Goal: Communication & Community: Answer question/provide support

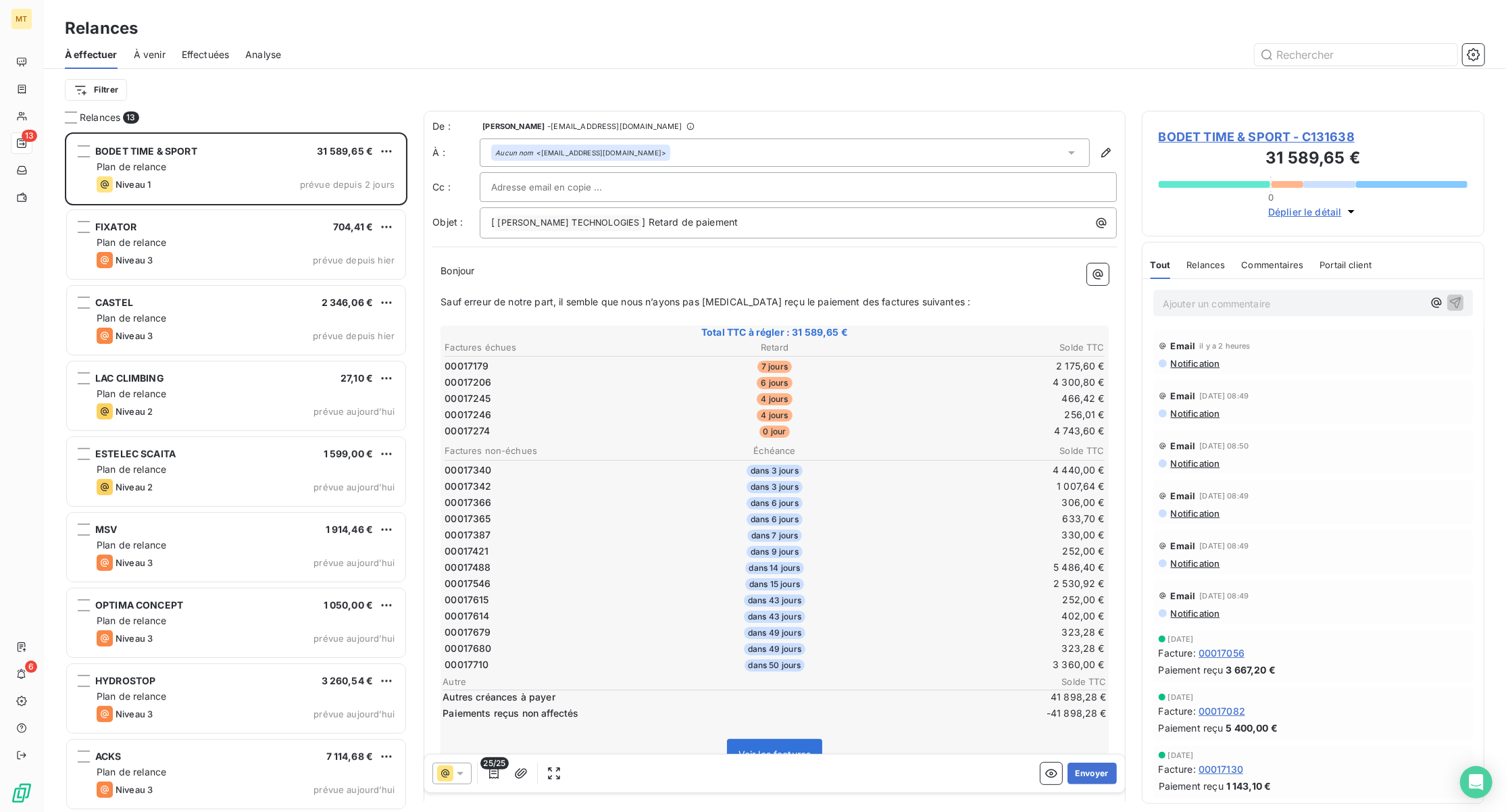
scroll to position [666, 328]
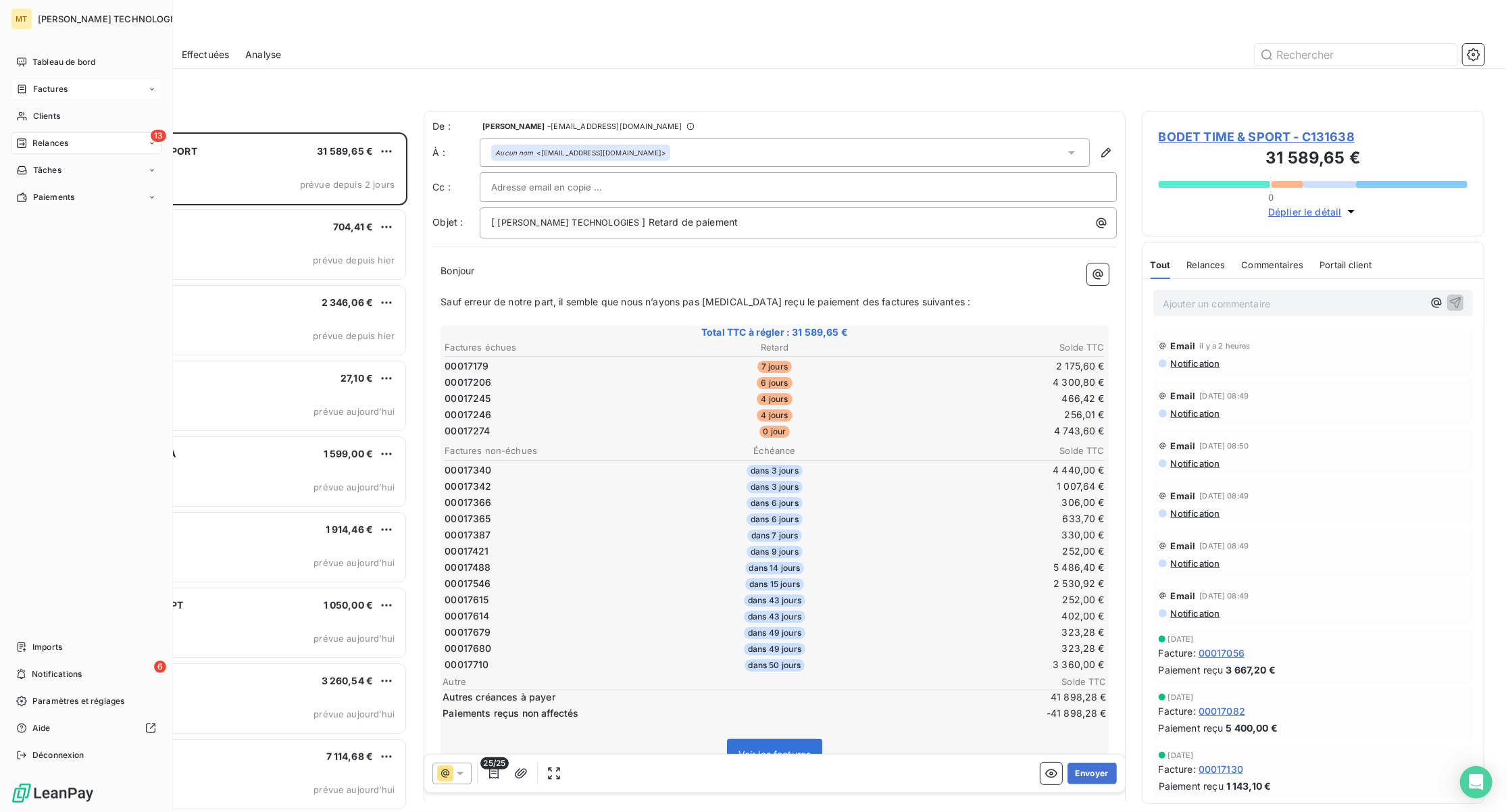
click at [46, 90] on span "Factures" at bounding box center [50, 89] width 34 height 12
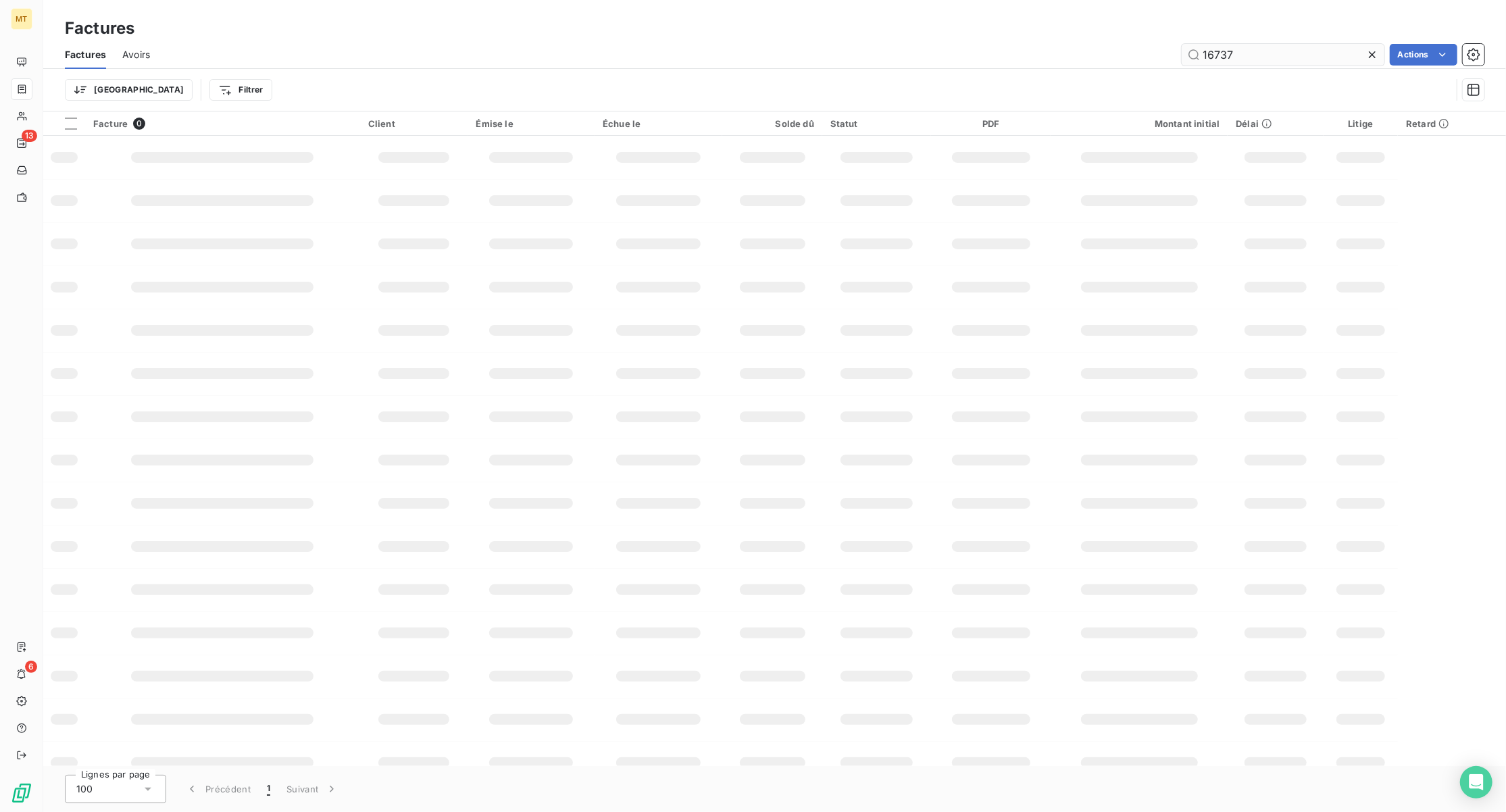
click at [1306, 48] on input "16737" at bounding box center [1283, 55] width 202 height 22
click at [1373, 48] on icon at bounding box center [1372, 54] width 13 height 13
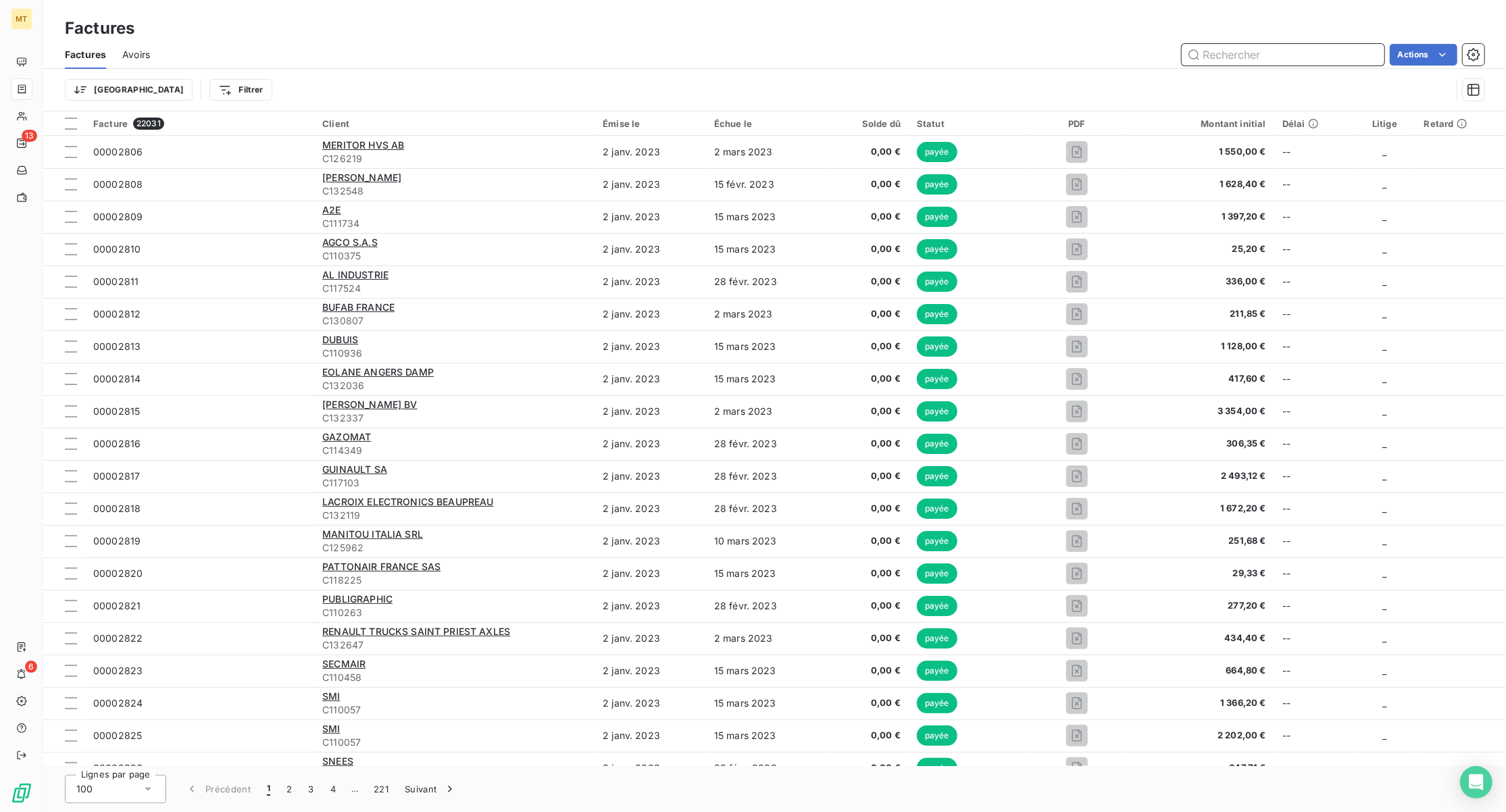
click at [1277, 52] on input "text" at bounding box center [1283, 55] width 202 height 22
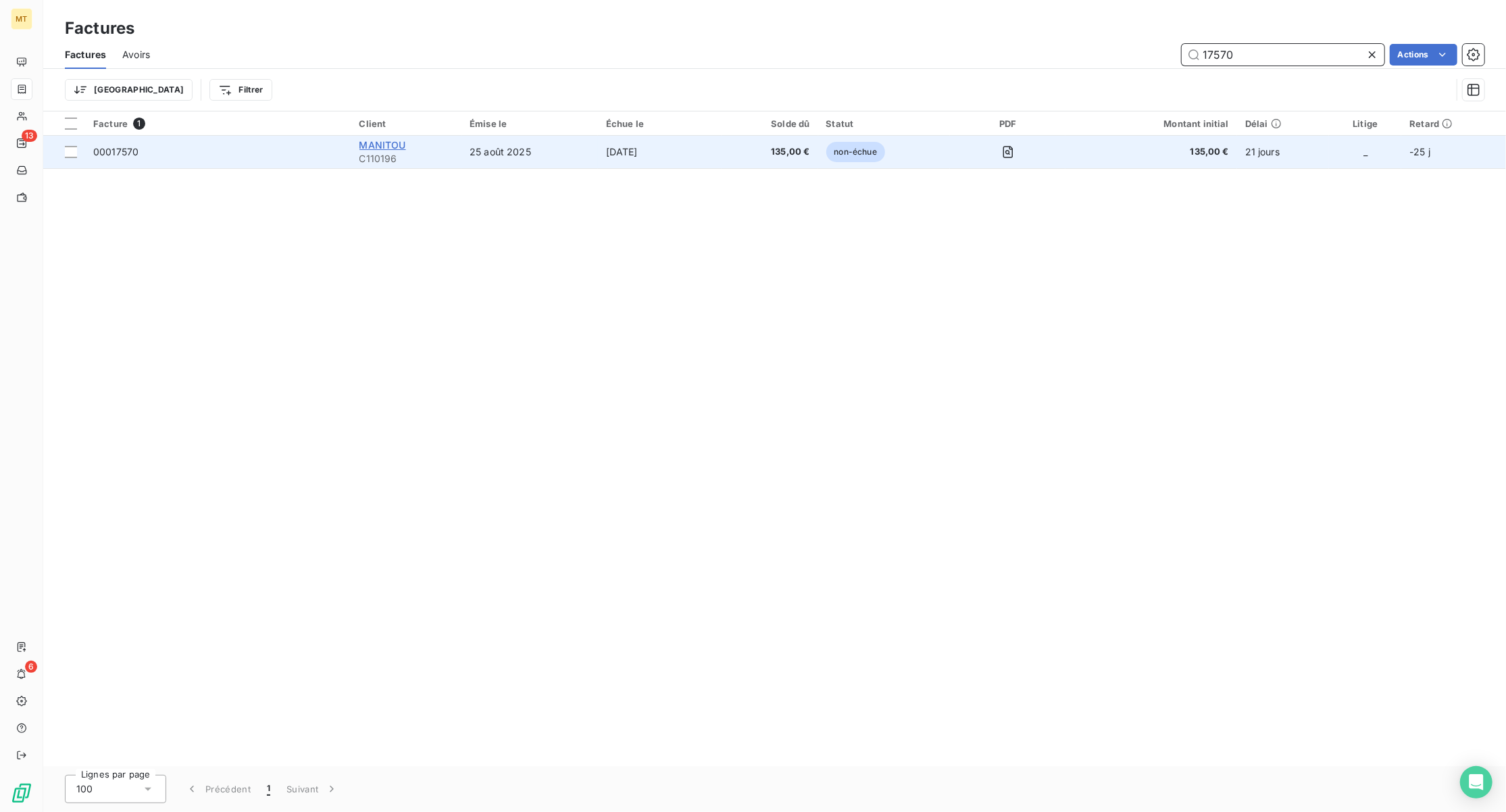
type input "17570"
click at [390, 147] on span "MANITOU" at bounding box center [383, 145] width 46 height 11
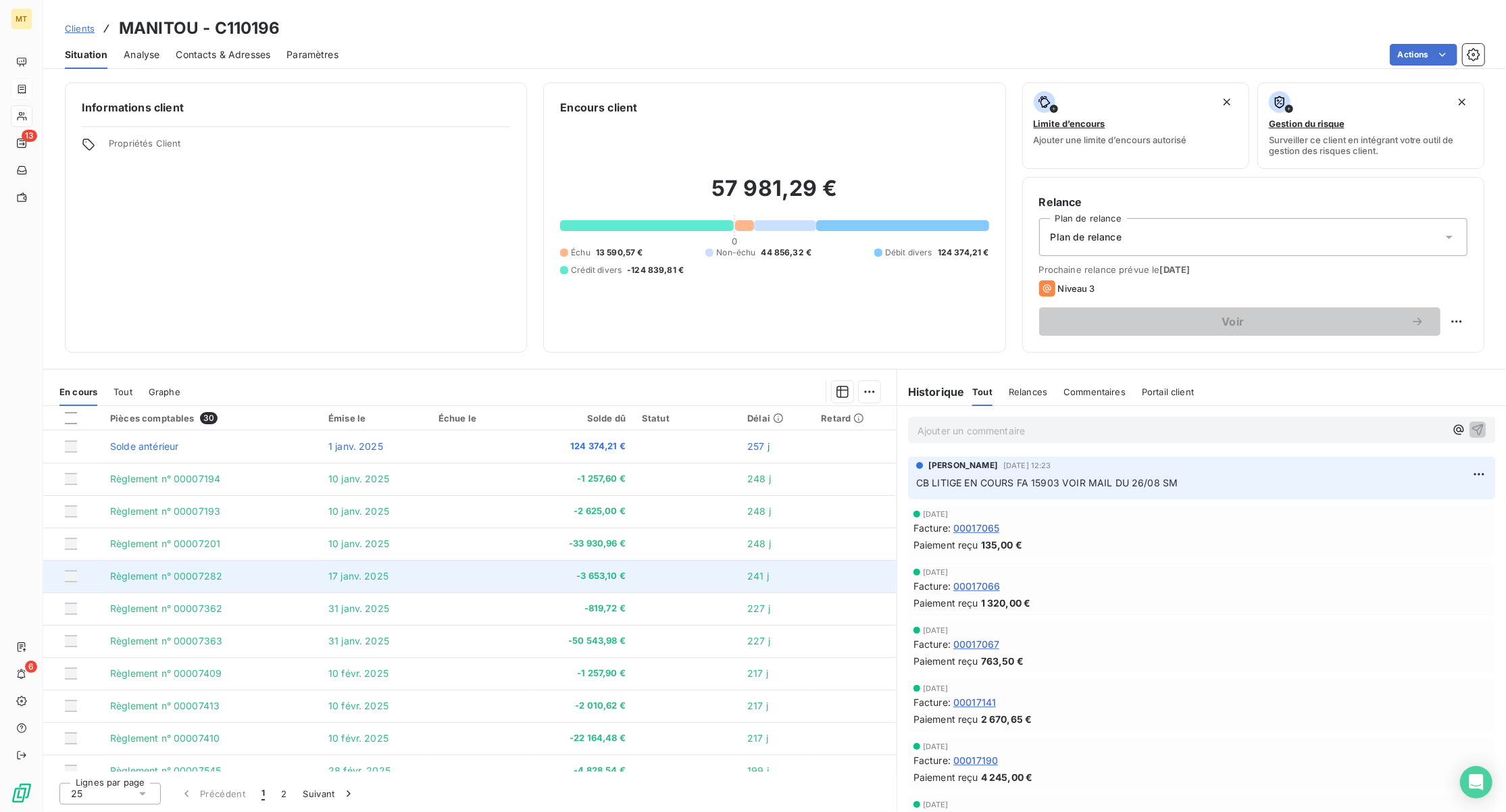
scroll to position [270, 0]
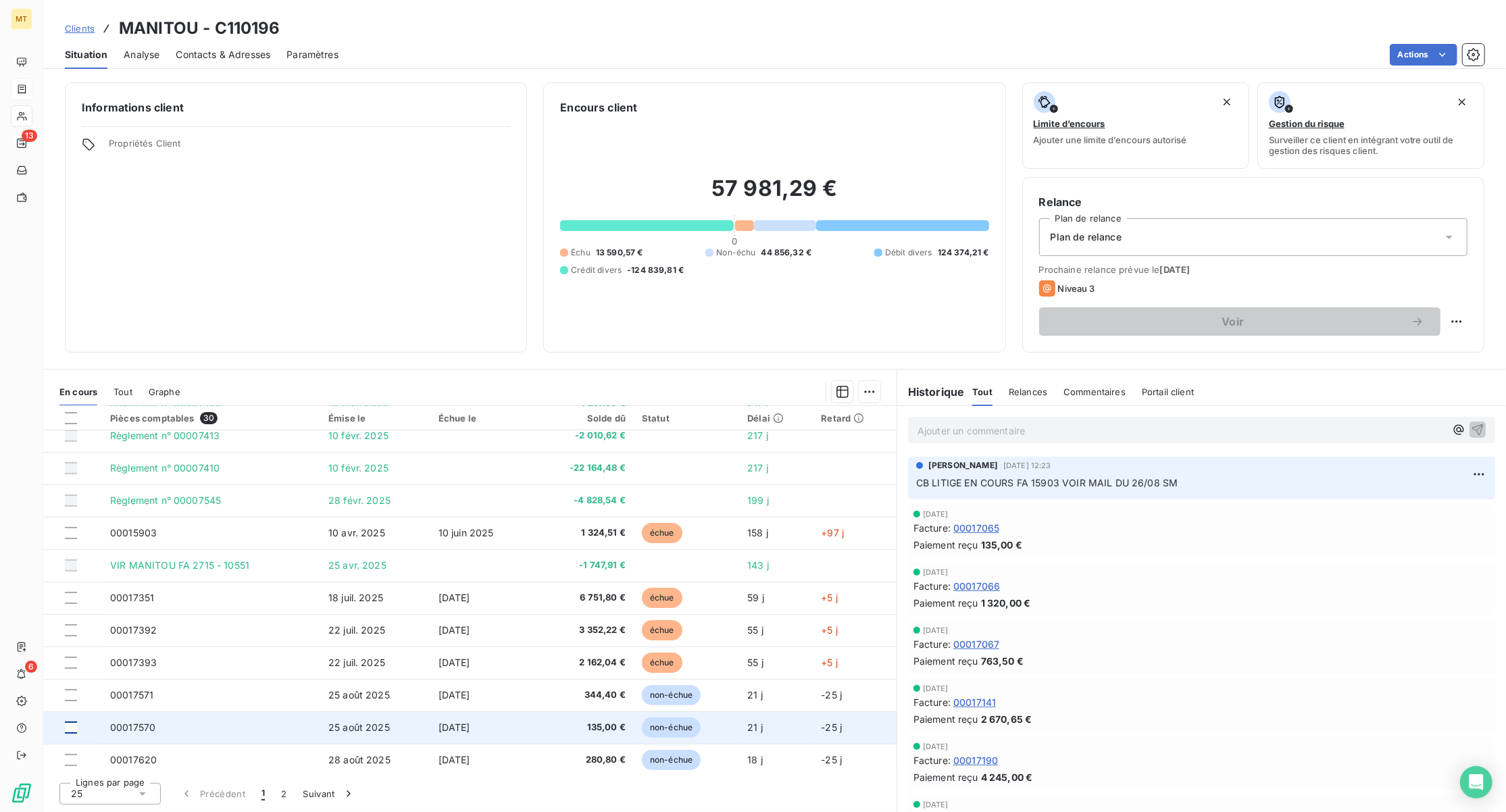
click at [72, 732] on div at bounding box center [70, 727] width 12 height 12
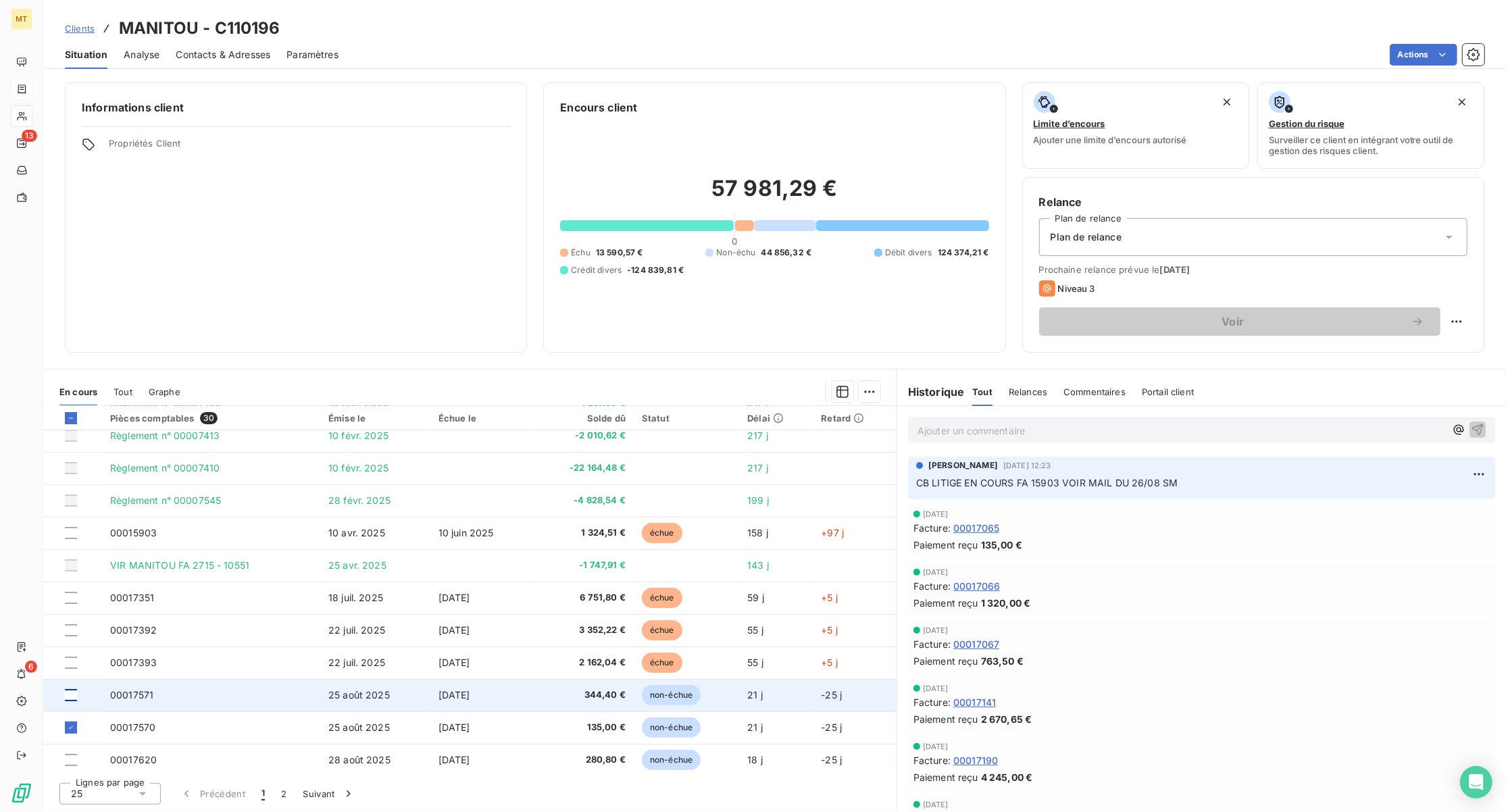
click at [73, 694] on div at bounding box center [70, 695] width 12 height 12
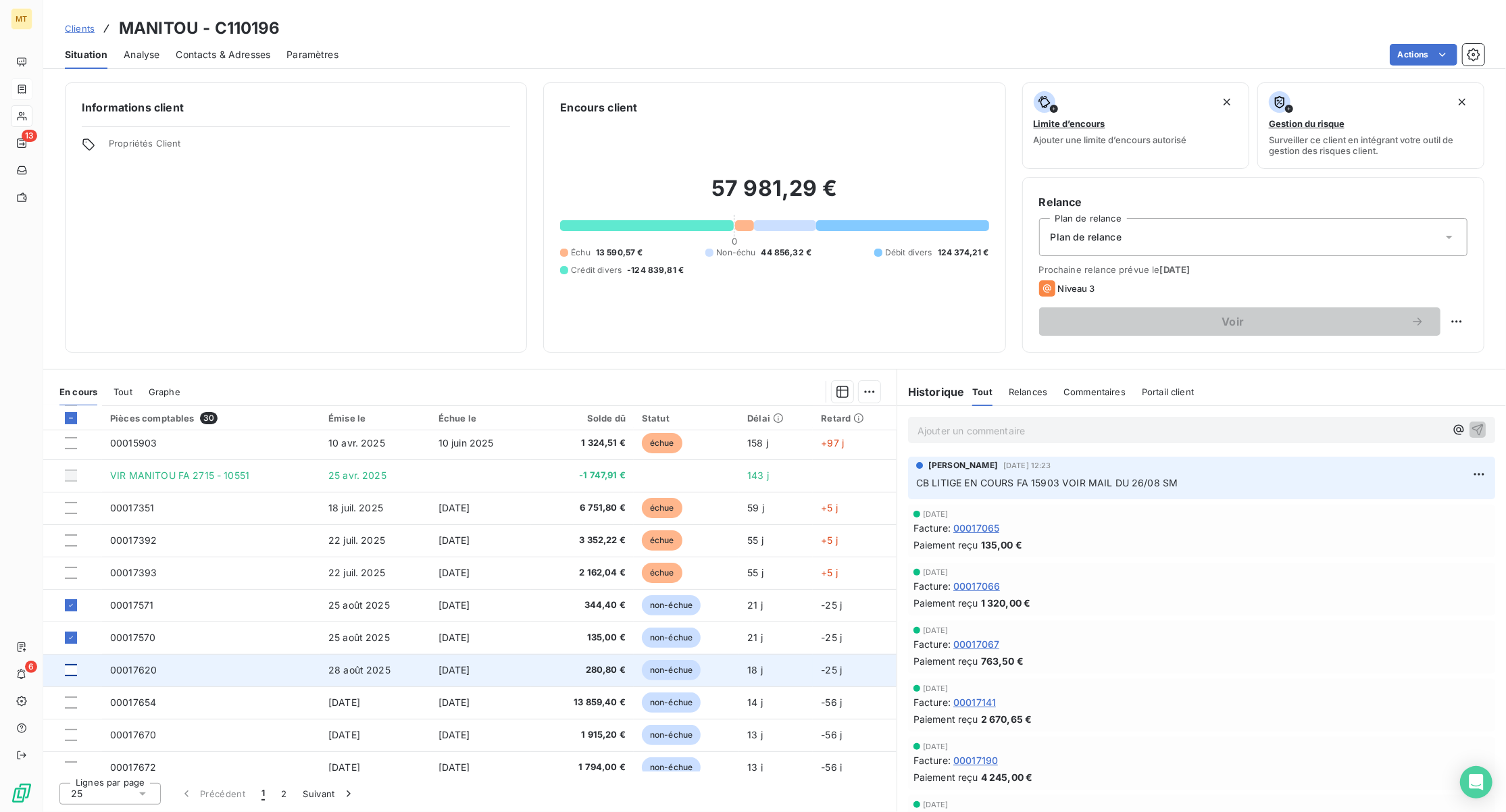
click at [72, 665] on div at bounding box center [70, 669] width 12 height 12
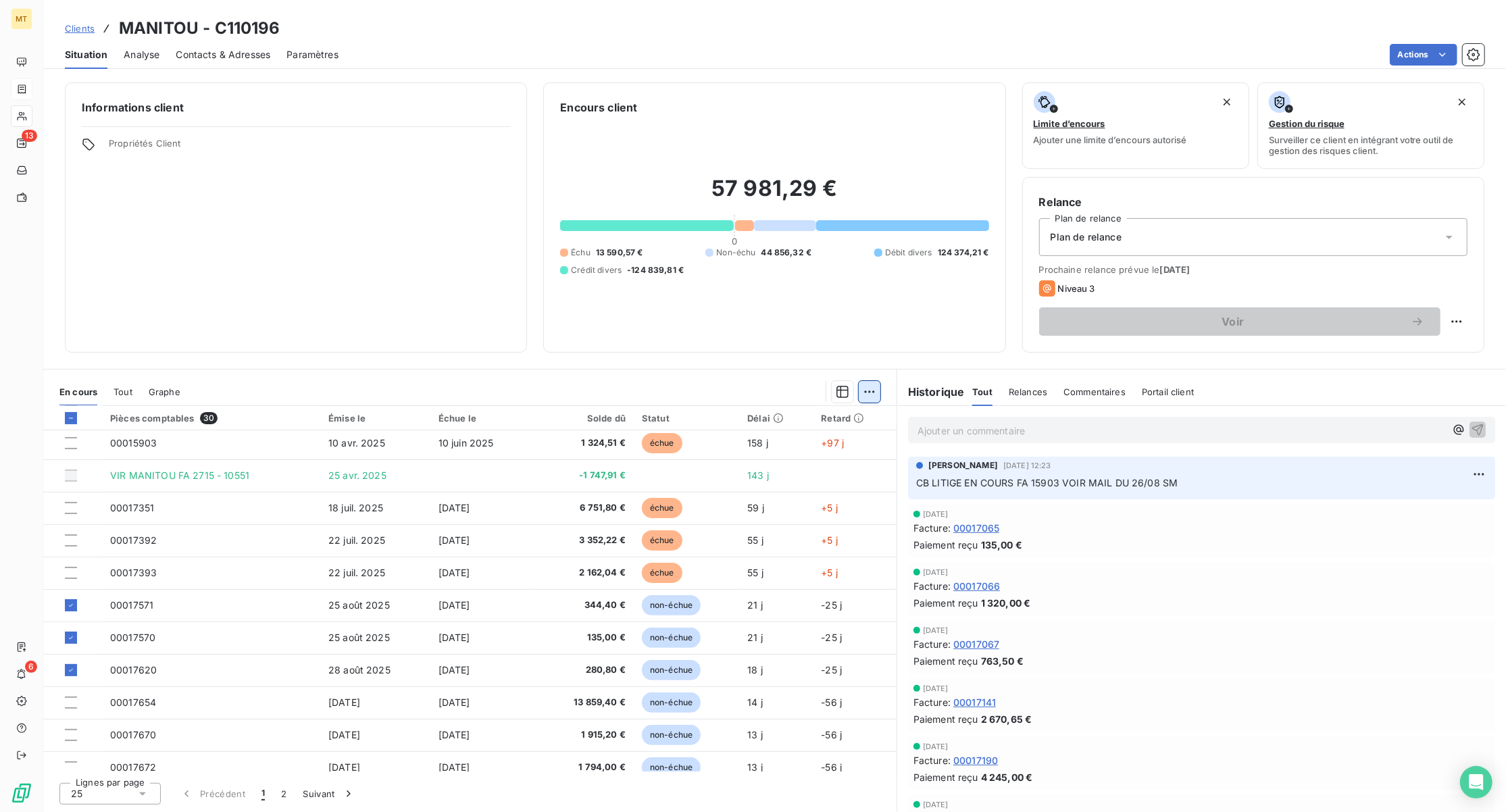
click at [863, 389] on html "MT 13 6 Clients MANITOU - C110196 Situation Analyse Contacts & Adresses Paramèt…" at bounding box center [753, 406] width 1506 height 812
click at [680, 451] on div "Ajouter une promesse de paiement (3 factures)" at bounding box center [750, 445] width 245 height 22
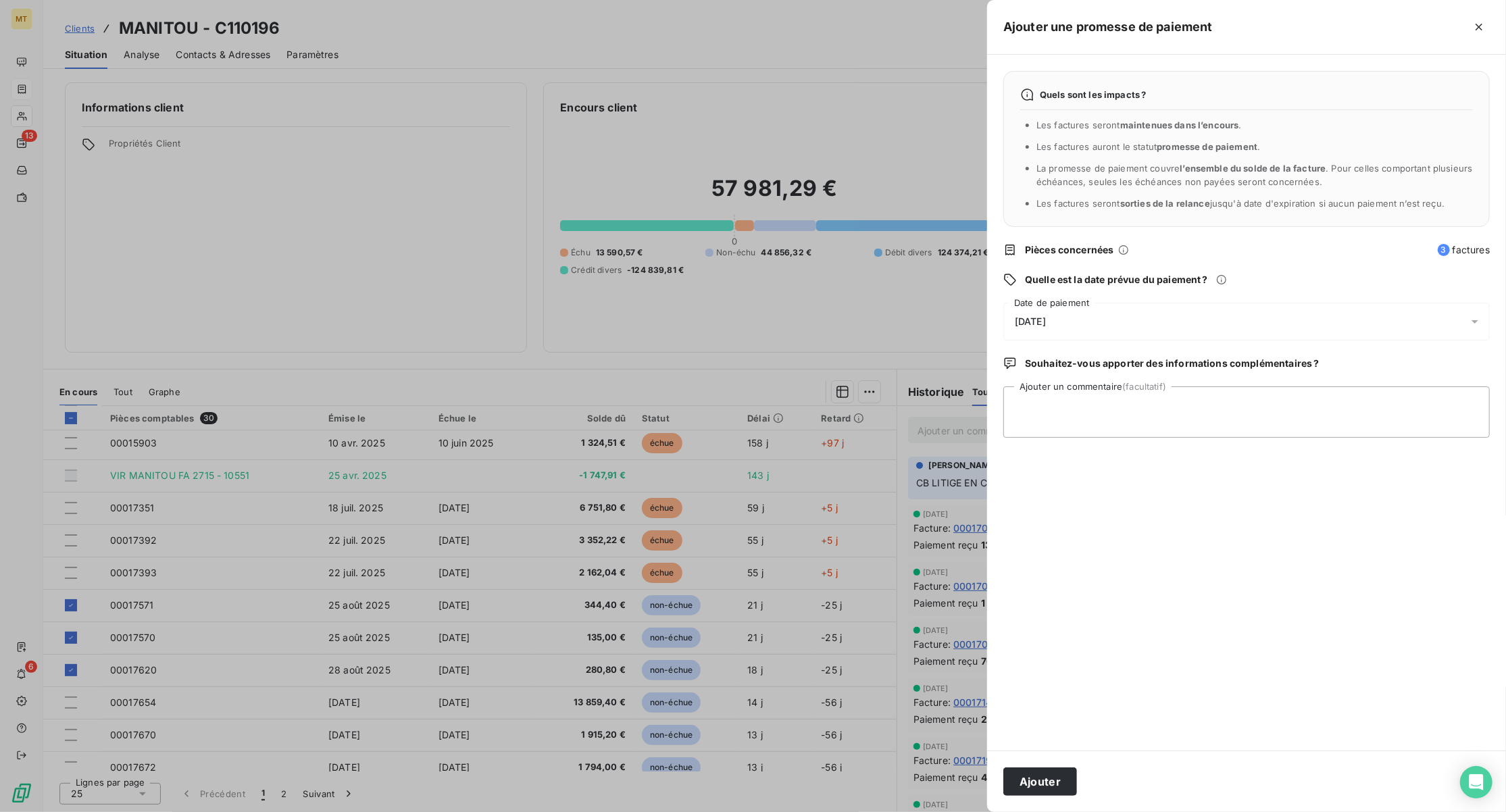
click at [1143, 320] on div "[DATE]" at bounding box center [1247, 322] width 486 height 38
click at [1205, 381] on icon "Go to next month" at bounding box center [1205, 380] width 11 height 11
click at [1152, 464] on button "10" at bounding box center [1150, 461] width 27 height 27
click at [1037, 778] on button "Ajouter" at bounding box center [1040, 781] width 74 height 28
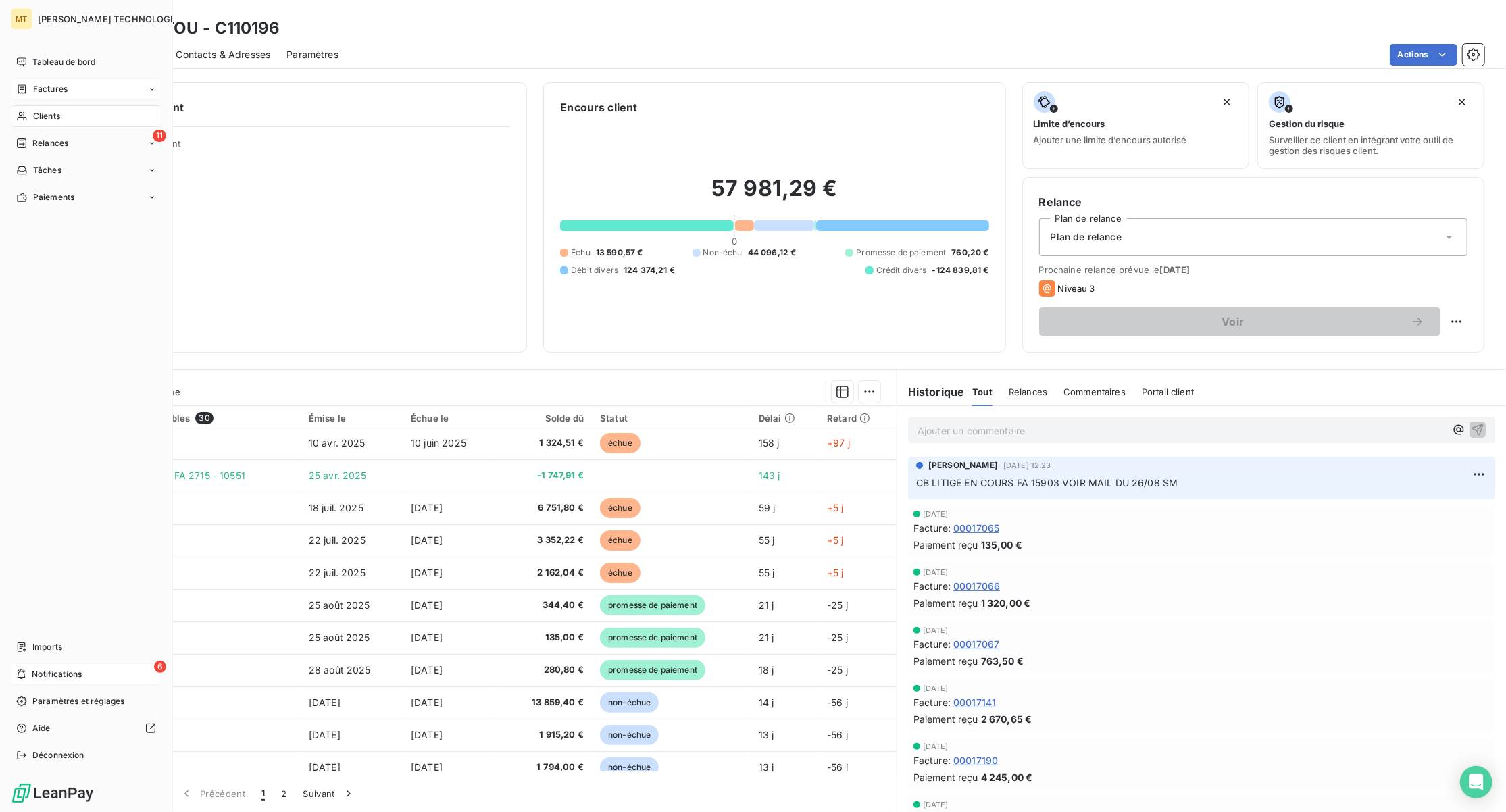
click at [61, 672] on span "Notifications" at bounding box center [56, 674] width 50 height 12
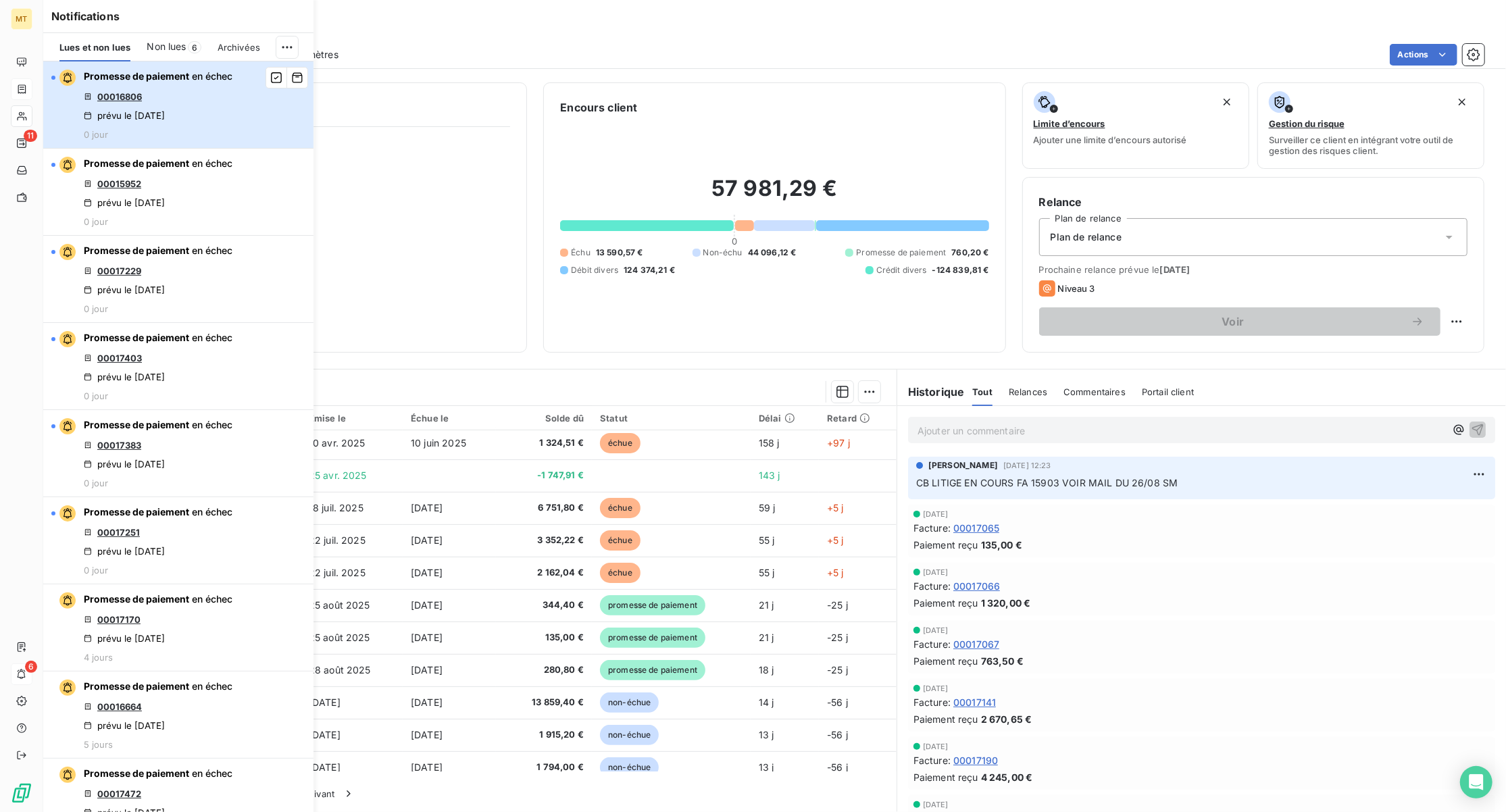
click at [217, 112] on div "Promesse de paiement en échec 00016806 prévu le [DATE] 0 jour" at bounding box center [158, 105] width 149 height 70
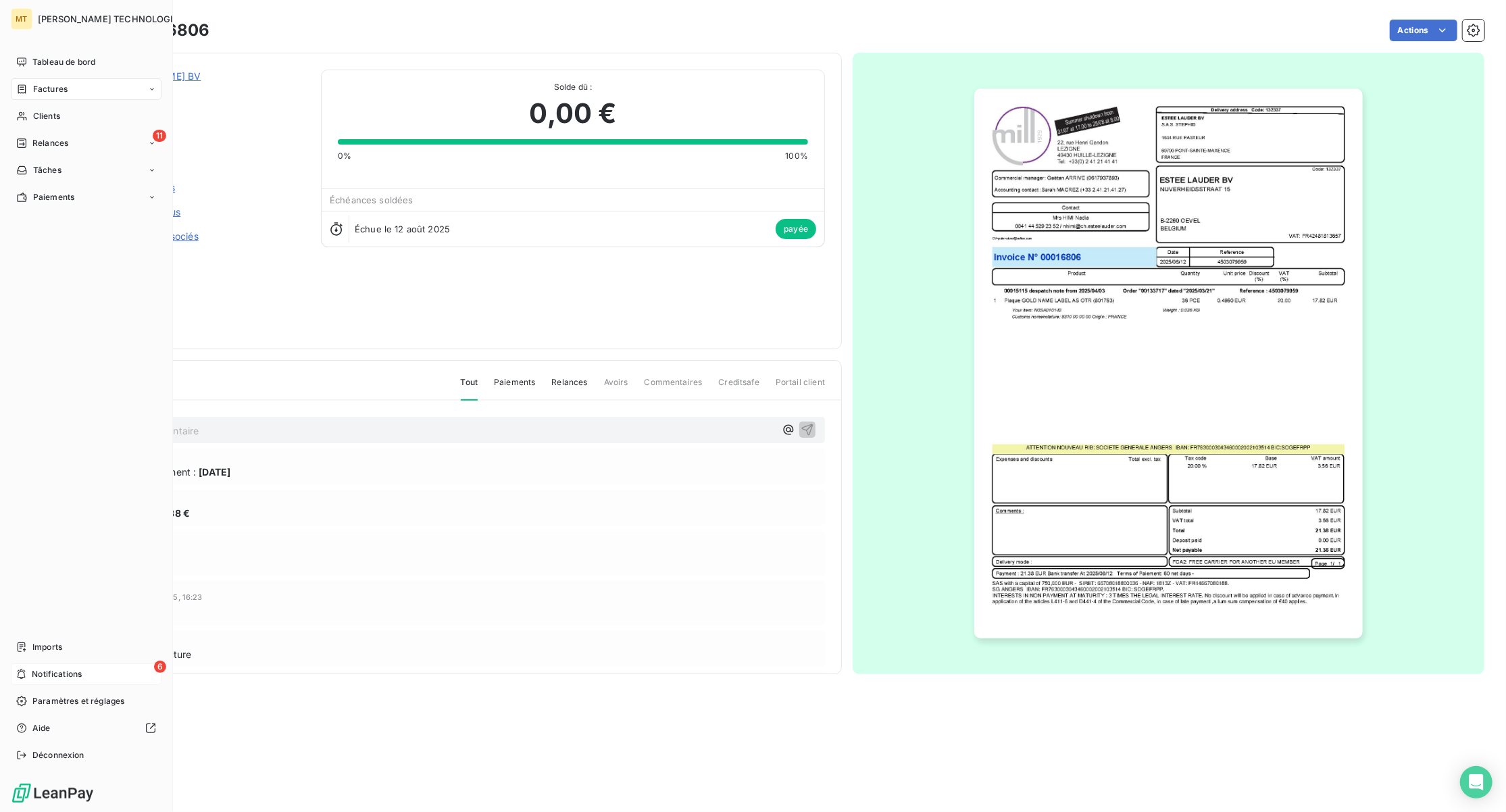
click at [67, 670] on span "Notifications" at bounding box center [56, 674] width 50 height 12
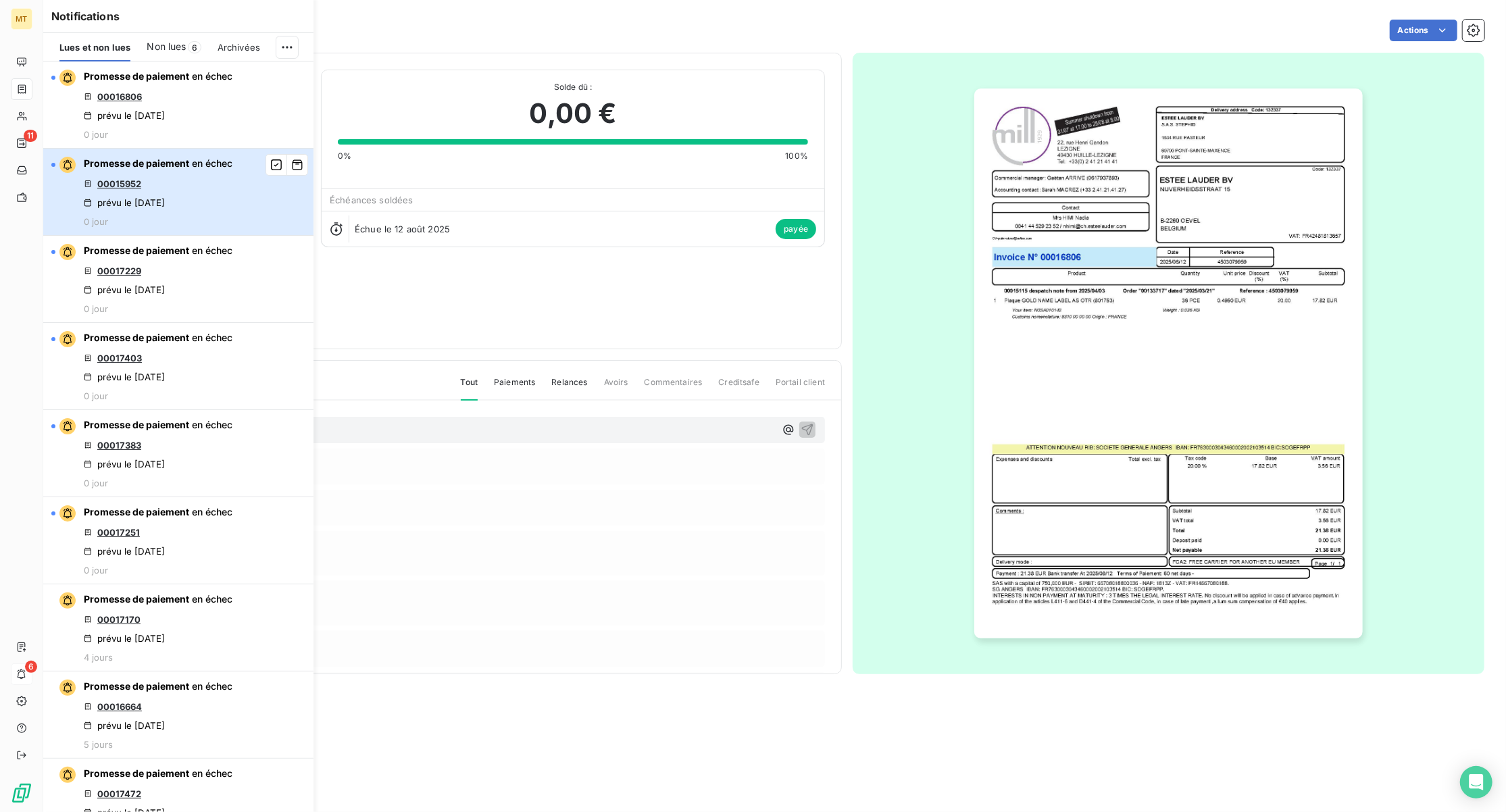
click at [228, 205] on div "Promesse de paiement en échec 00015952 prévu le [DATE] 0 jour" at bounding box center [158, 192] width 149 height 70
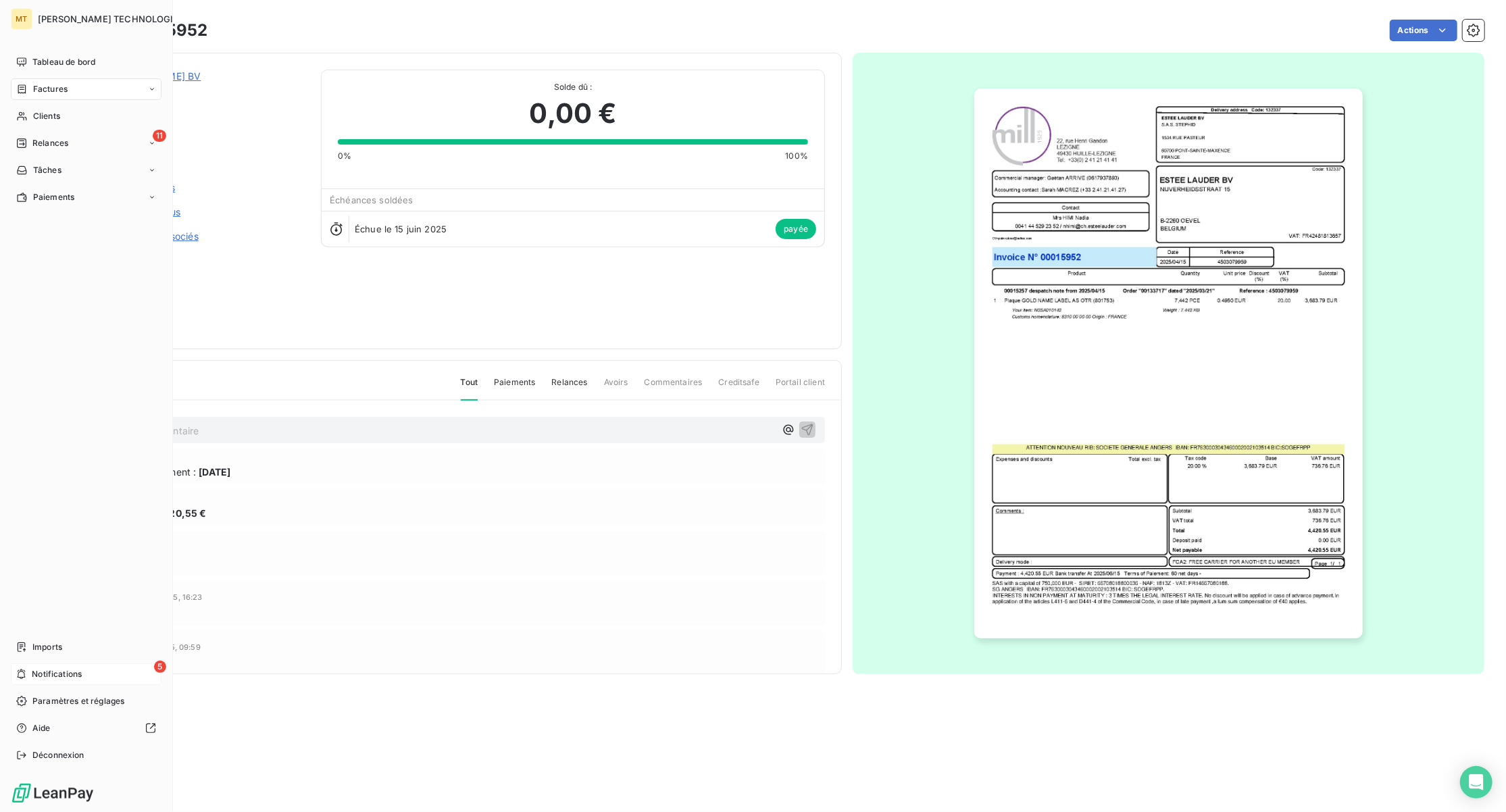
click at [41, 674] on span "Notifications" at bounding box center [56, 674] width 50 height 12
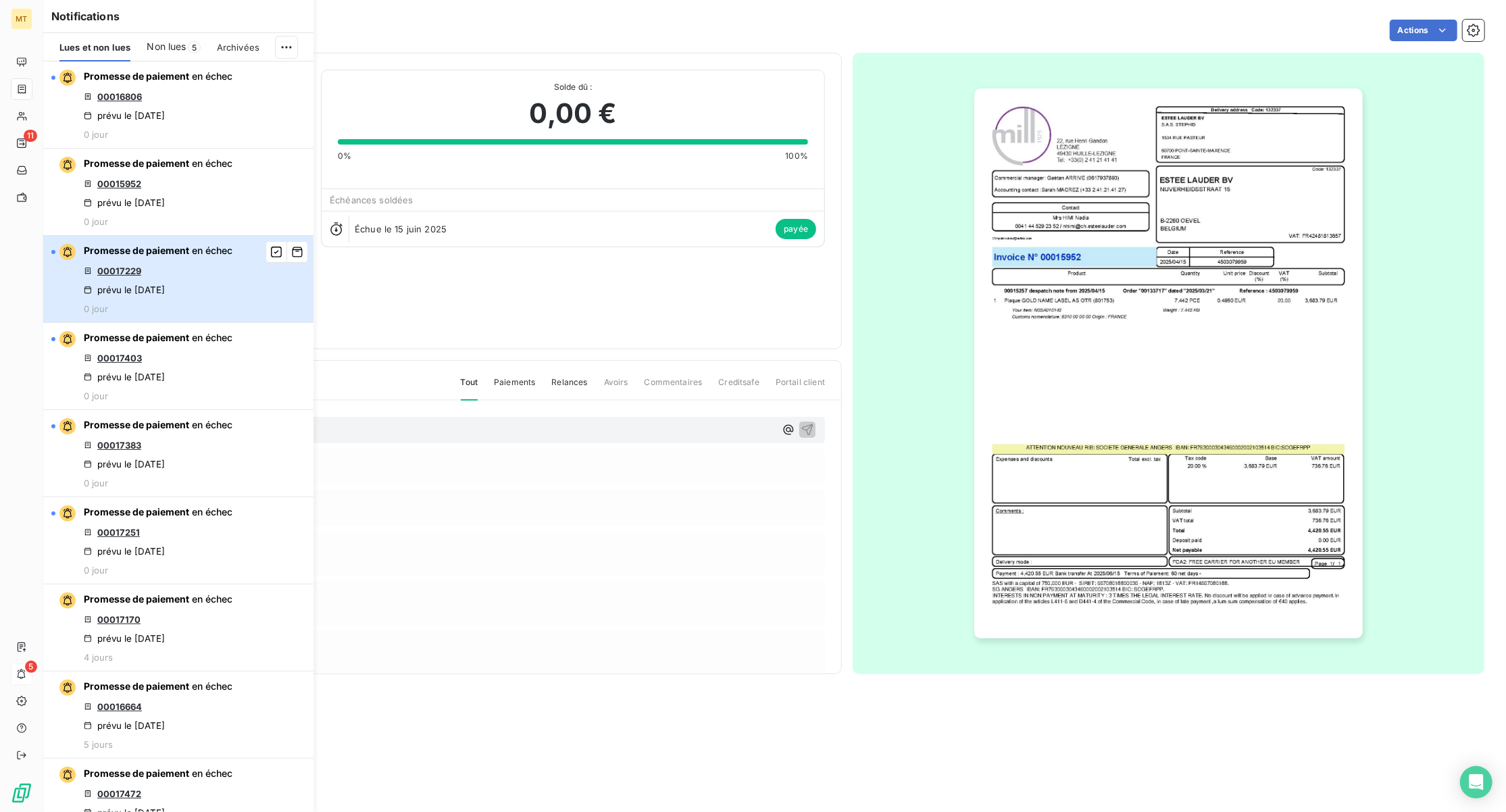
click at [233, 293] on button "Promesse de paiement en échec 00017229 prévu le [DATE] 0 jour" at bounding box center [178, 280] width 271 height 87
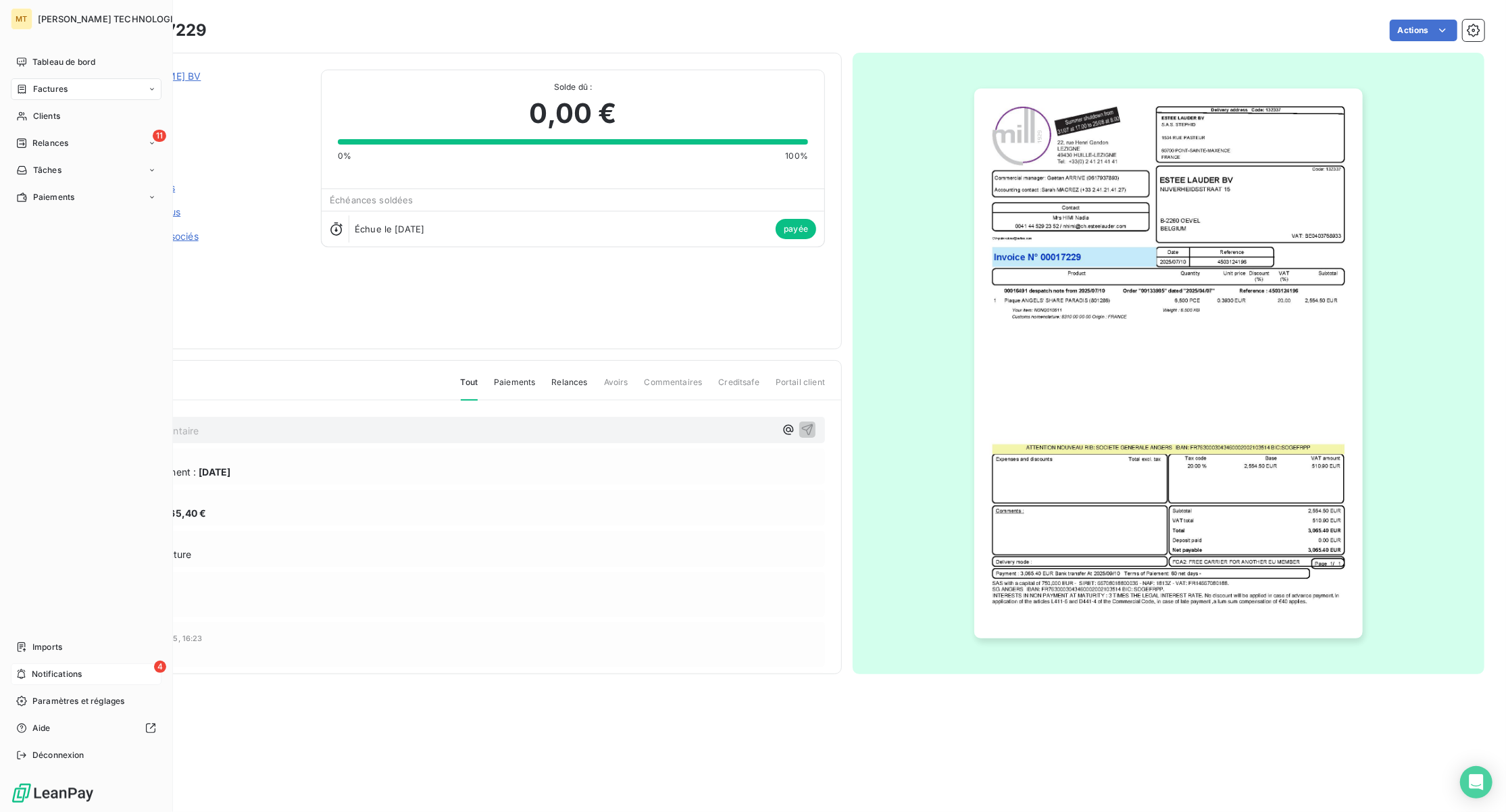
click at [39, 676] on span "Notifications" at bounding box center [56, 674] width 50 height 12
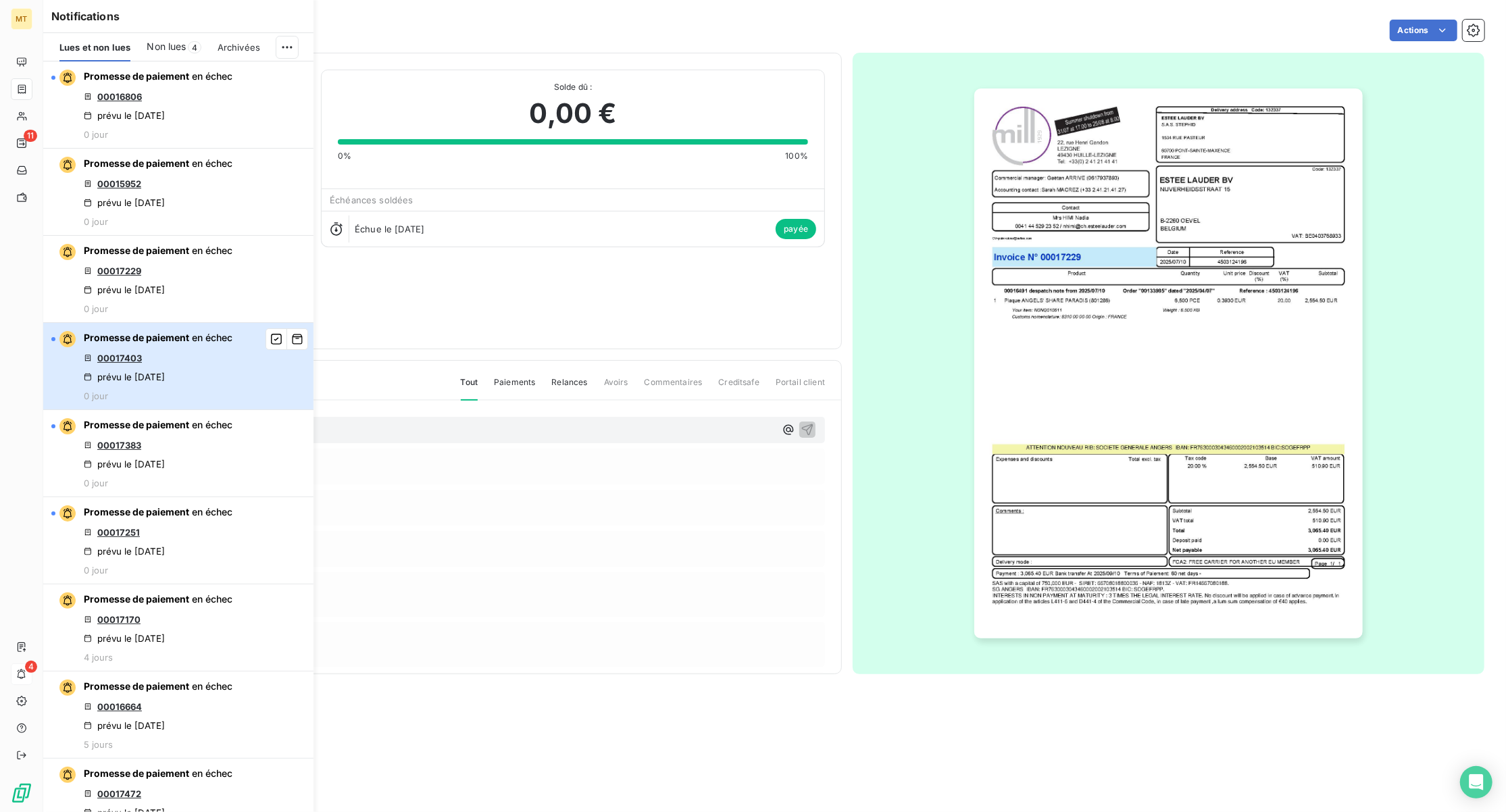
click at [192, 401] on div "Promesse de paiement en échec 00017403 prévu le [DATE] 0 jour" at bounding box center [158, 366] width 149 height 70
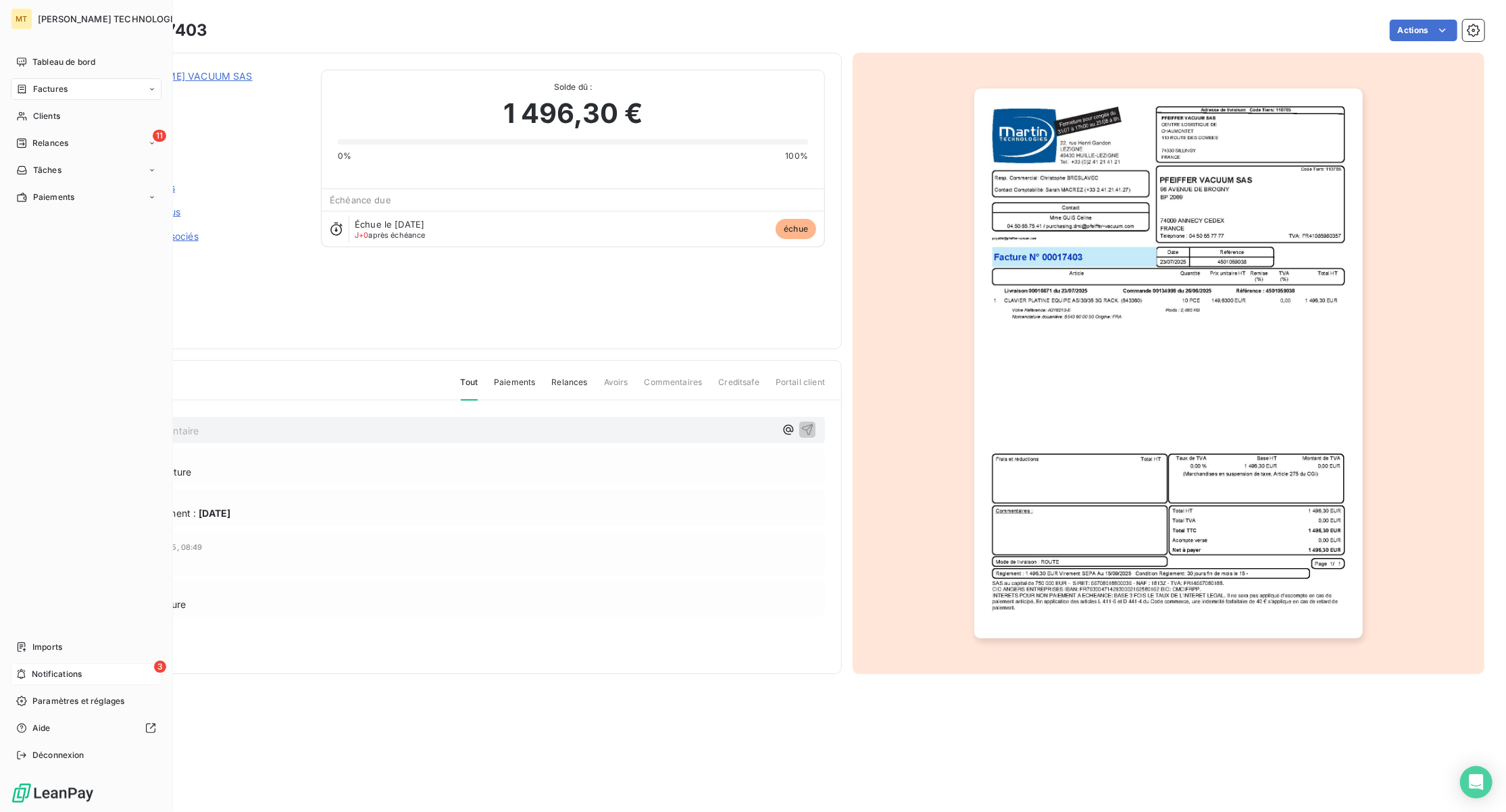
click at [77, 670] on span "Notifications" at bounding box center [56, 674] width 50 height 12
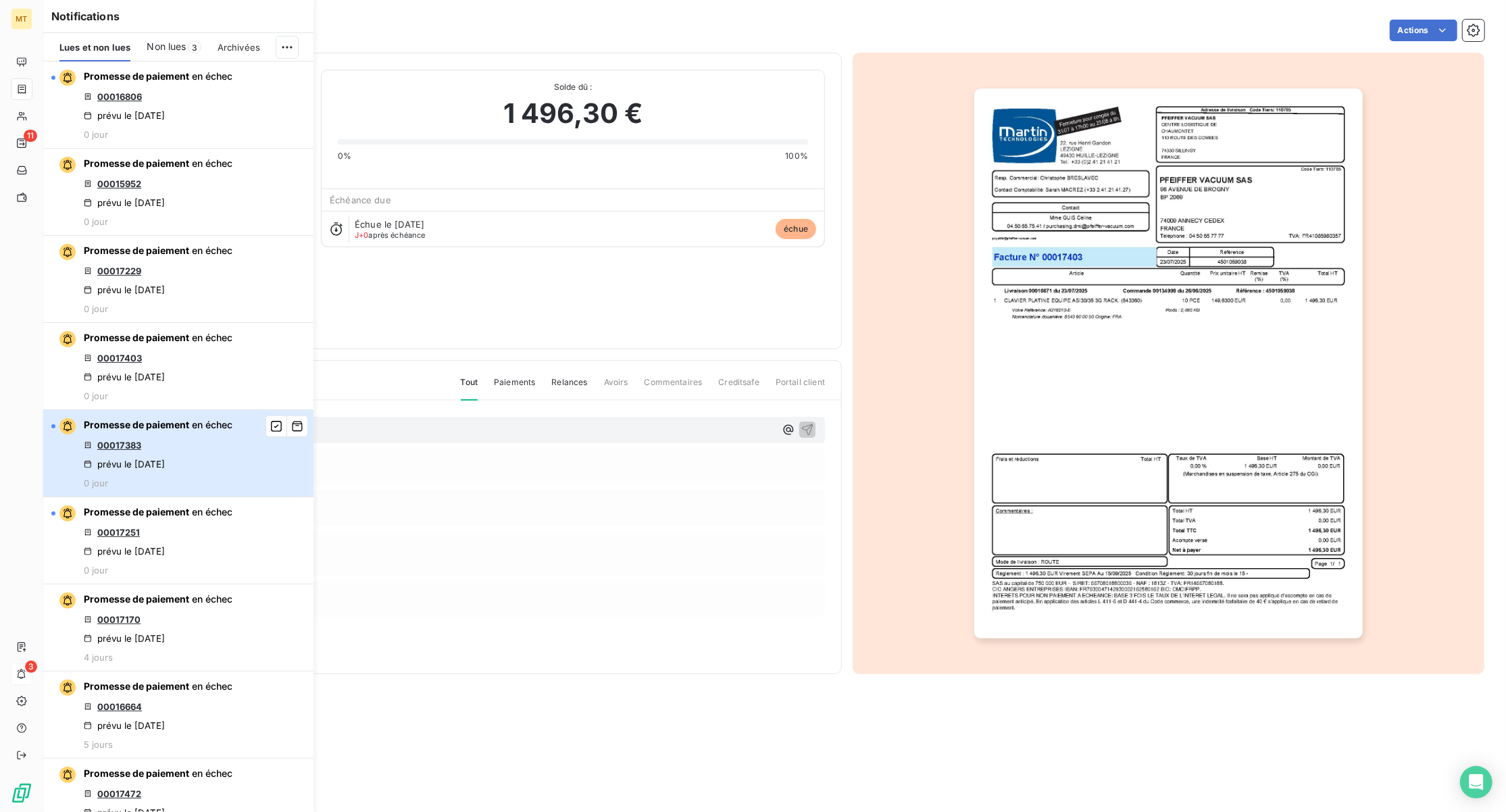
click at [199, 487] on div "Promesse de paiement en échec 00017383 prévu le [DATE] 0 jour" at bounding box center [158, 453] width 149 height 70
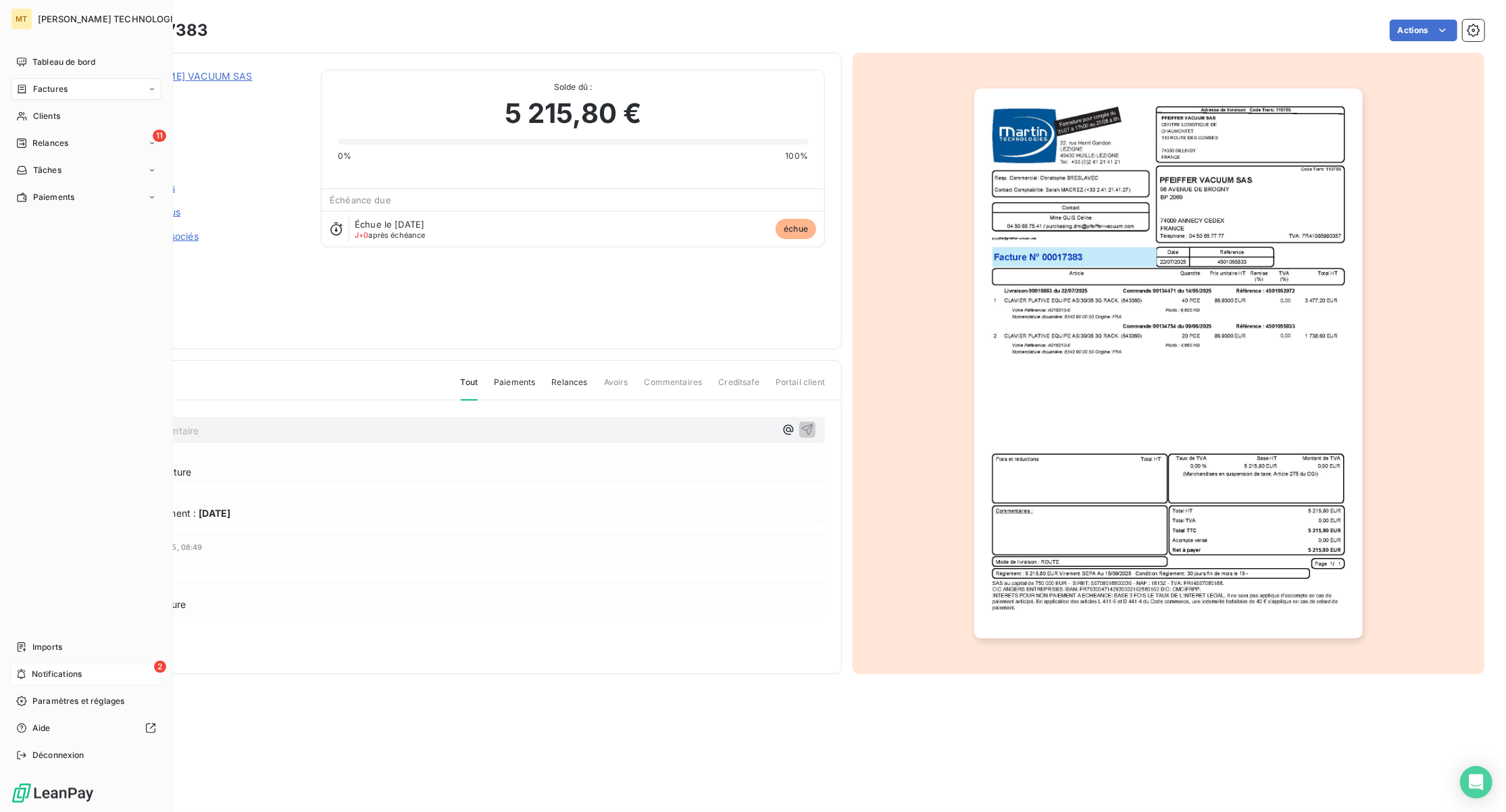
click at [57, 679] on span "Notifications" at bounding box center [56, 674] width 50 height 12
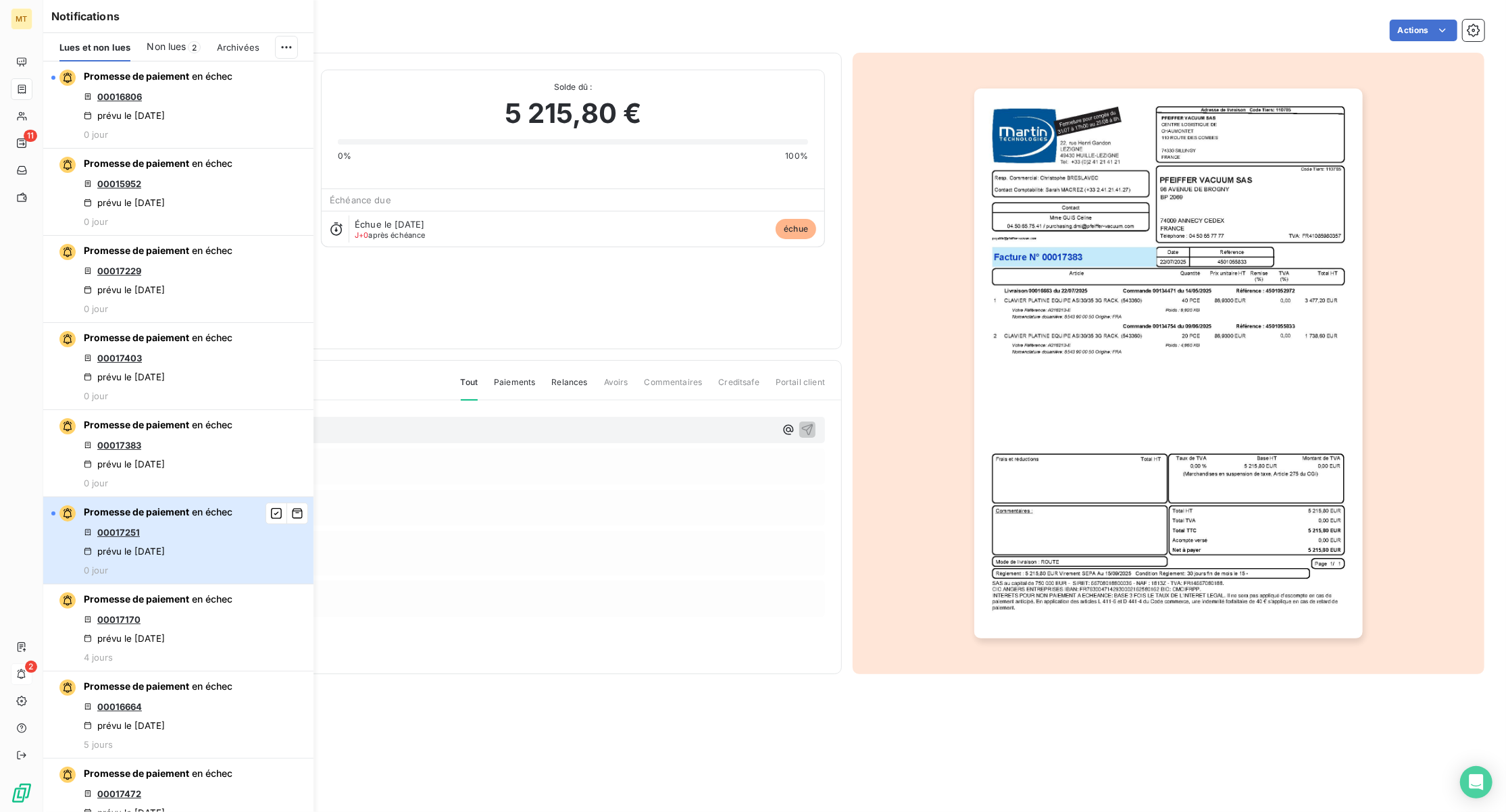
click at [233, 584] on button "Promesse de paiement en échec 00017251 prévu le [DATE] 0 jour" at bounding box center [178, 541] width 271 height 87
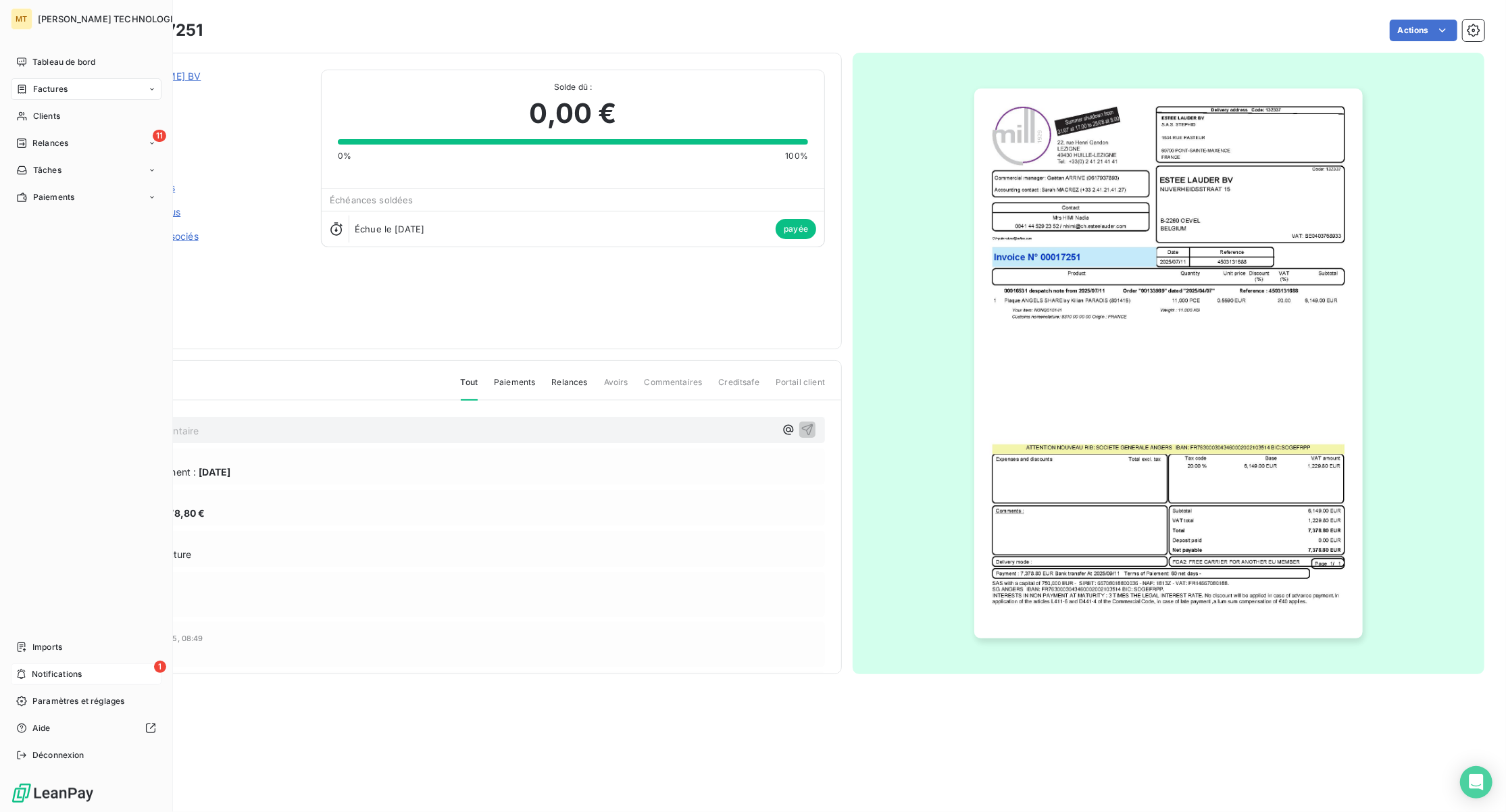
click at [62, 674] on span "Notifications" at bounding box center [56, 674] width 50 height 12
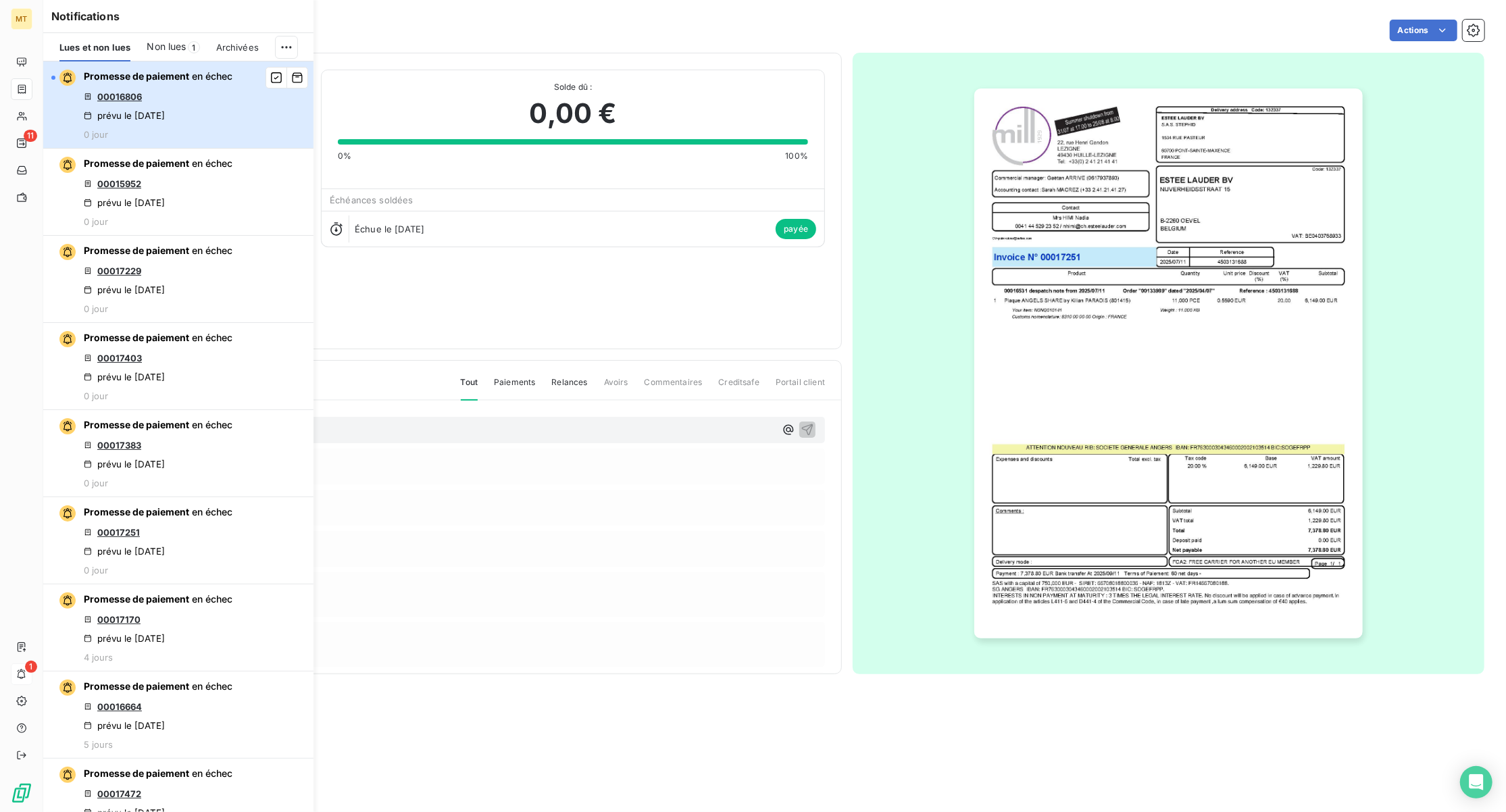
click at [225, 114] on div "Promesse de paiement en échec 00016806 prévu le [DATE] 0 jour" at bounding box center [158, 105] width 149 height 70
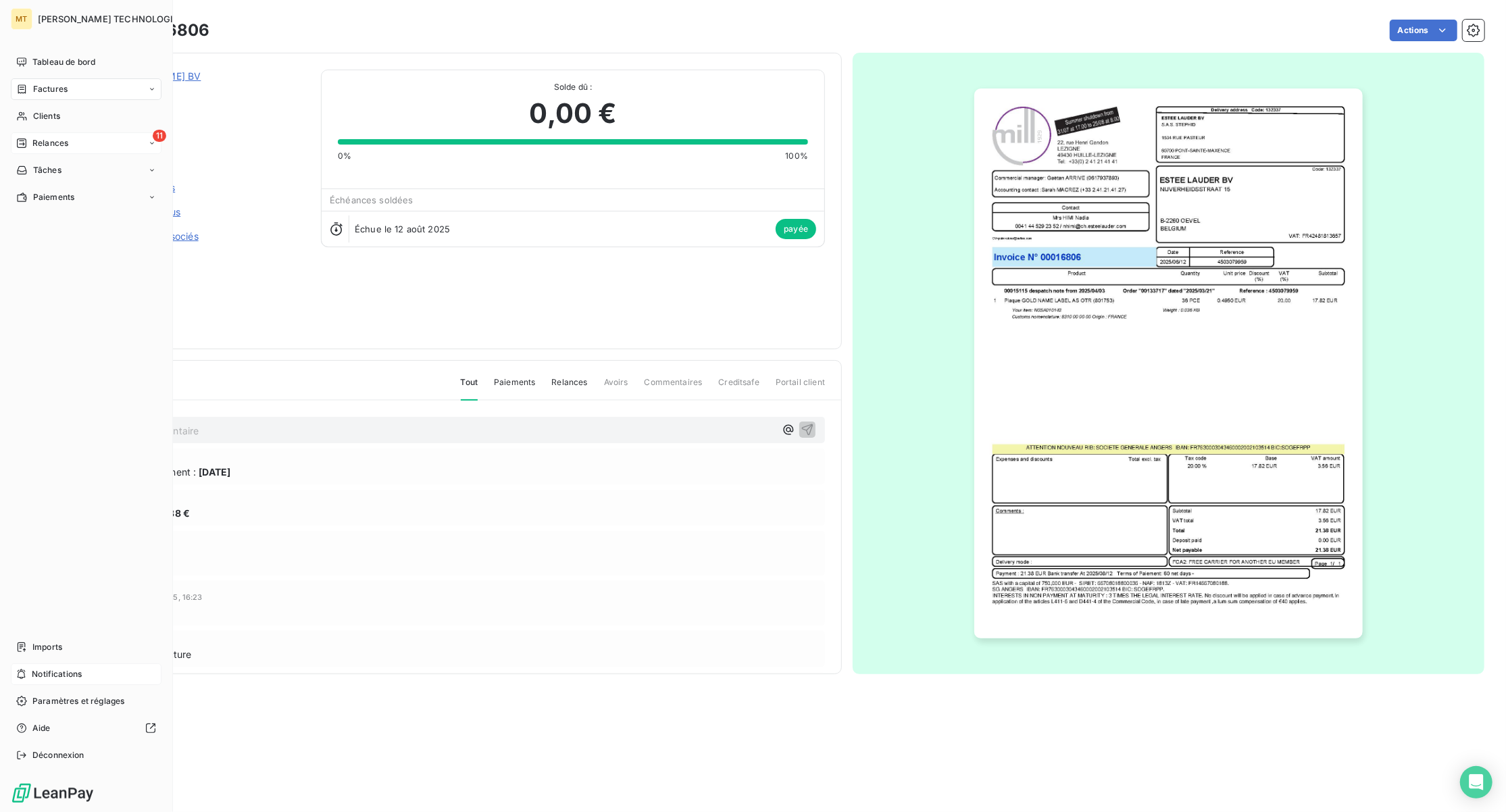
click at [54, 143] on span "Relances" at bounding box center [50, 143] width 36 height 12
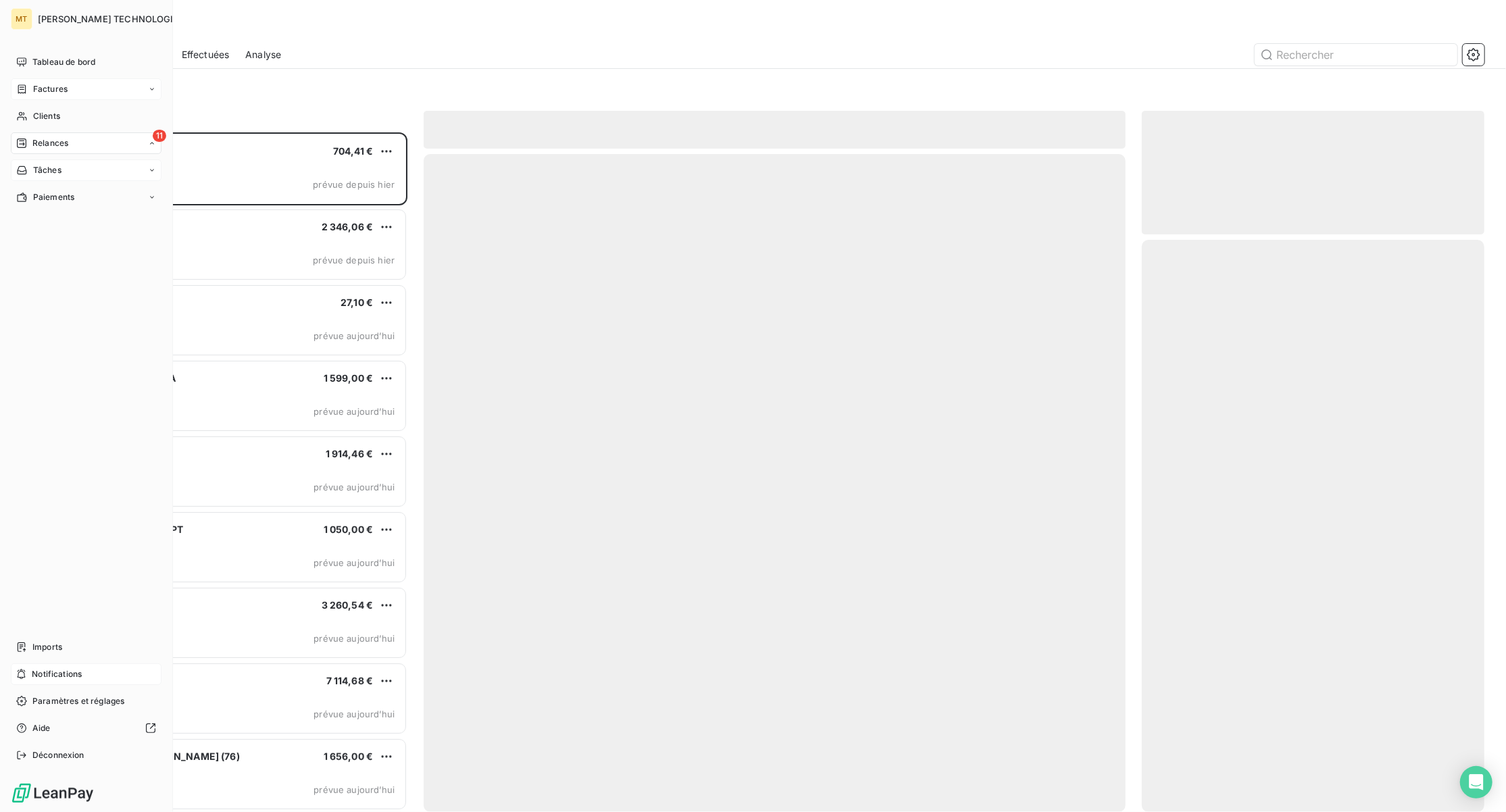
scroll to position [666, 328]
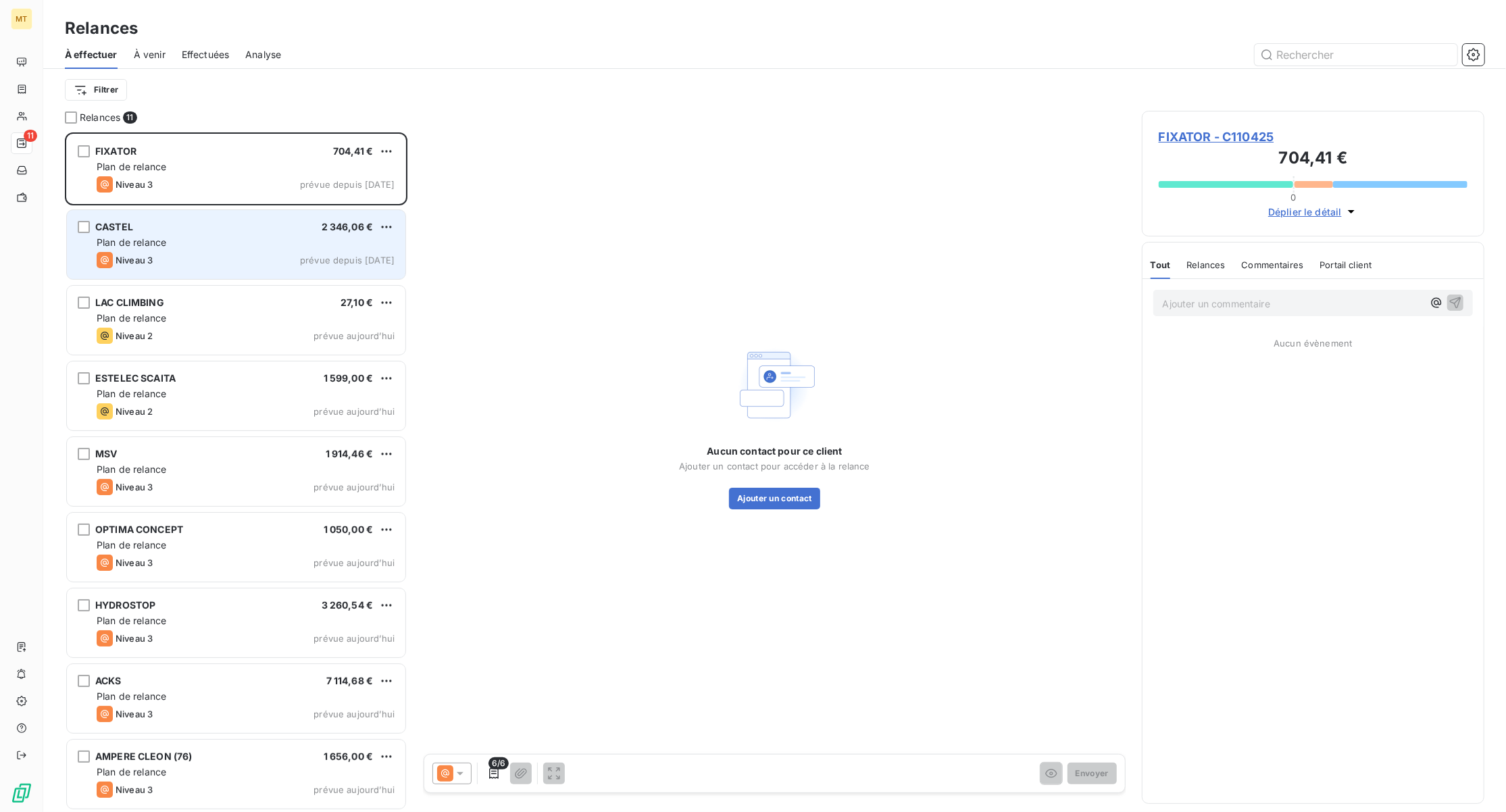
scroll to position [666, 328]
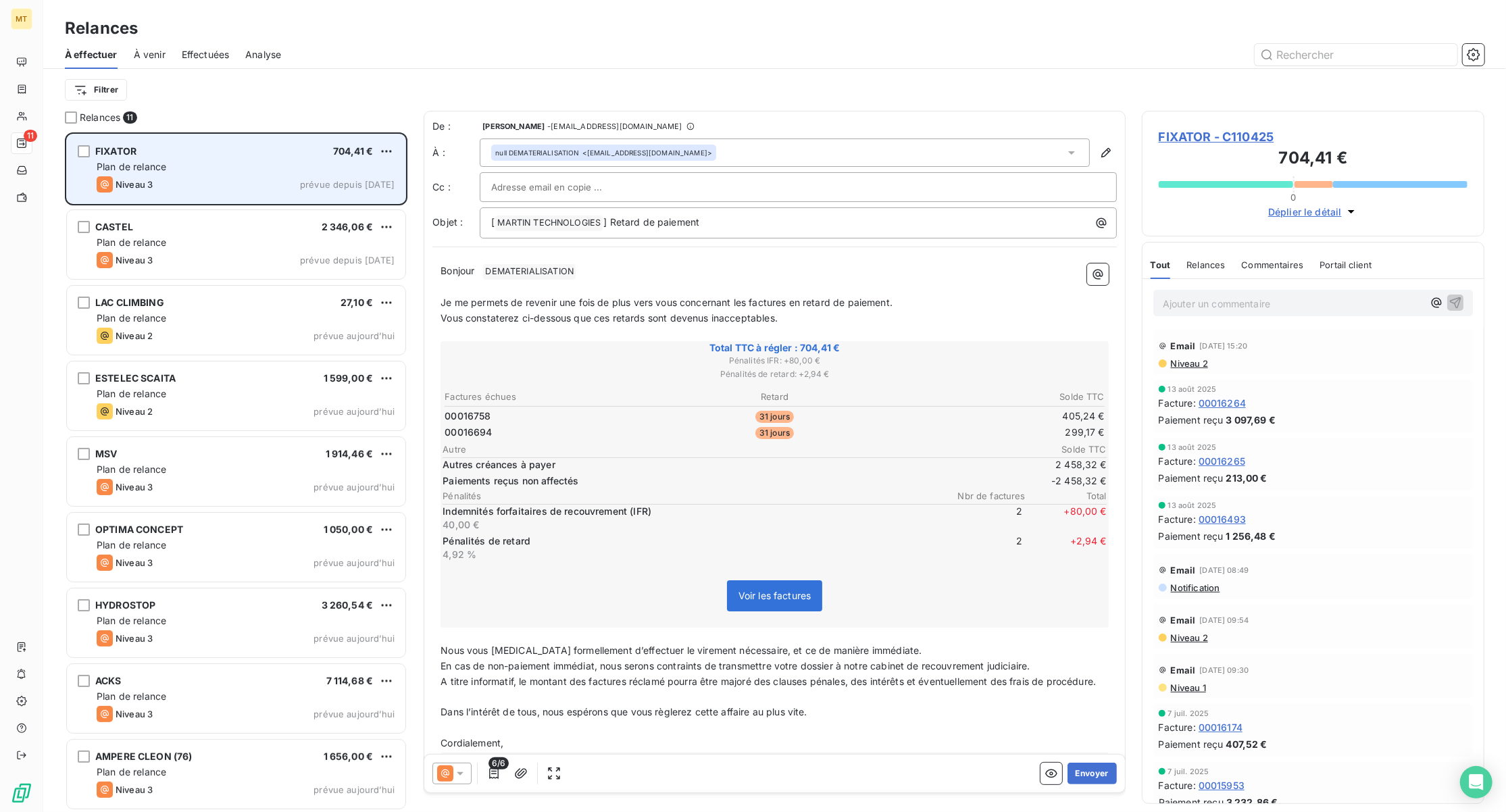
click at [228, 157] on div "FIXATOR 704,41 €" at bounding box center [246, 151] width 298 height 12
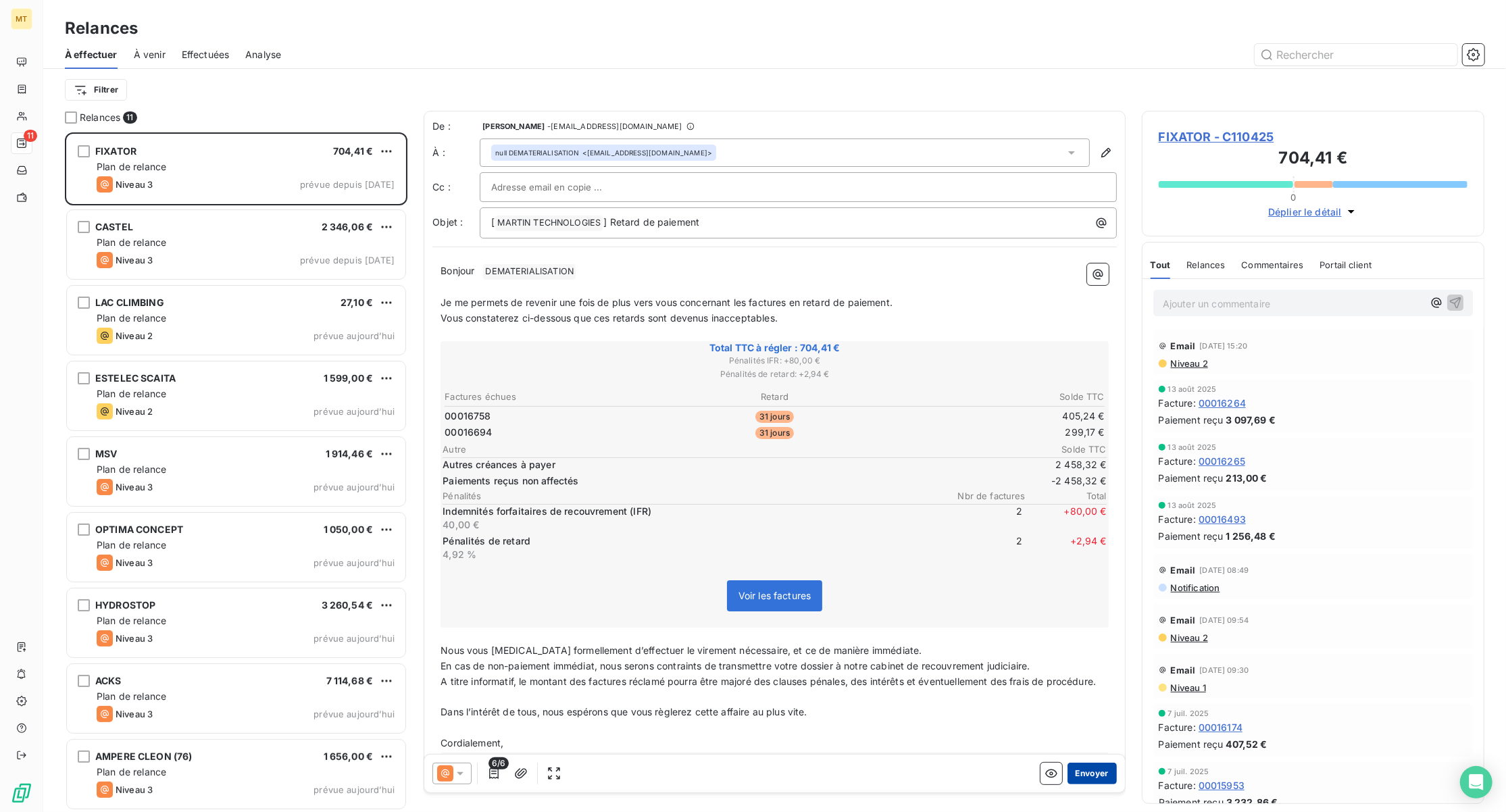
click at [1071, 774] on button "Envoyer" at bounding box center [1092, 773] width 49 height 22
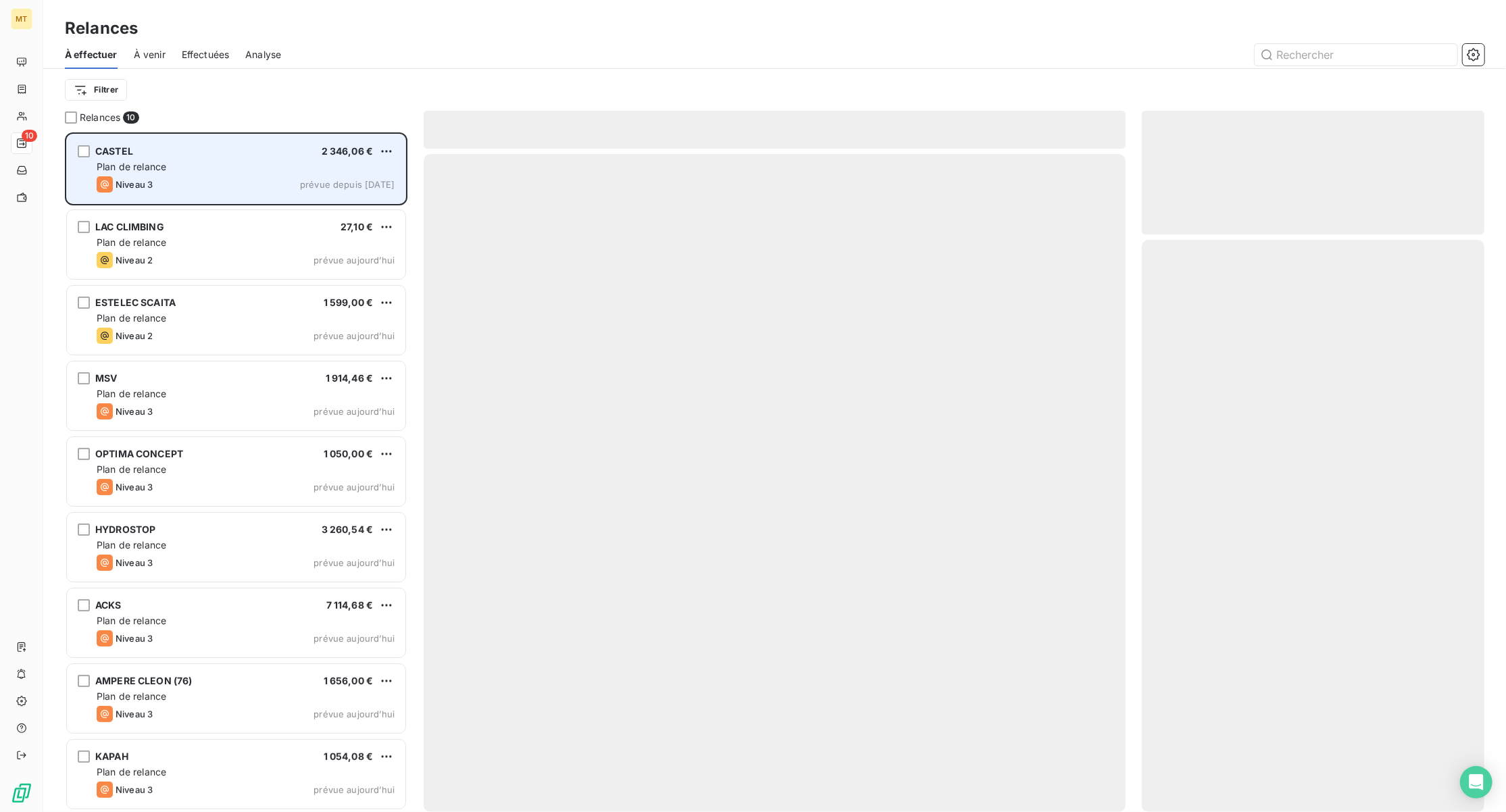
click at [238, 179] on div "Niveau 3 prévue depuis hier" at bounding box center [246, 184] width 298 height 16
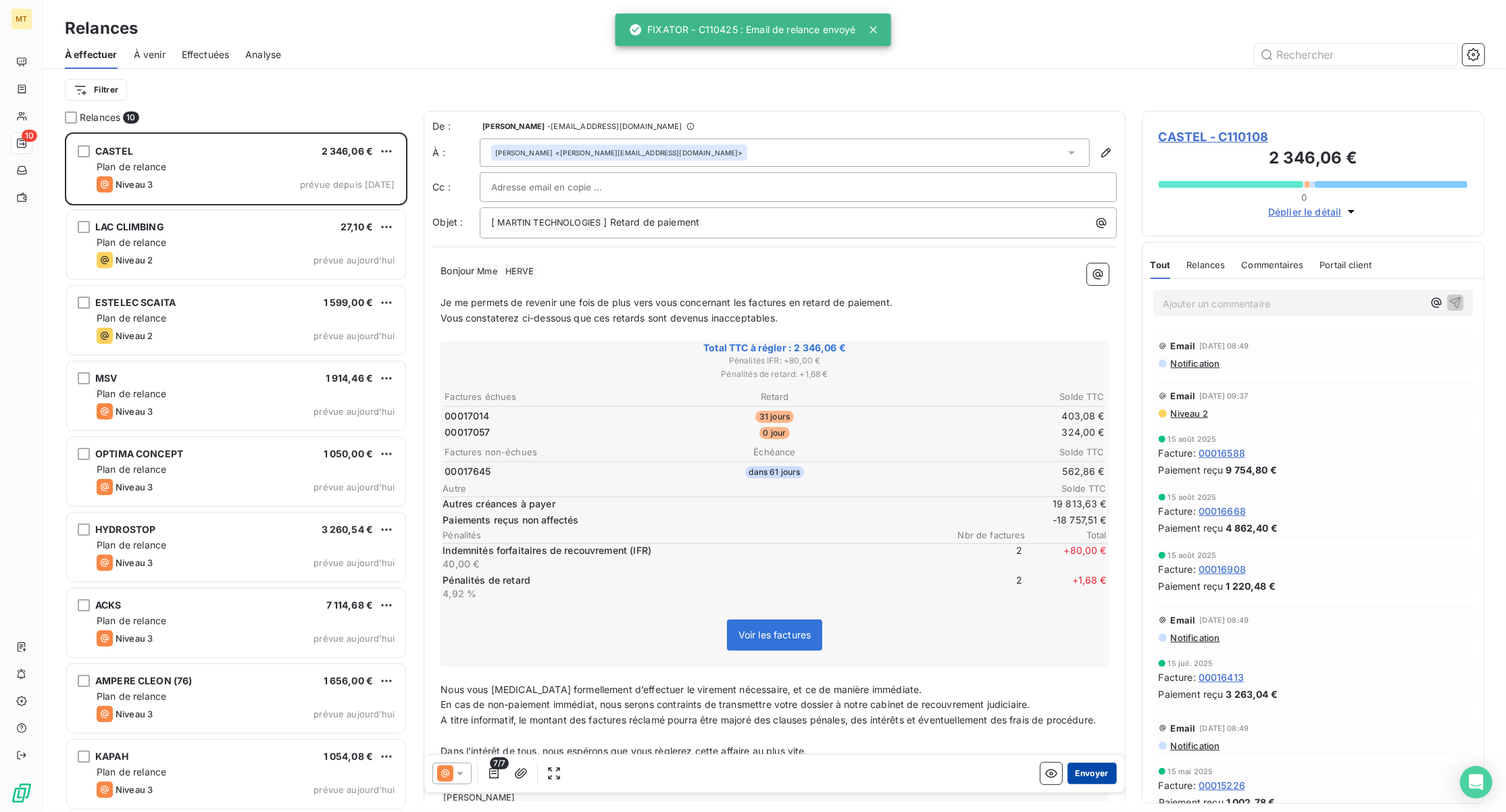
click at [1073, 771] on button "Envoyer" at bounding box center [1092, 773] width 49 height 22
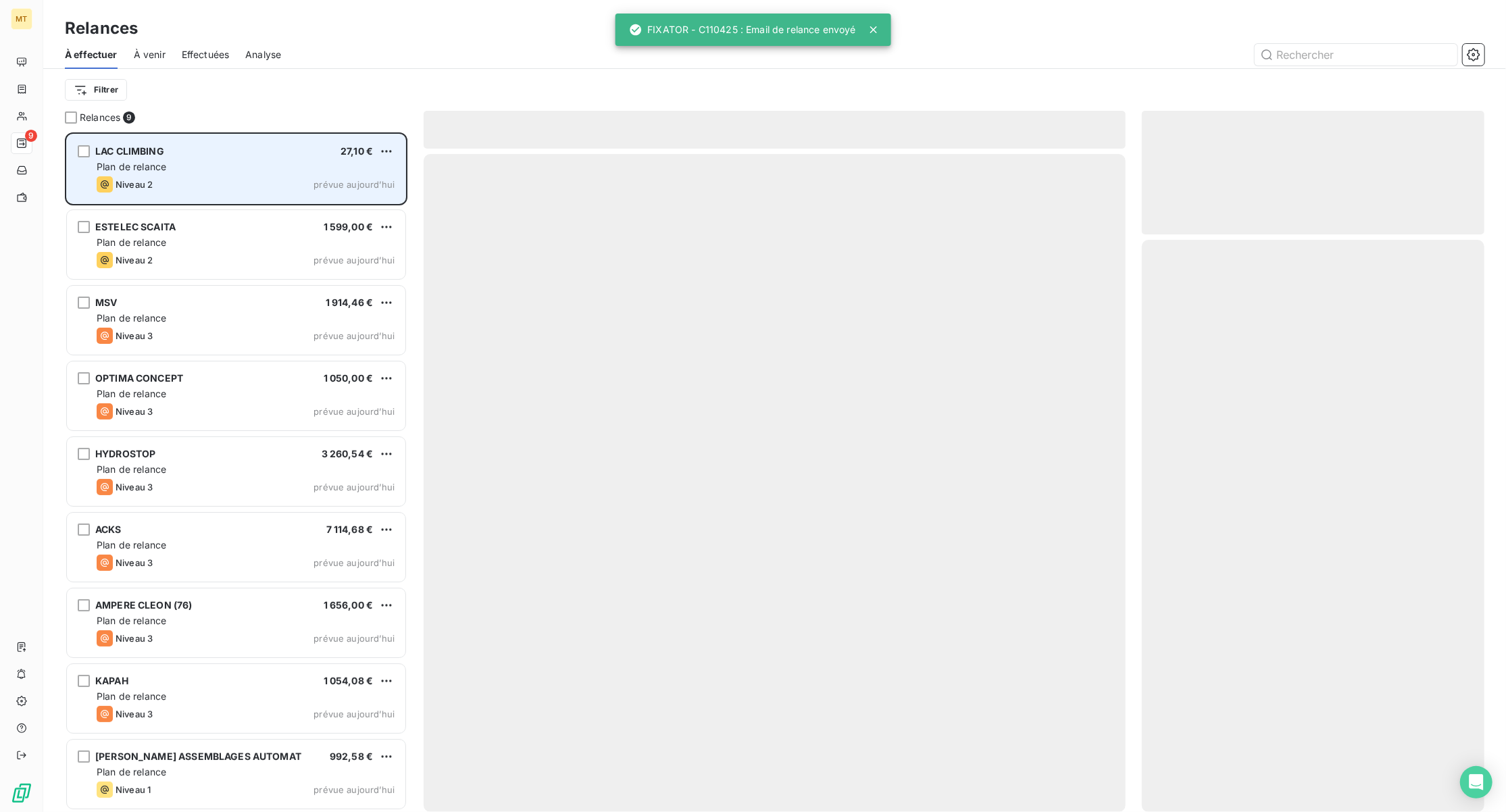
click at [220, 166] on div "Plan de relance" at bounding box center [246, 166] width 298 height 13
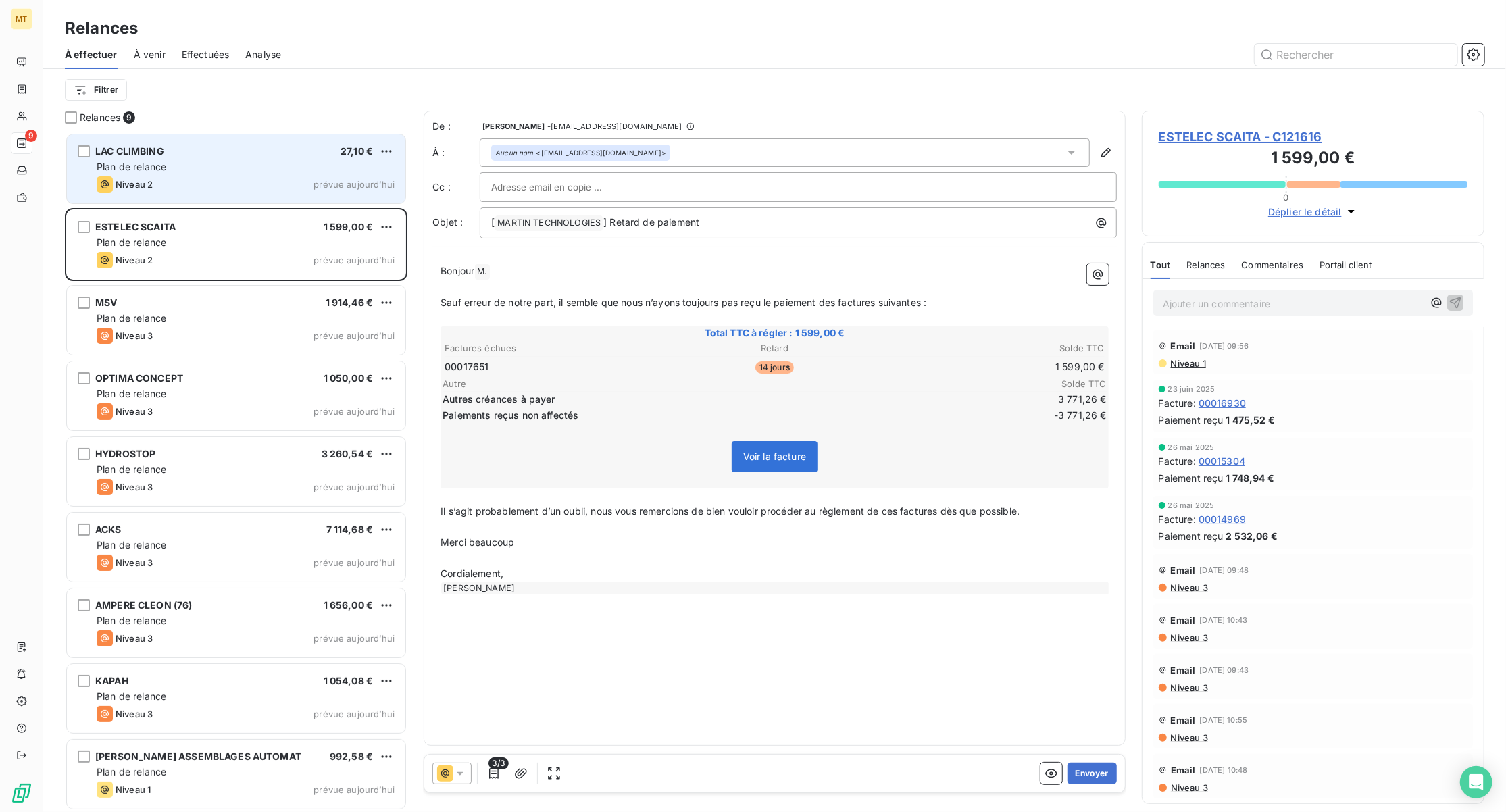
click at [222, 162] on div "Plan de relance" at bounding box center [246, 166] width 298 height 13
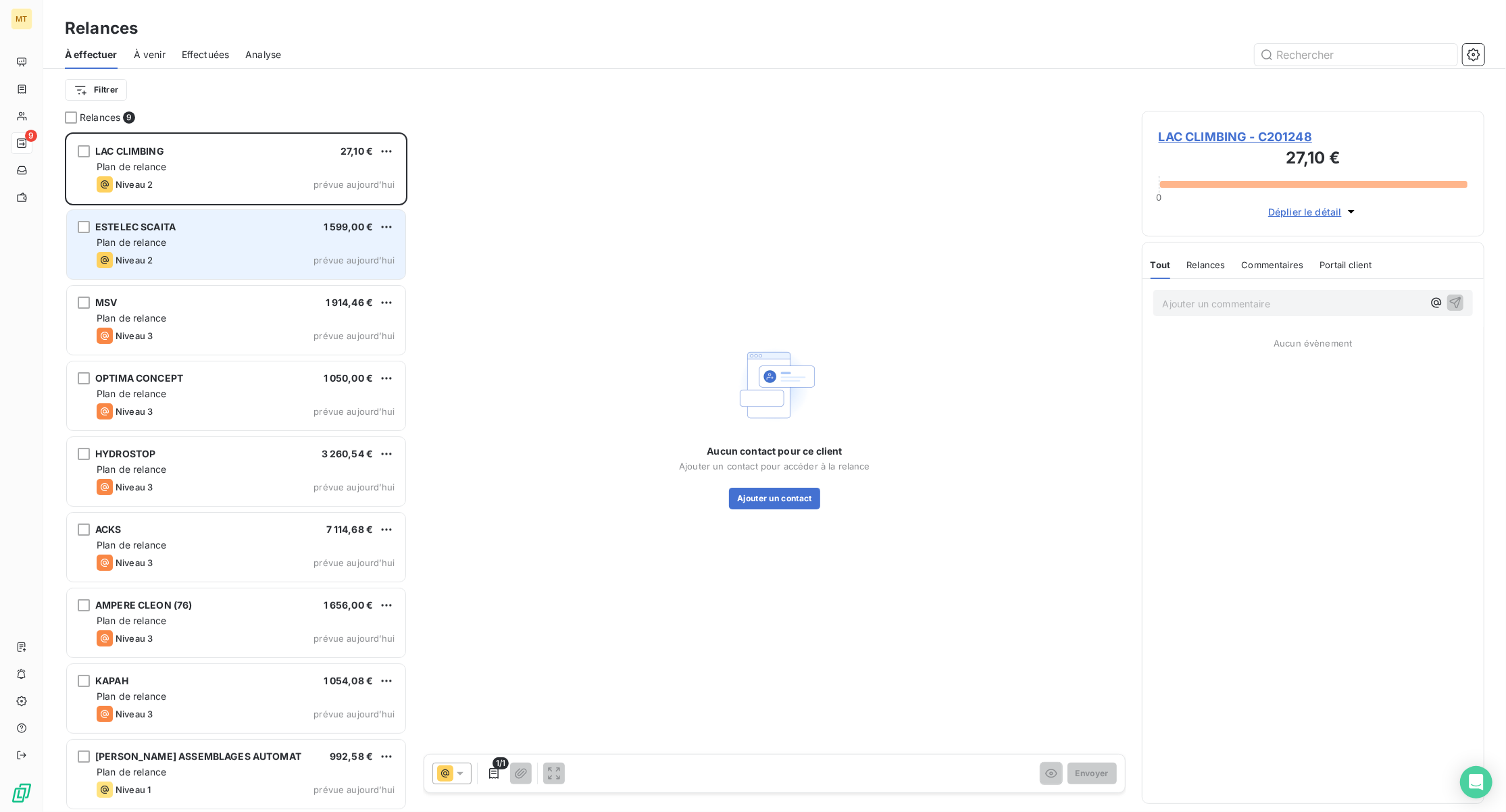
click at [220, 215] on div "ESTELEC SCAITA 1 599,00 € Plan de relance Niveau 2 prévue aujourd’hui" at bounding box center [236, 244] width 339 height 69
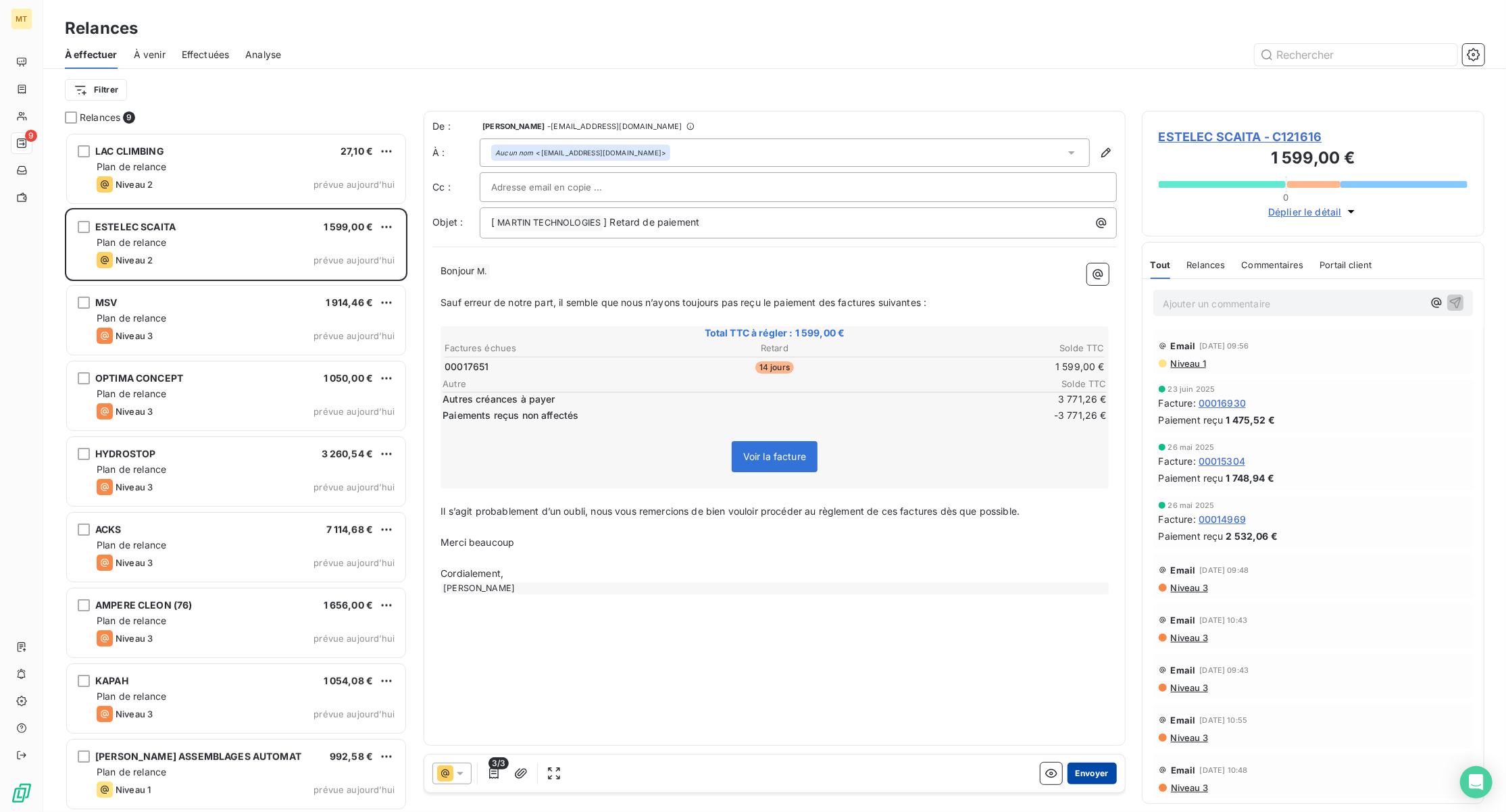
click at [1082, 770] on button "Envoyer" at bounding box center [1092, 773] width 49 height 22
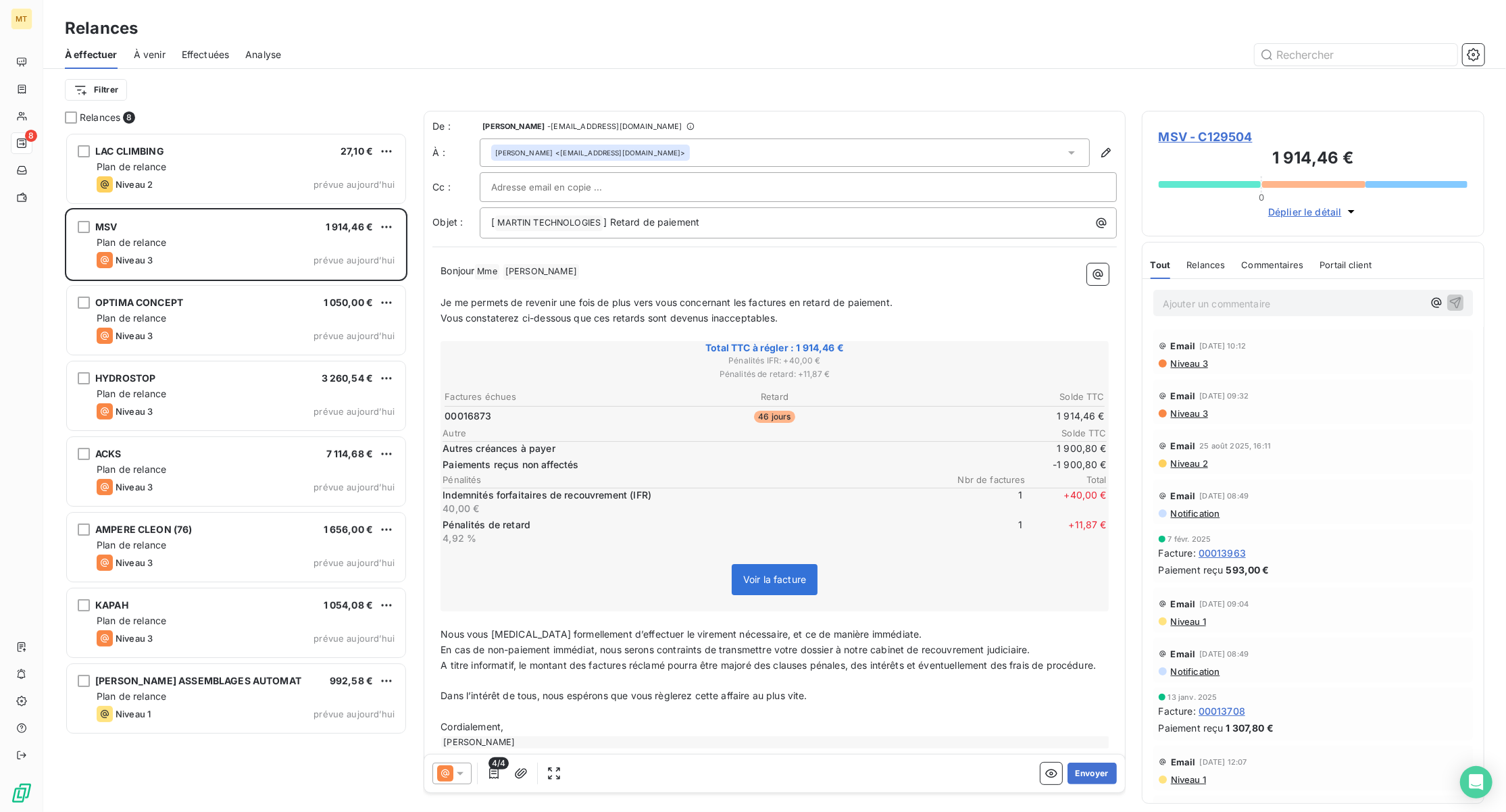
click at [205, 53] on span "Effectuées" at bounding box center [206, 54] width 48 height 13
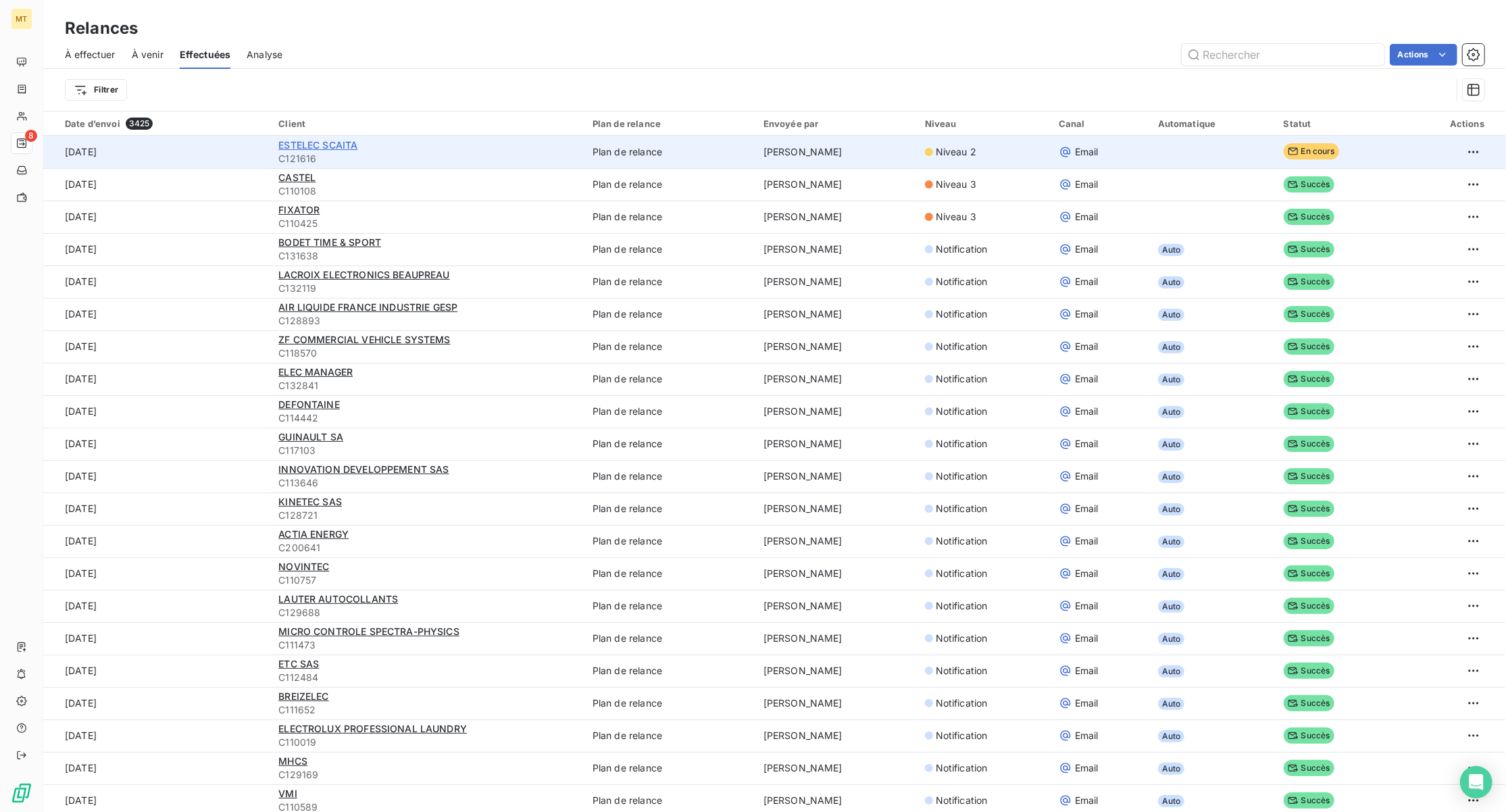
click at [346, 144] on span "ESTELEC SCAITA" at bounding box center [318, 145] width 79 height 11
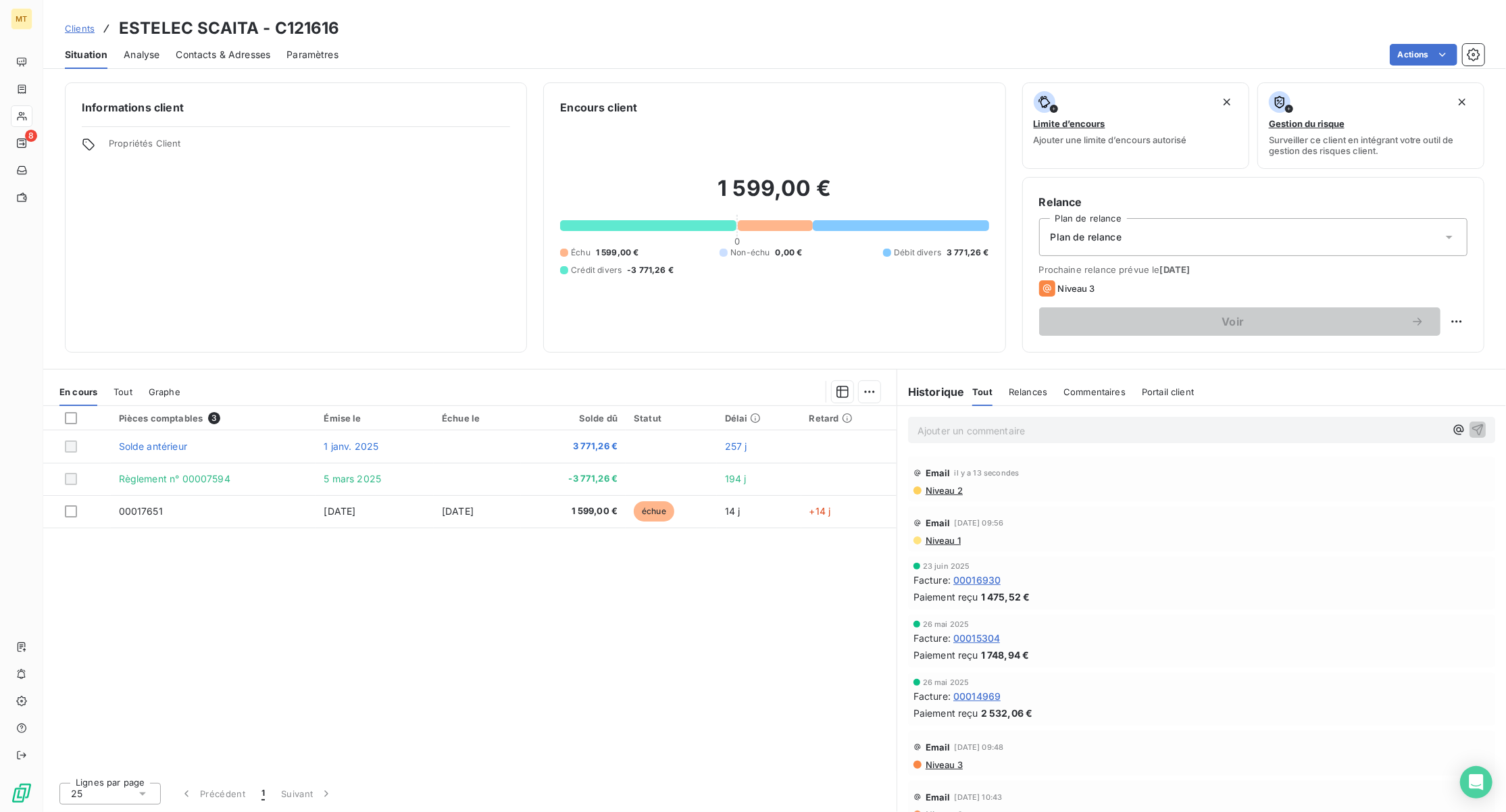
click at [954, 490] on span "Niveau 2" at bounding box center [943, 490] width 39 height 11
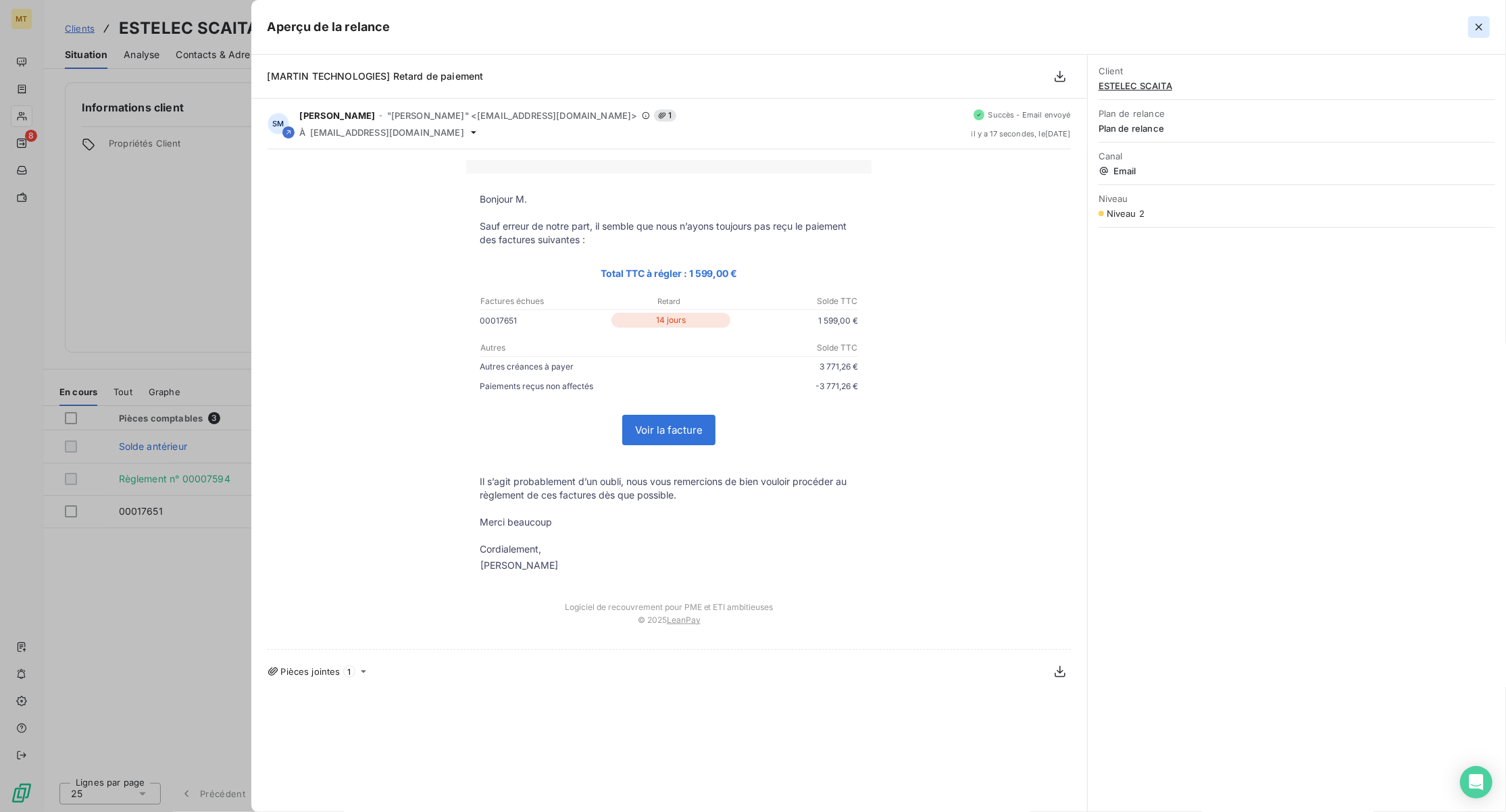
click at [1474, 23] on icon "button" at bounding box center [1479, 27] width 13 height 13
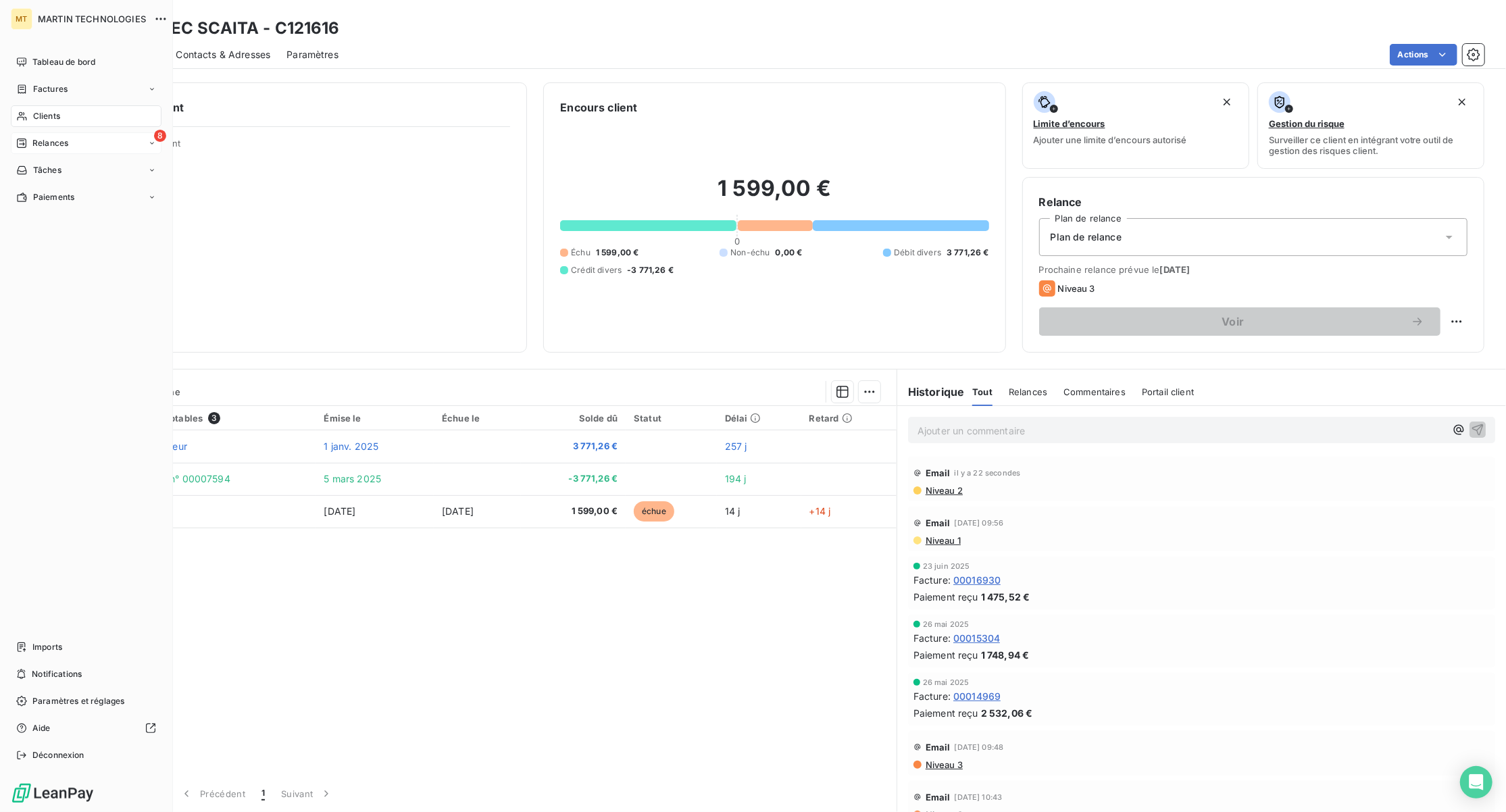
click at [46, 140] on span "Relances" at bounding box center [50, 143] width 36 height 12
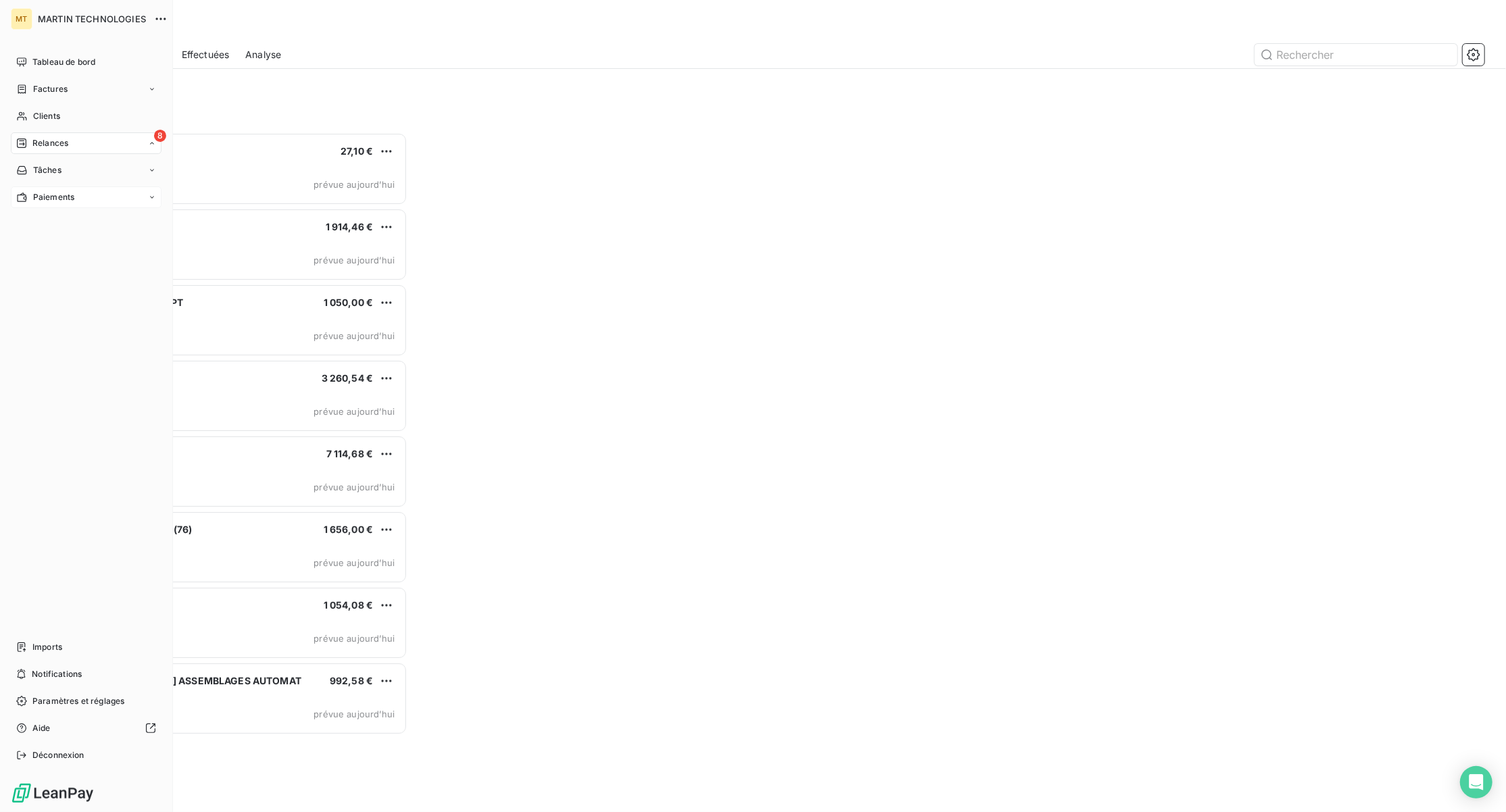
scroll to position [666, 328]
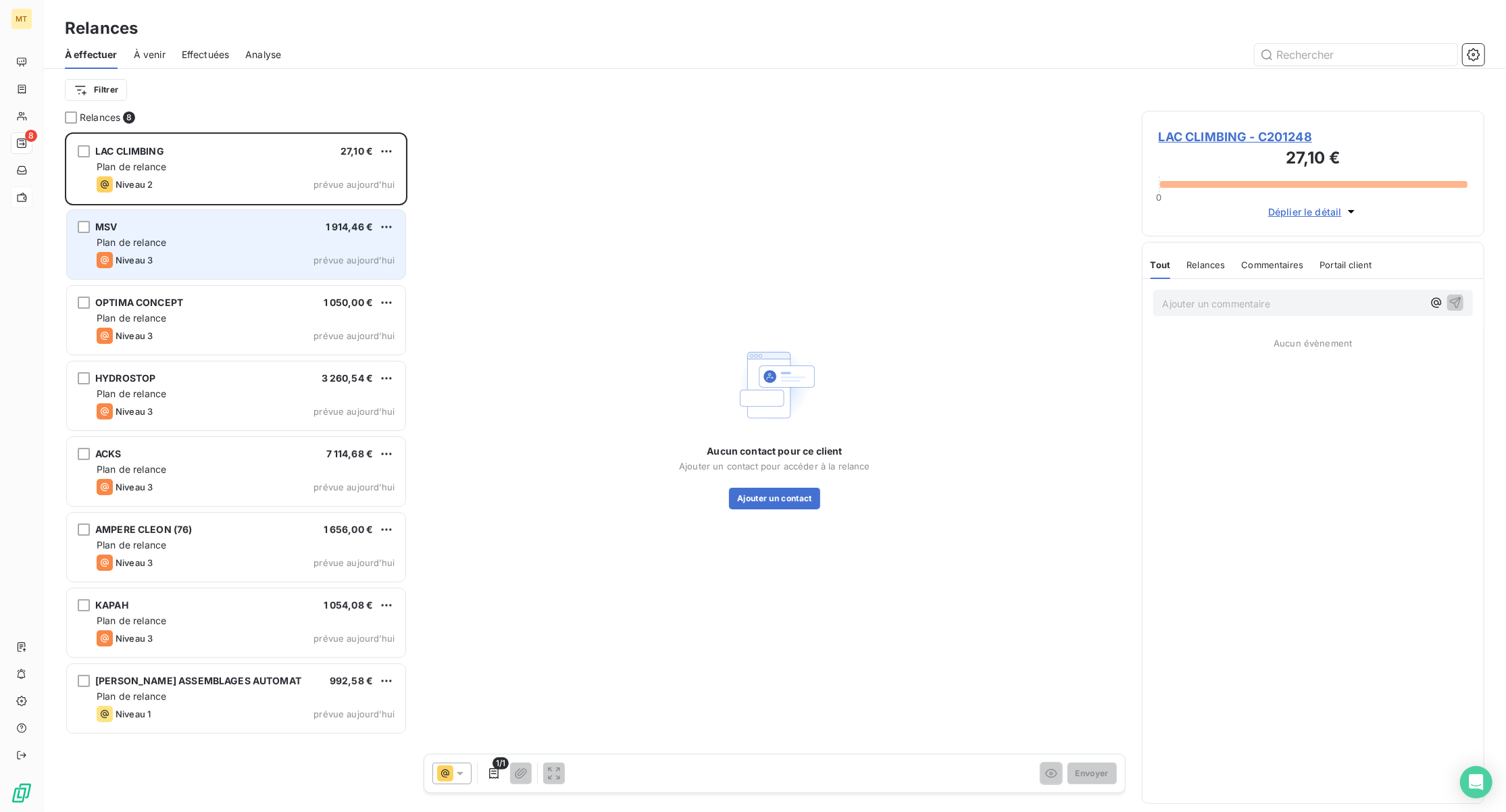
click at [255, 244] on div "Plan de relance" at bounding box center [246, 242] width 298 height 13
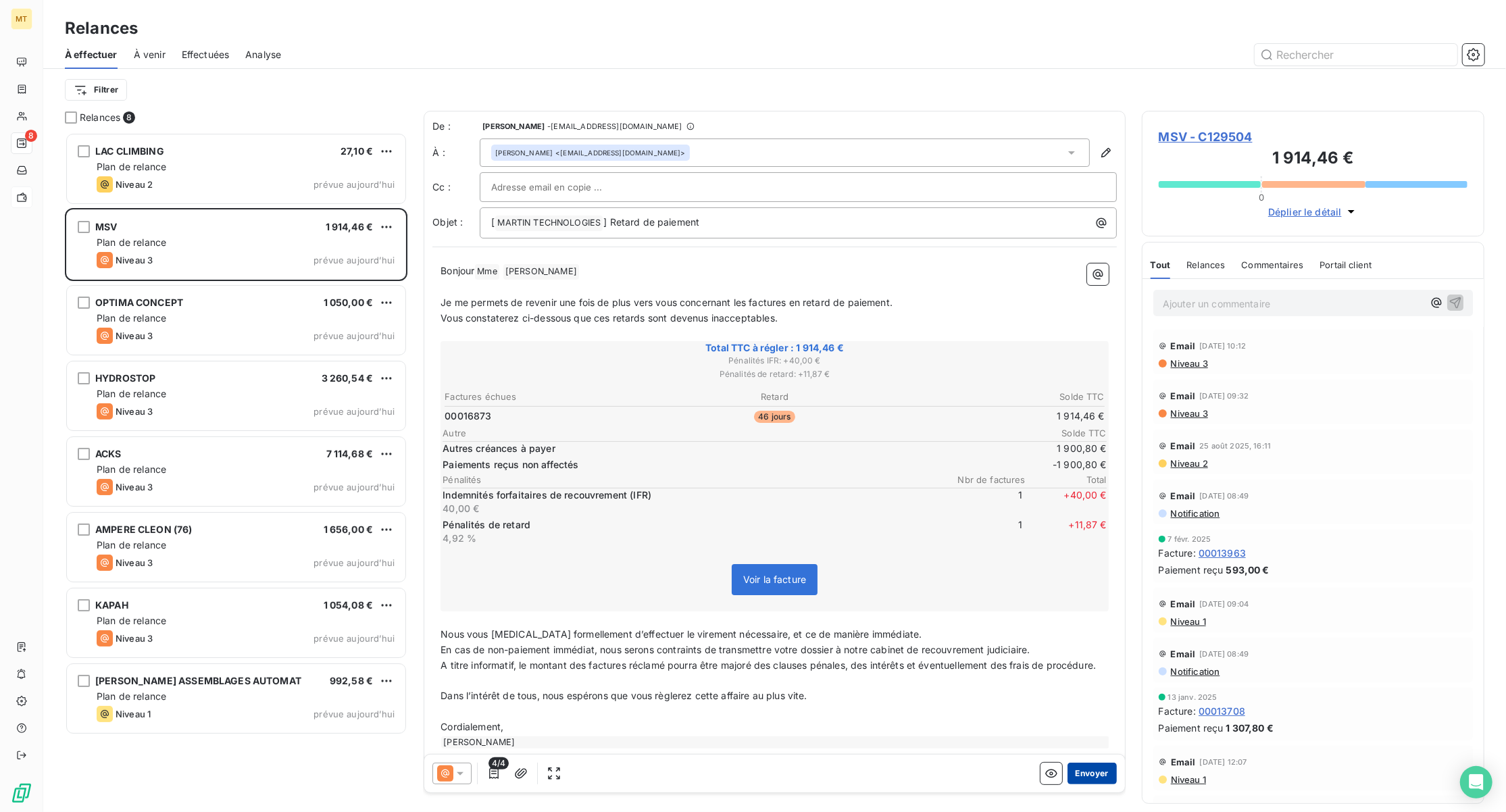
click at [1072, 773] on button "Envoyer" at bounding box center [1092, 773] width 49 height 22
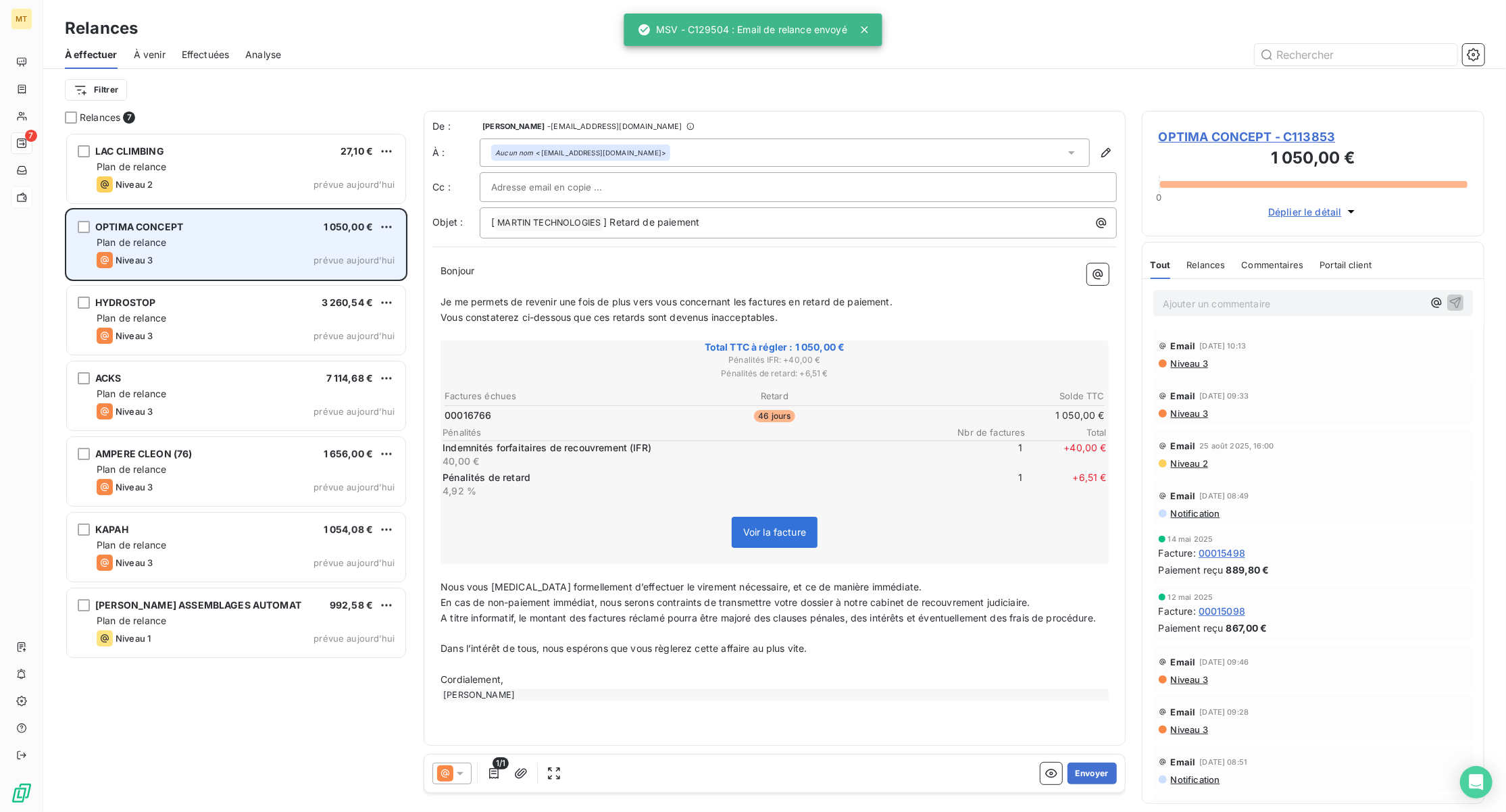
click at [217, 237] on div "Plan de relance" at bounding box center [246, 242] width 298 height 13
click at [239, 235] on div "OPTIMA CONCEPT 1 050,00 € Plan de relance Niveau 3 prévue aujourd’hui" at bounding box center [236, 244] width 339 height 69
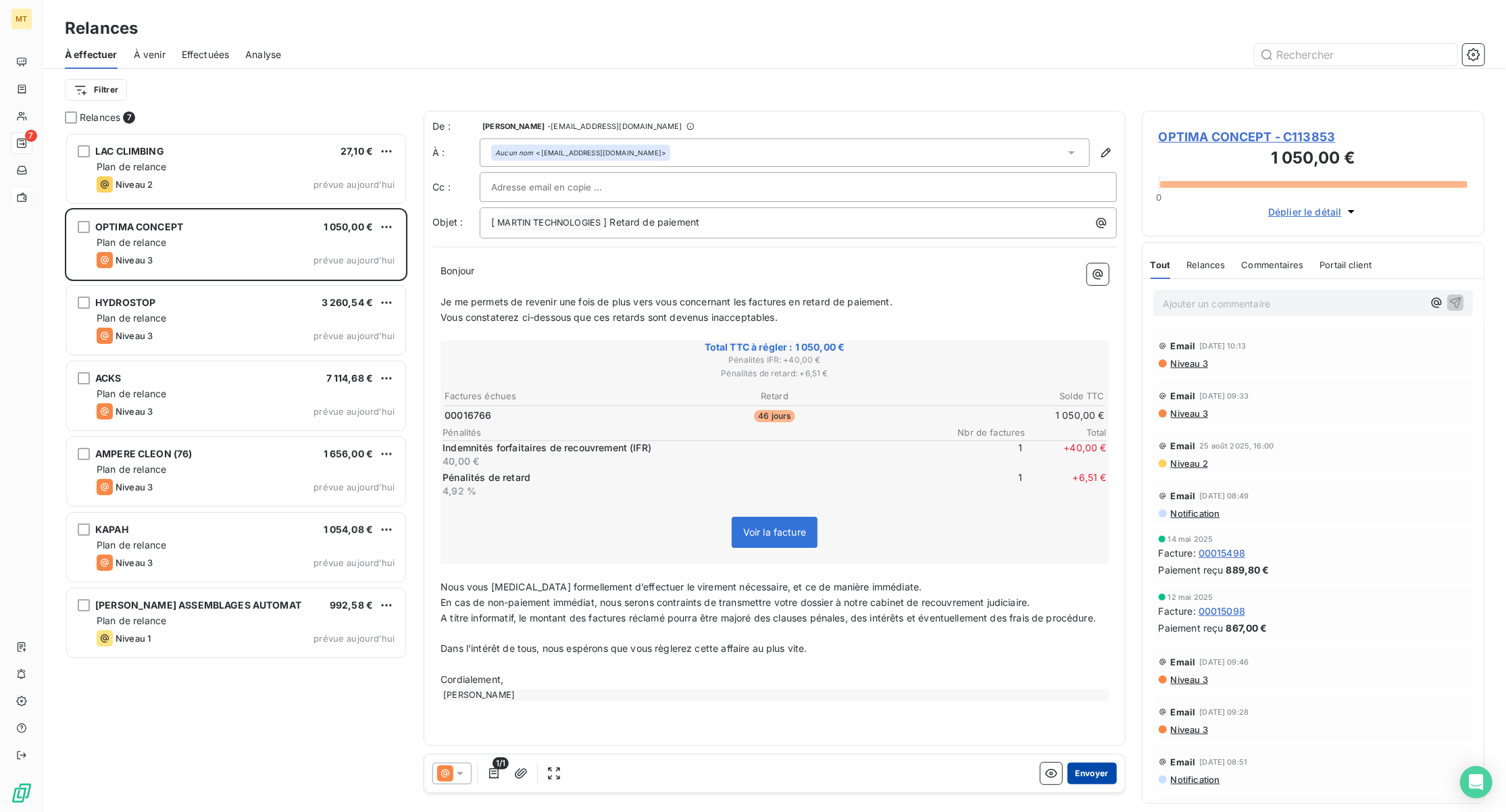
click at [1108, 767] on button "Envoyer" at bounding box center [1092, 773] width 49 height 22
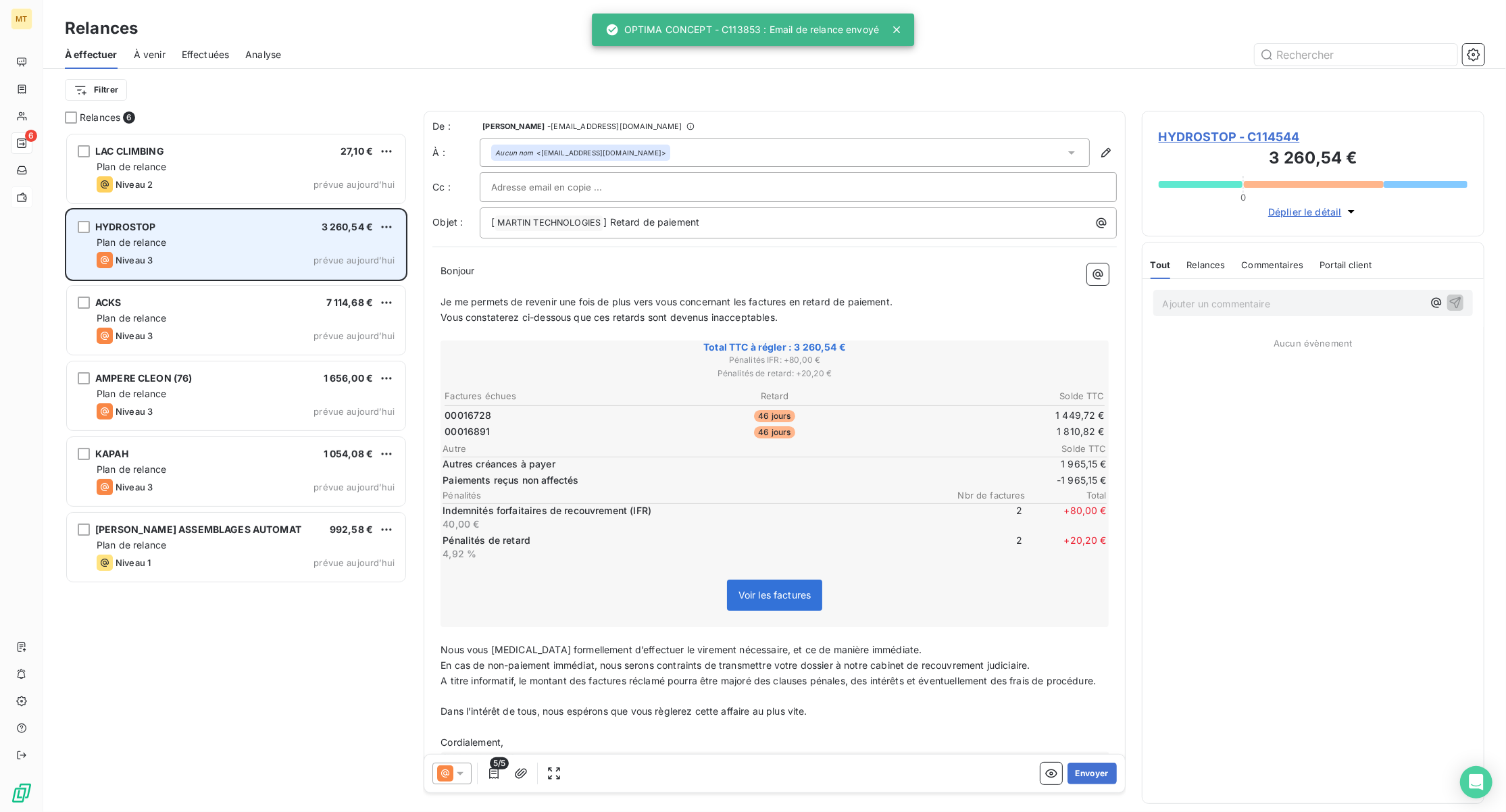
click at [293, 249] on div "Plan de relance" at bounding box center [246, 242] width 298 height 13
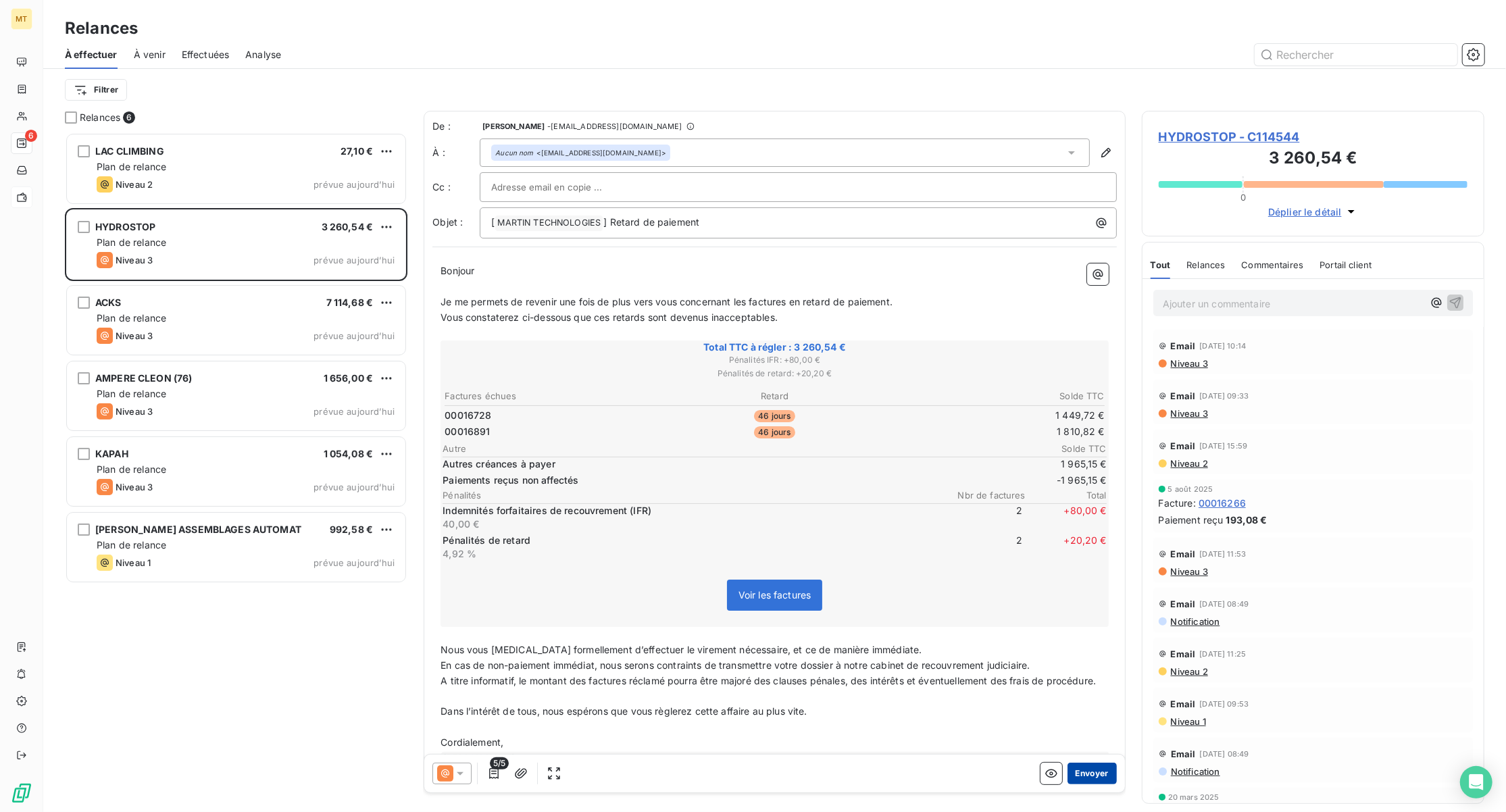
click at [1090, 778] on button "Envoyer" at bounding box center [1092, 773] width 49 height 22
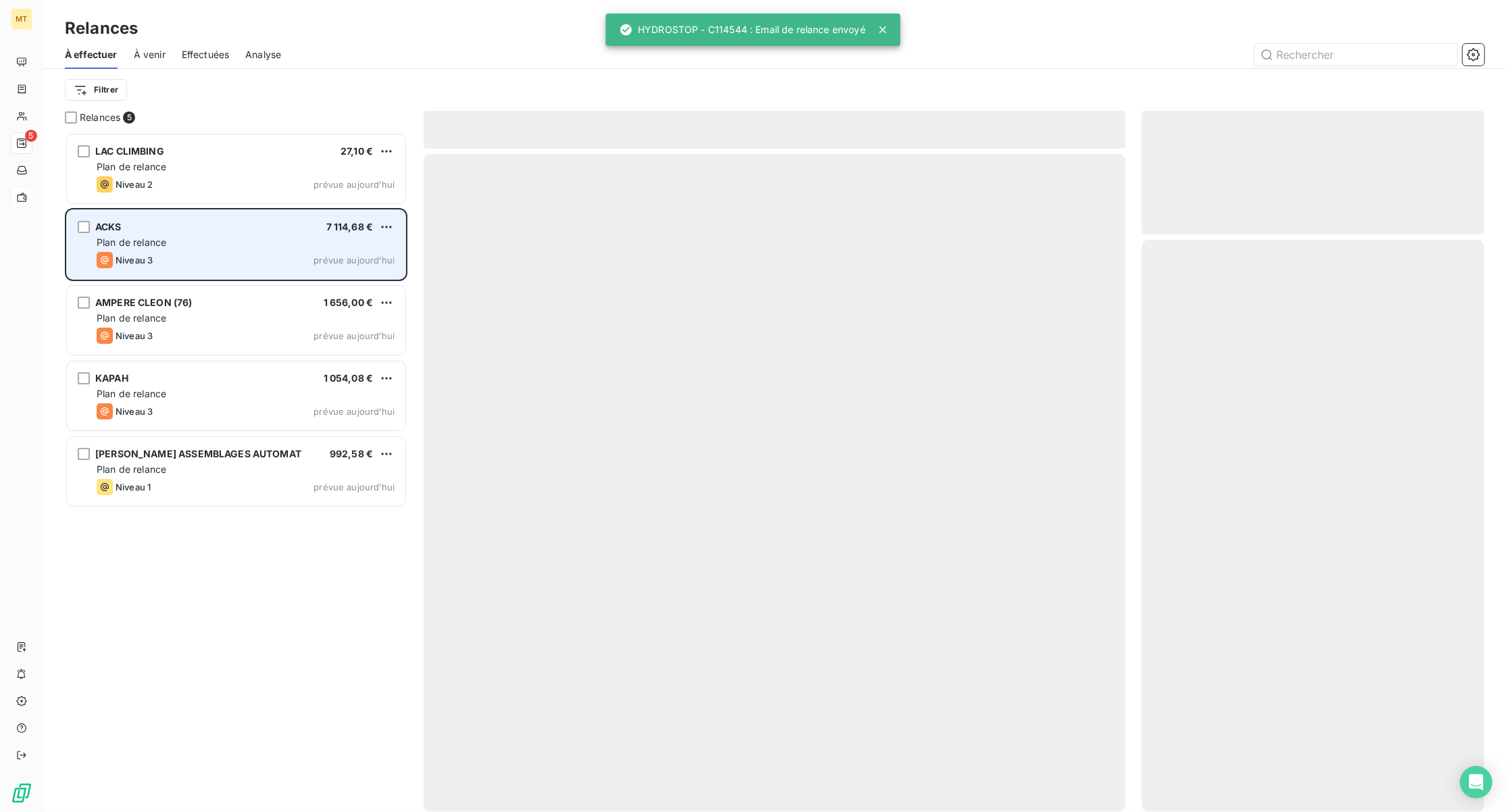
click at [190, 237] on div "Plan de relance" at bounding box center [246, 242] width 298 height 13
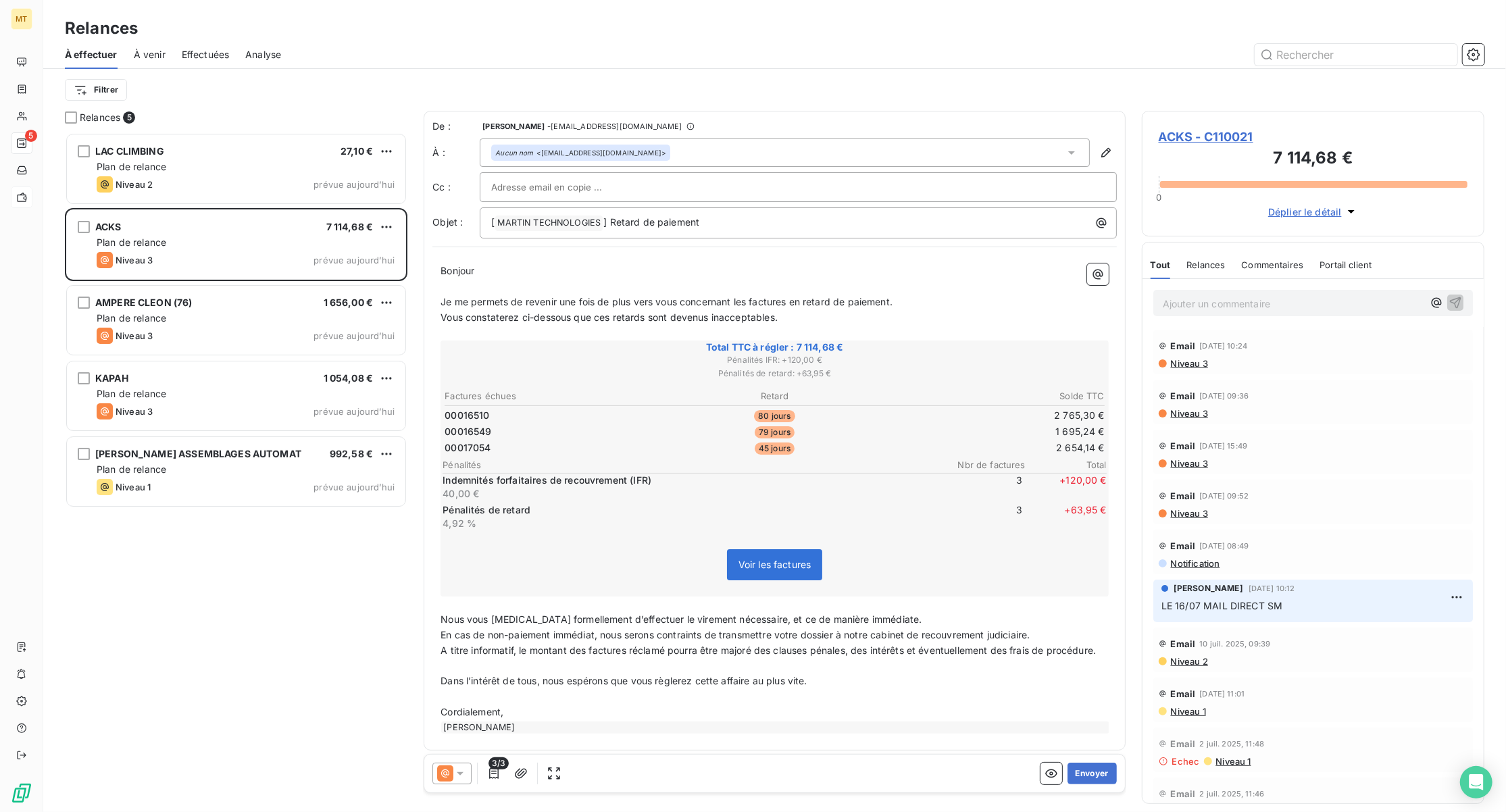
click at [547, 181] on input "text" at bounding box center [564, 187] width 145 height 20
paste input "info@acks-france.com"
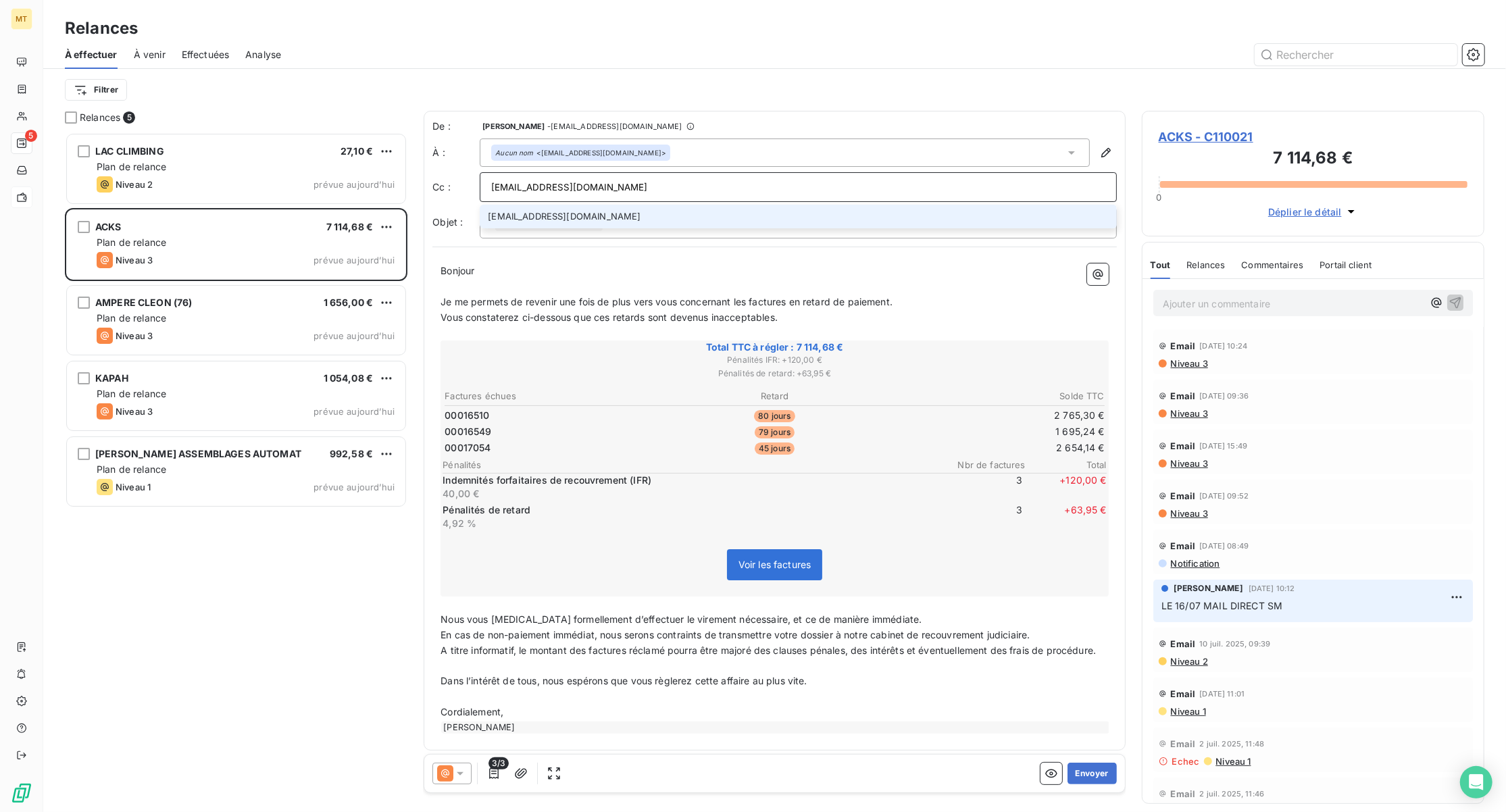
type input "info@acks-france.com"
click at [506, 211] on li "info@acks-france.com" at bounding box center [798, 216] width 637 height 24
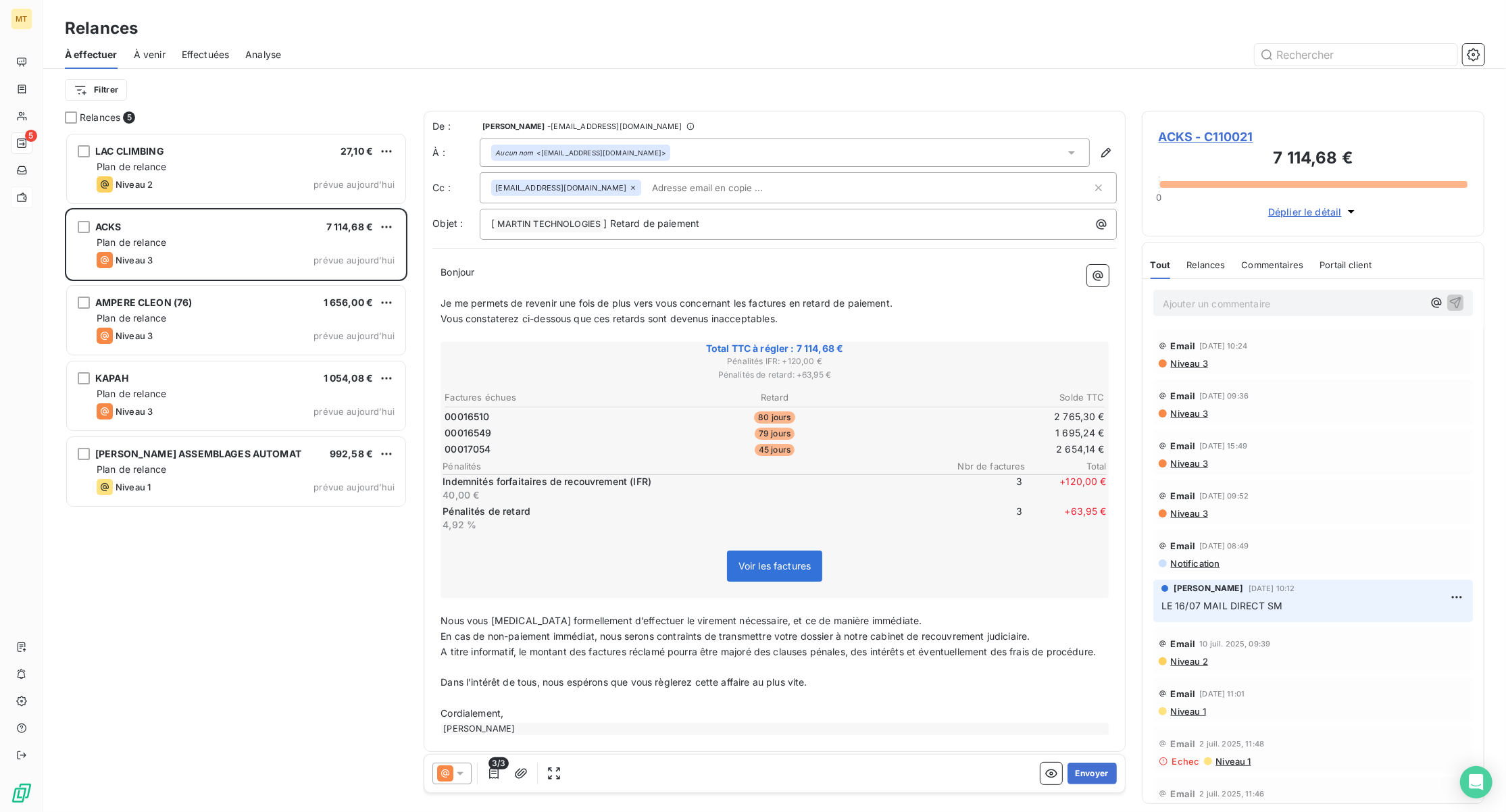
click at [647, 190] on input "text" at bounding box center [725, 188] width 156 height 20
paste input "commercial@acks-france.com"
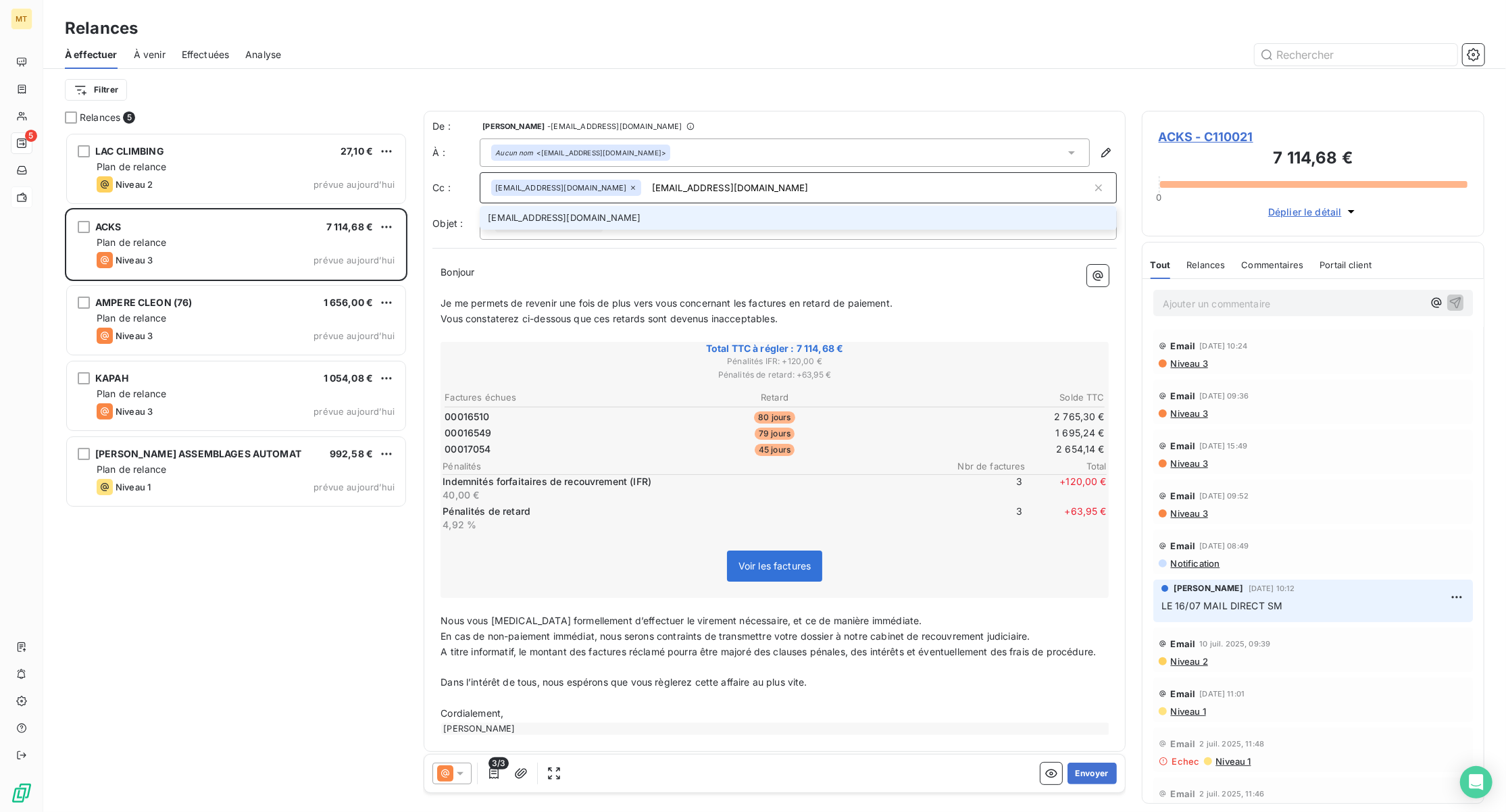
type input "commercial@acks-france.com"
click at [606, 219] on li "commercial@acks-france.com" at bounding box center [798, 218] width 637 height 24
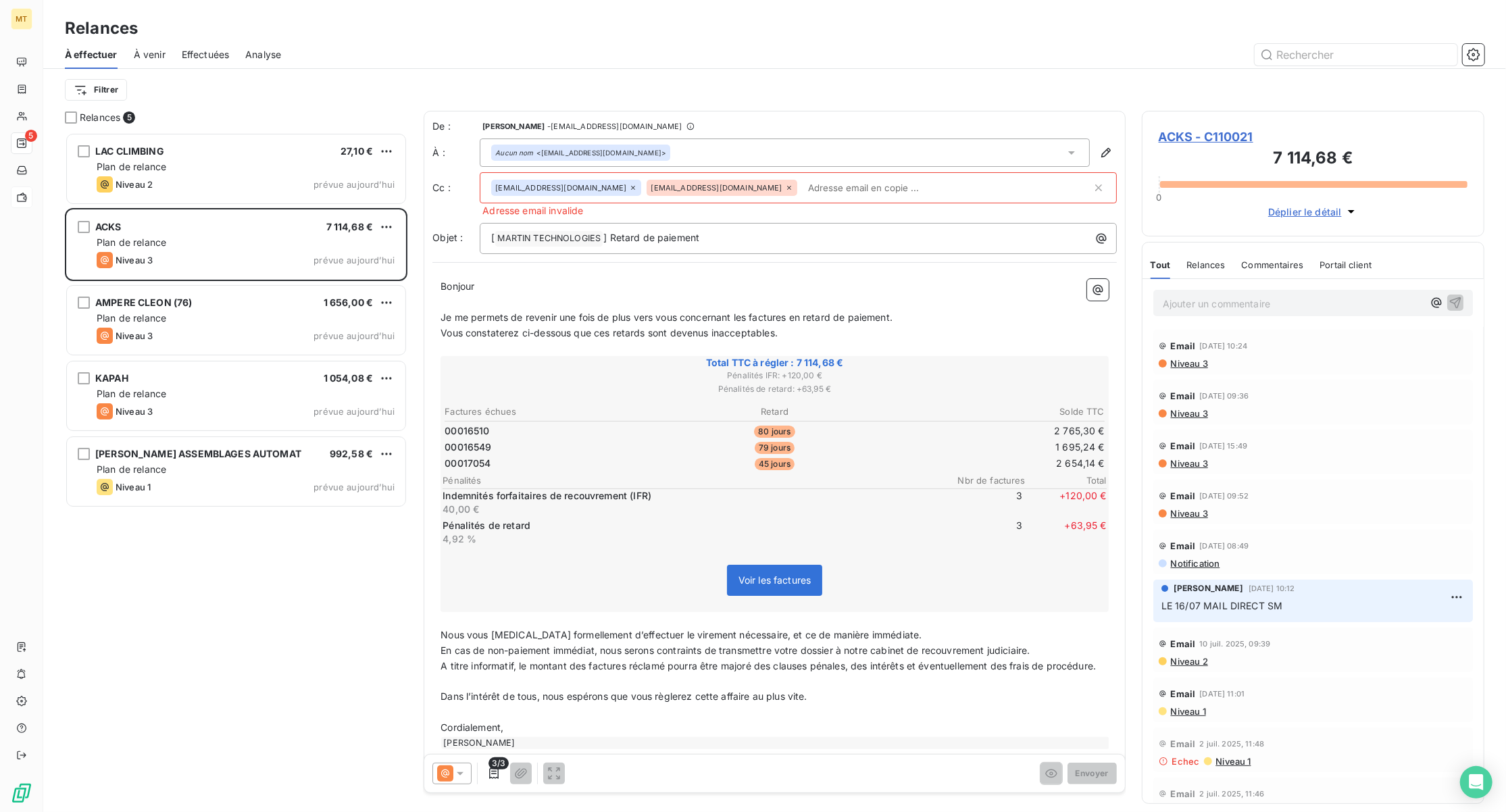
click at [716, 183] on div "commercial@acks-france.com" at bounding box center [721, 188] width 150 height 16
click at [787, 187] on icon at bounding box center [789, 188] width 4 height 4
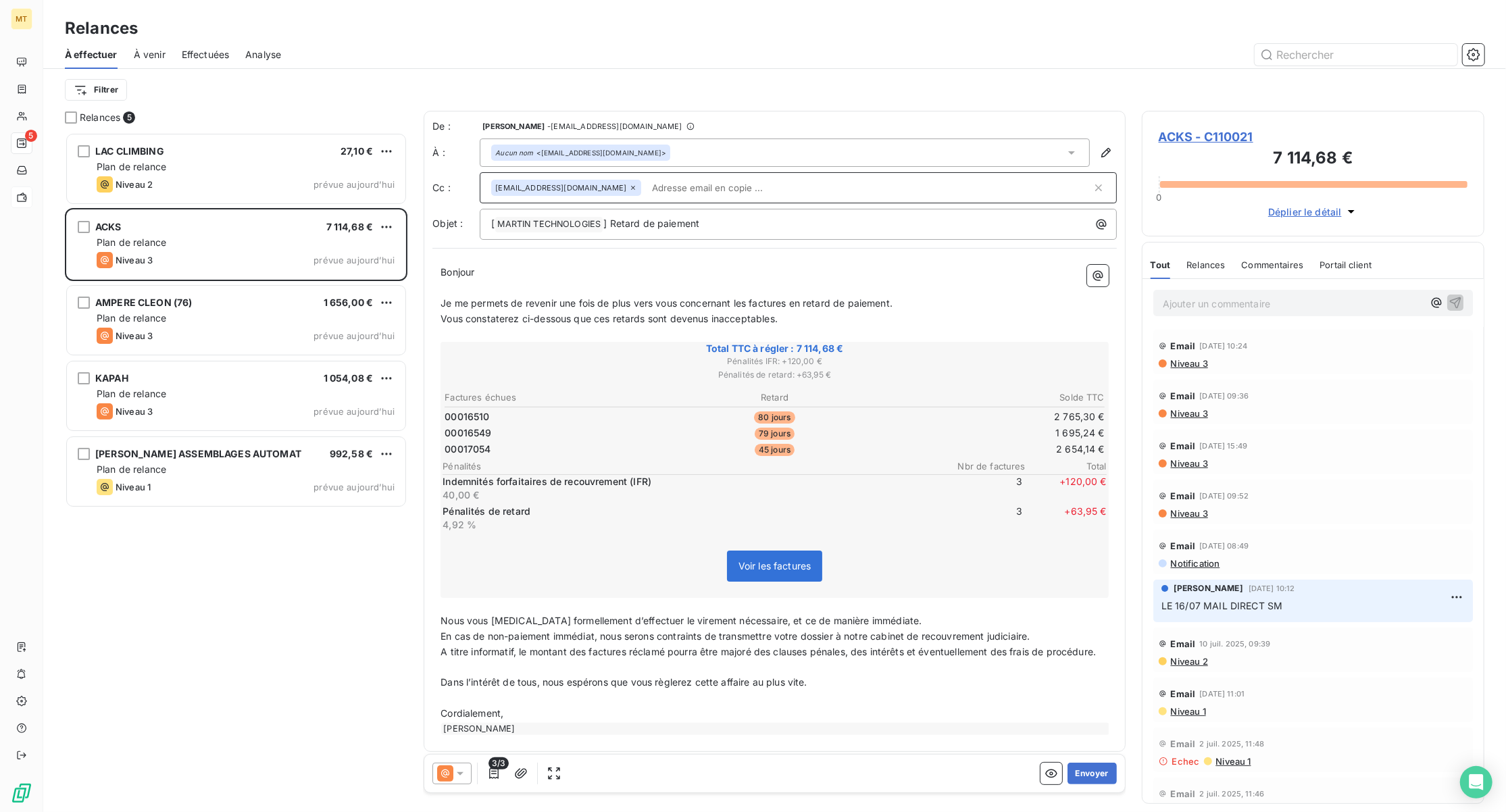
click at [684, 192] on input "text" at bounding box center [869, 188] width 445 height 20
paste input "commercial@acks-france.com"
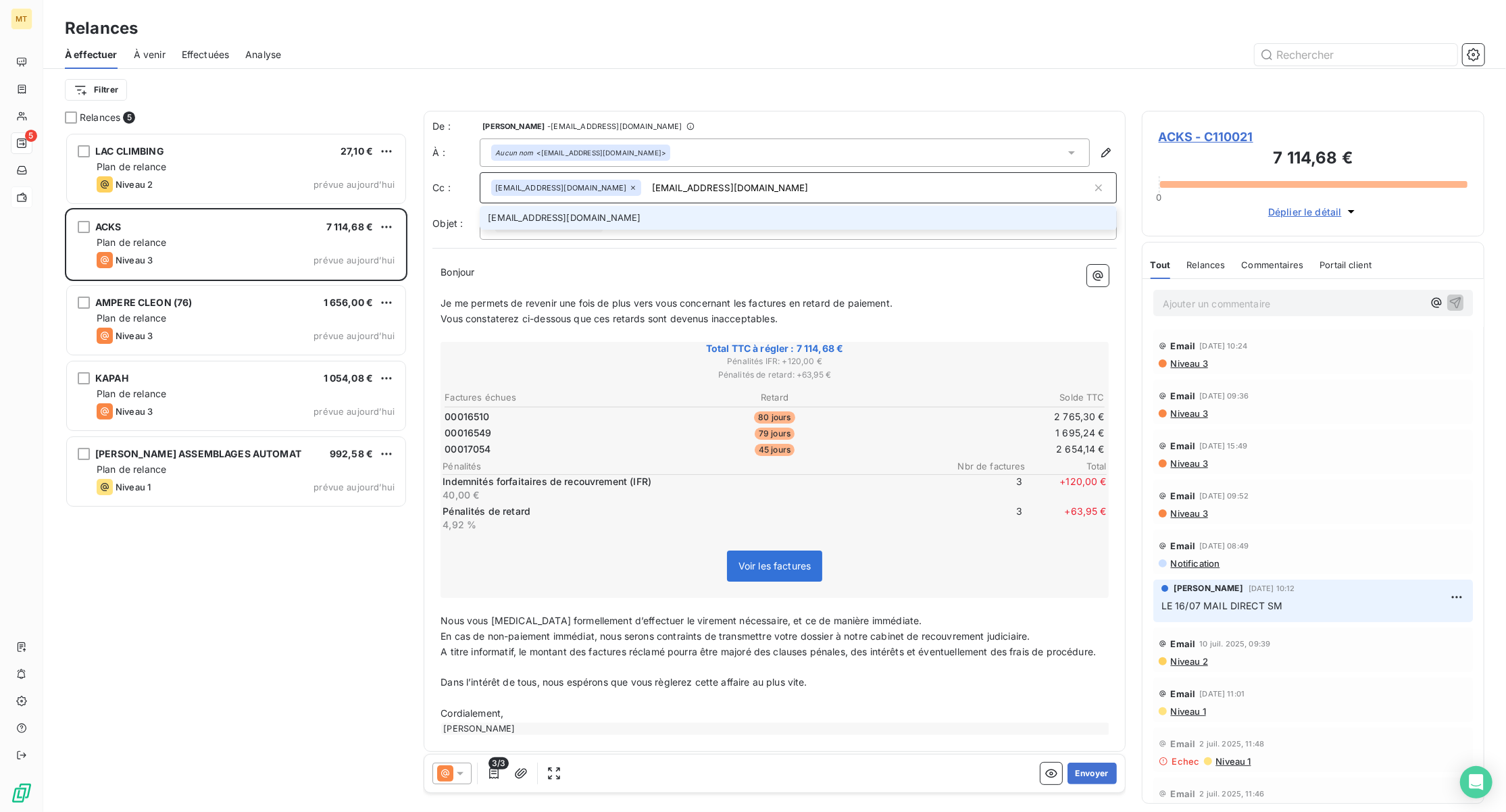
click at [647, 187] on input "commercial@acks-france.com" at bounding box center [869, 188] width 445 height 20
type input "commercial@acks-france.com"
click at [566, 219] on li "commercial@acks-france.com" at bounding box center [798, 218] width 637 height 24
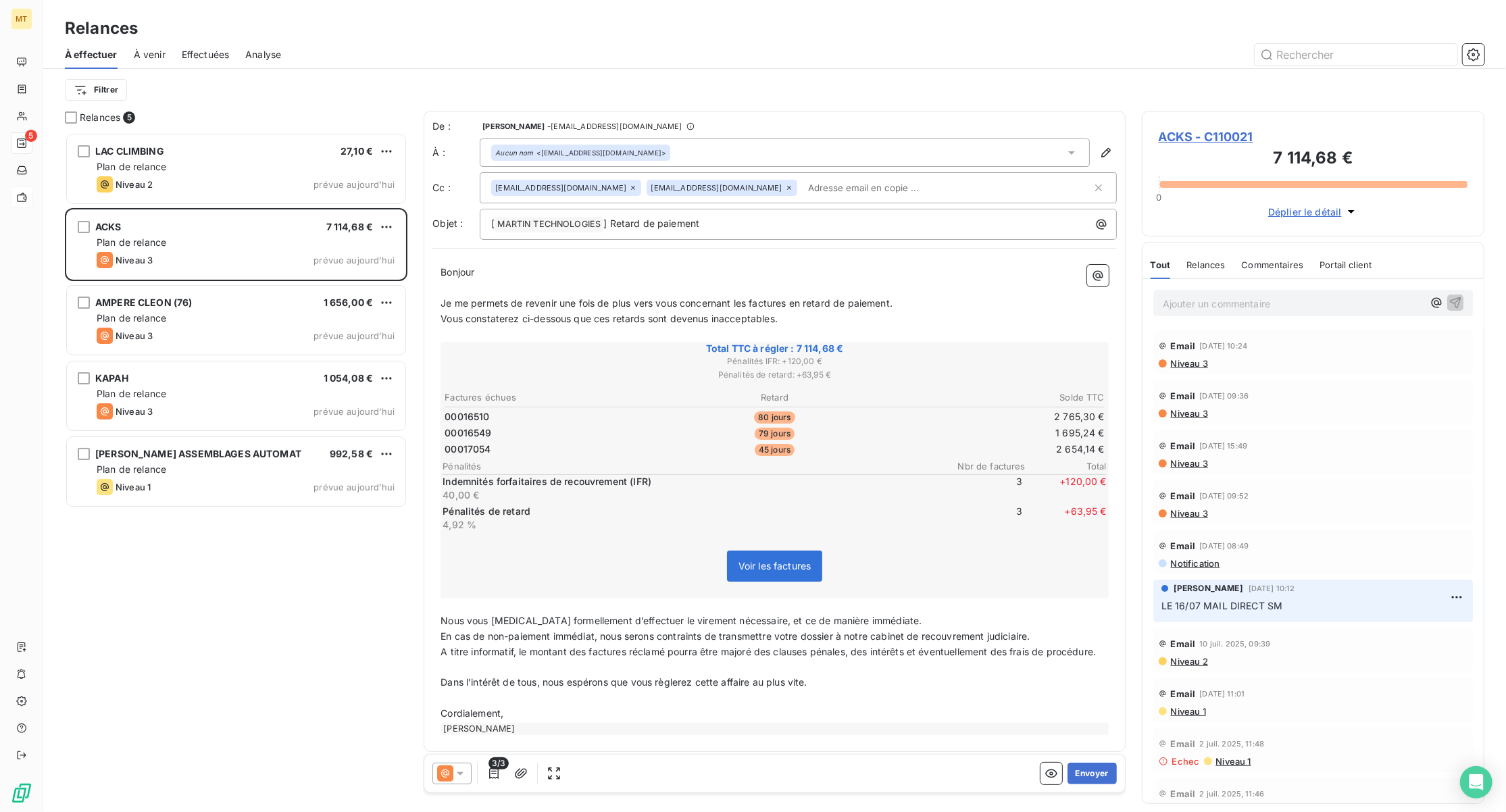
scroll to position [20, 0]
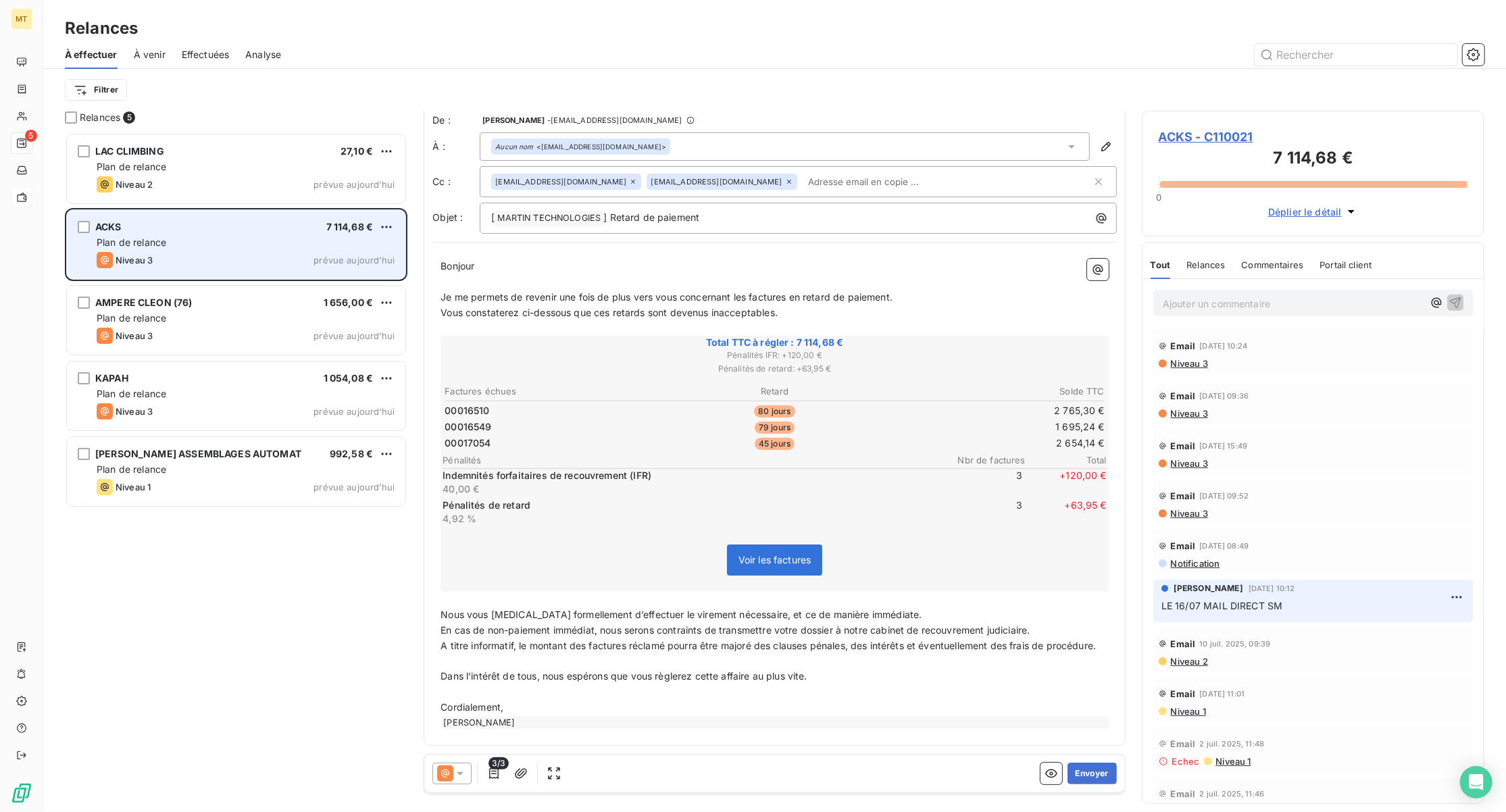
click at [257, 250] on div "ACKS 7 114,68 € Plan de relance Niveau 3 prévue aujourd’hui" at bounding box center [236, 244] width 339 height 69
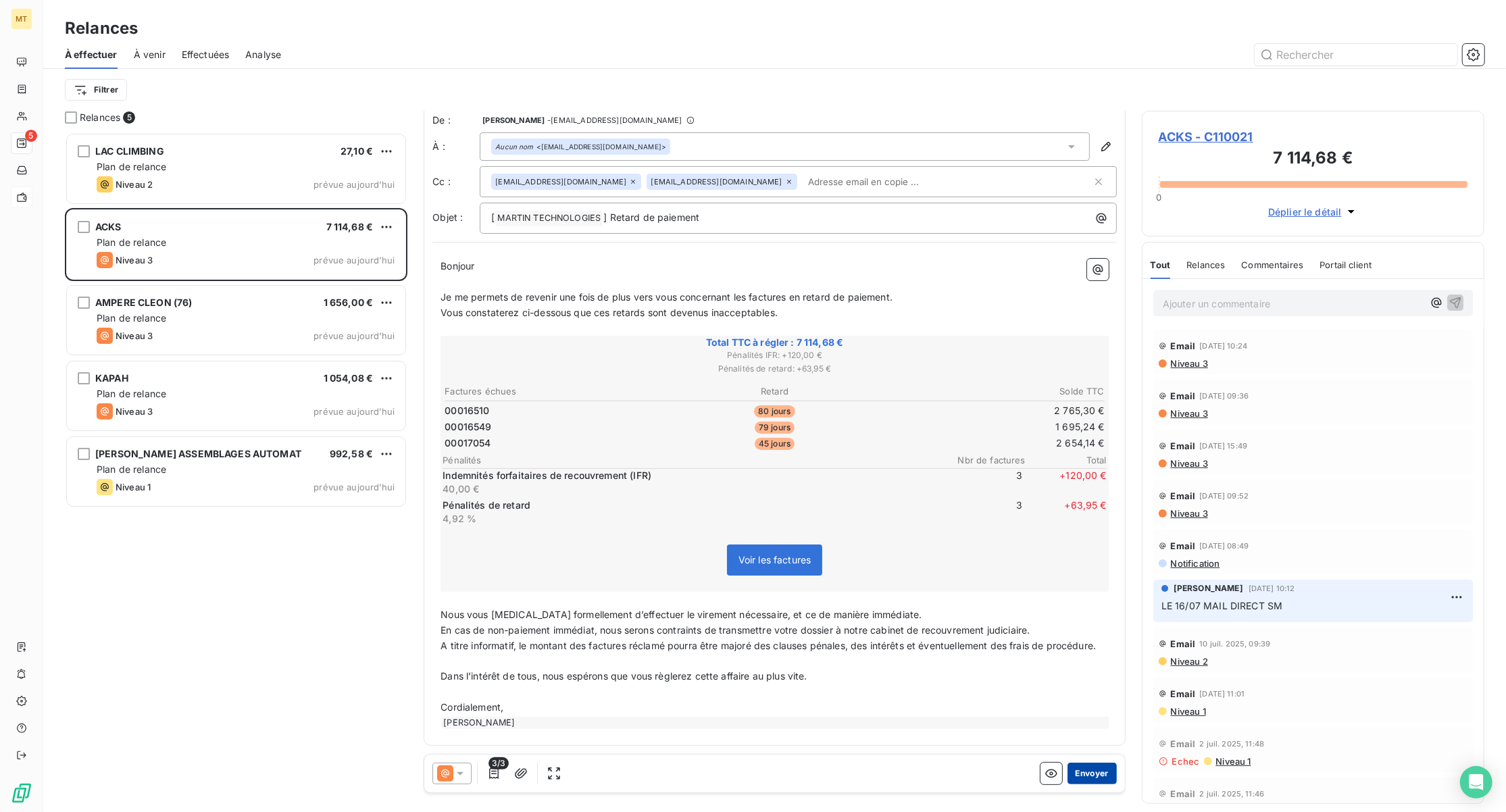
click at [1079, 775] on button "Envoyer" at bounding box center [1092, 773] width 49 height 22
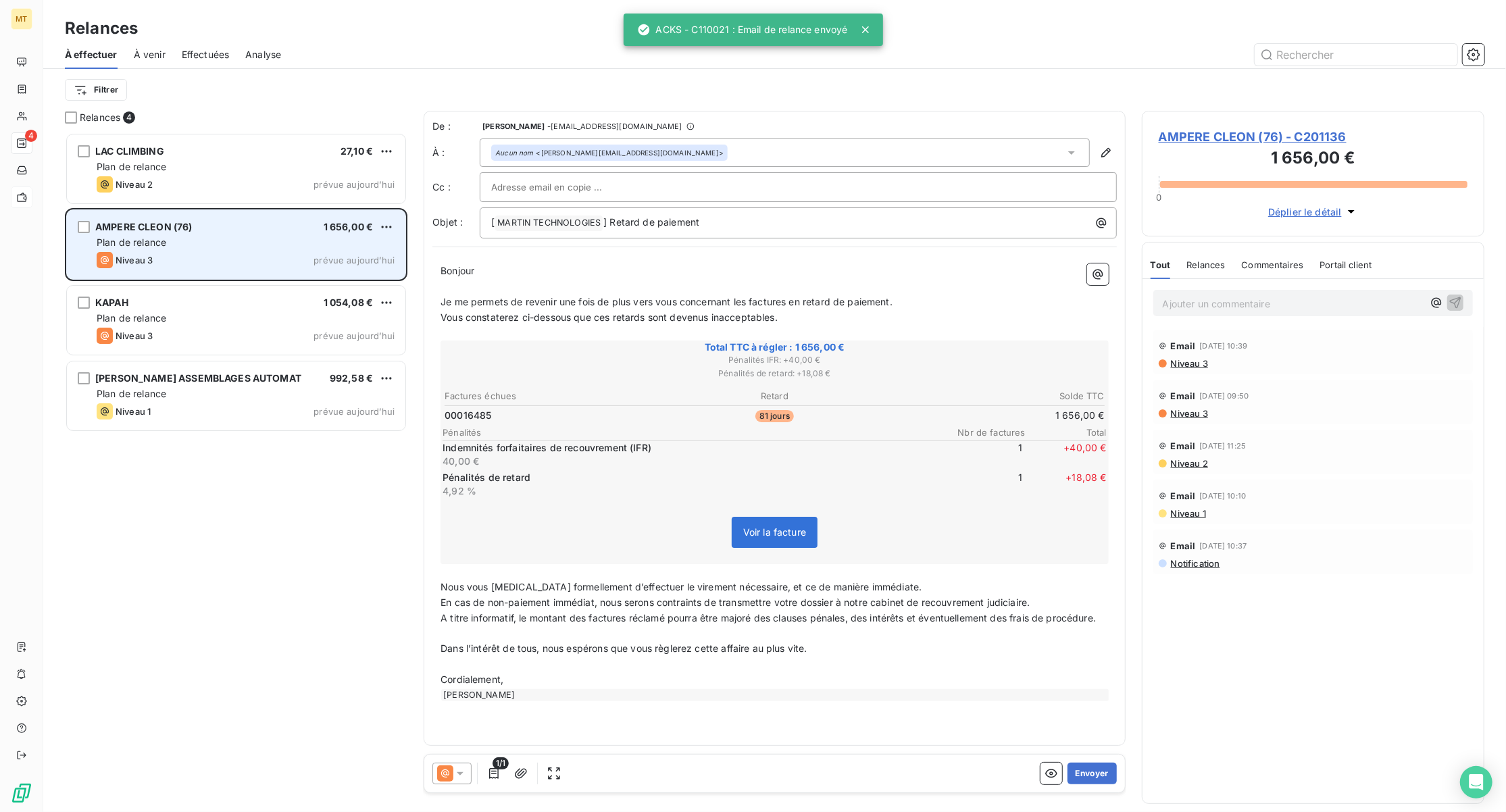
click at [242, 255] on div "Niveau 3 prévue aujourd’hui" at bounding box center [246, 260] width 298 height 16
click at [193, 234] on div "AMPERE CLEON (76) 1 656,00 € Plan de relance Niveau 3 prévue aujourd’hui" at bounding box center [236, 244] width 339 height 69
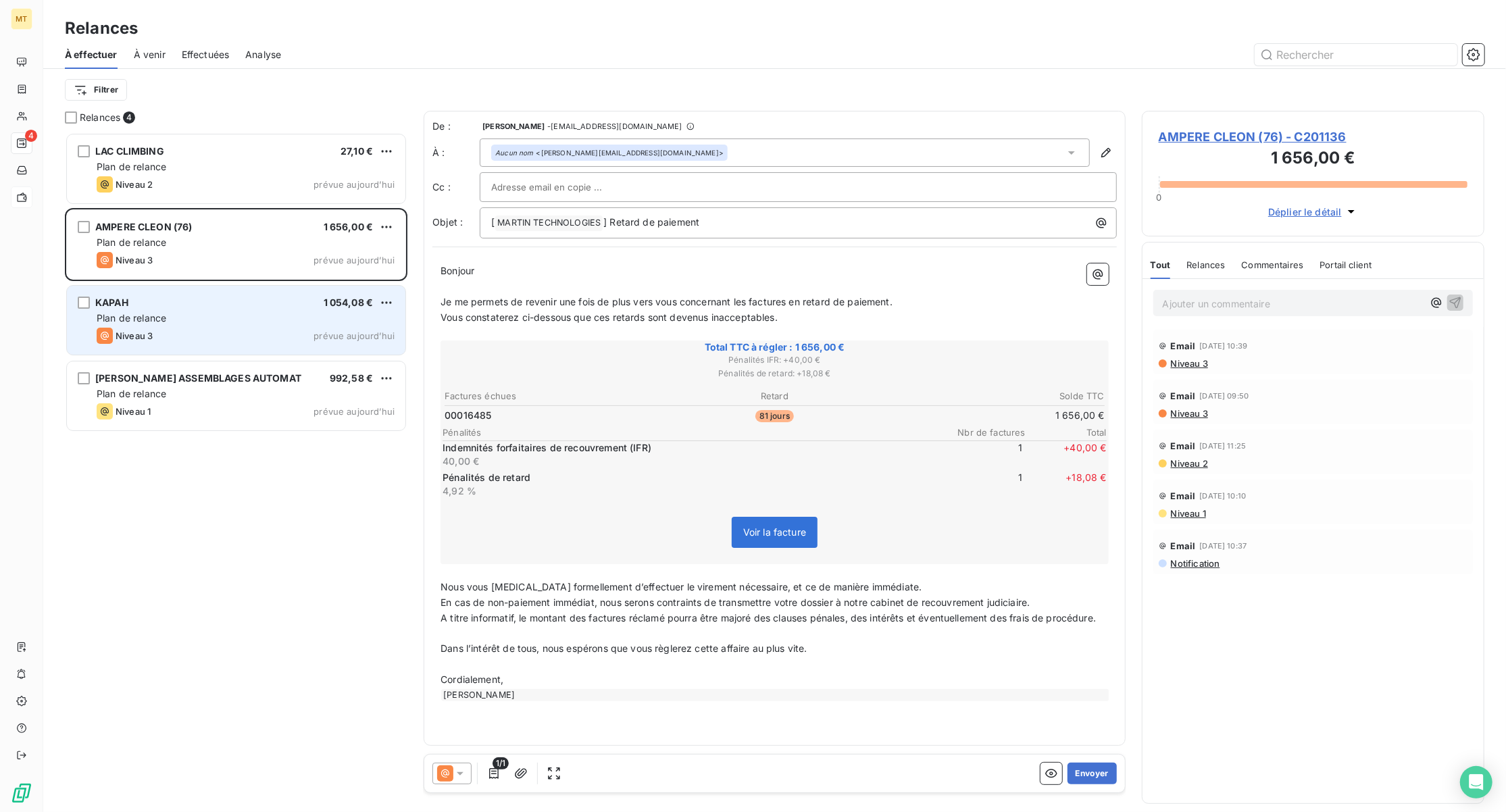
click at [231, 343] on div "Niveau 3 prévue aujourd’hui" at bounding box center [246, 335] width 298 height 16
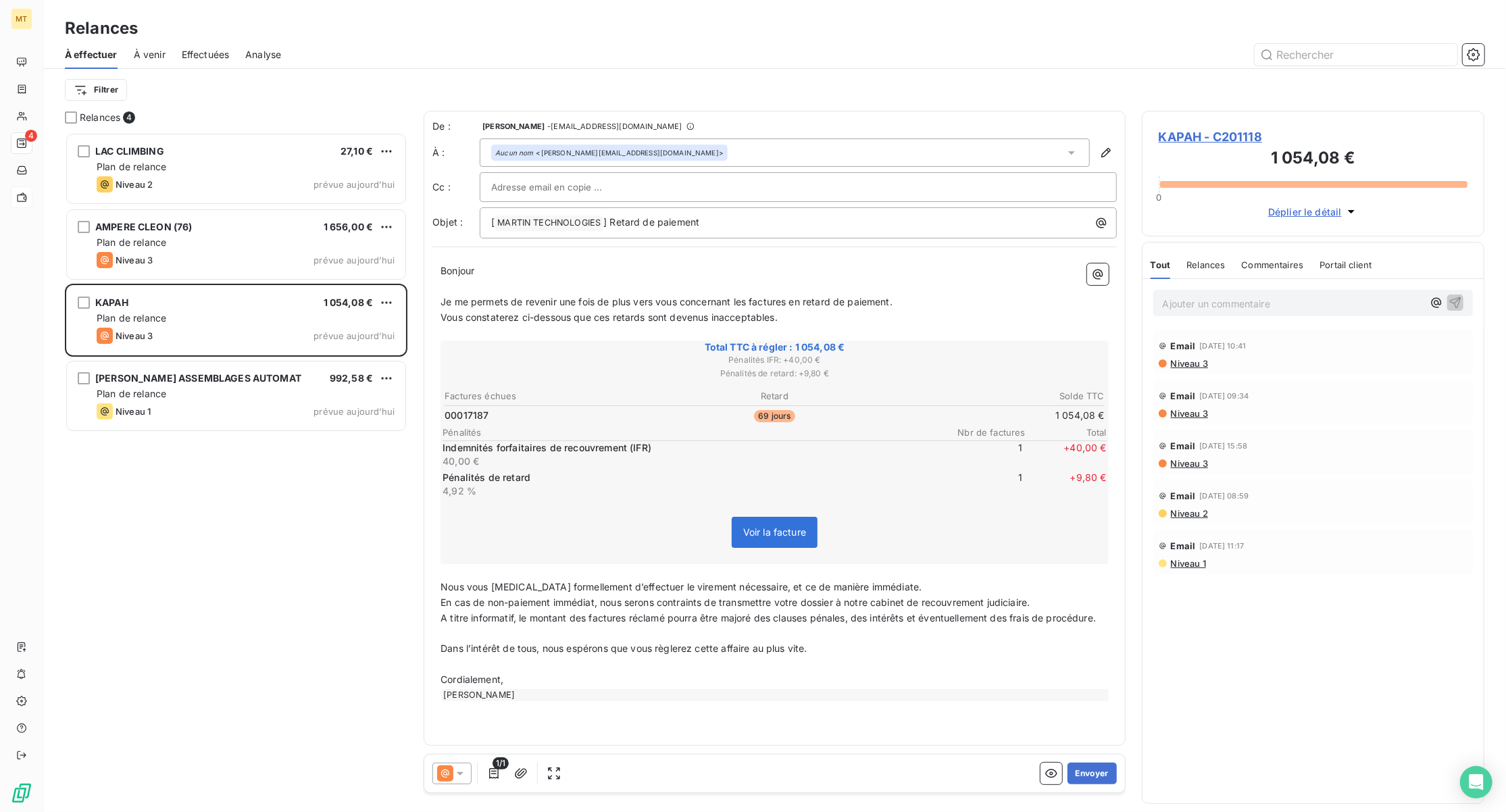
click at [909, 306] on p "Je me permets de revenir une fois de plus vers vous concernant les factures en …" at bounding box center [774, 302] width 668 height 15
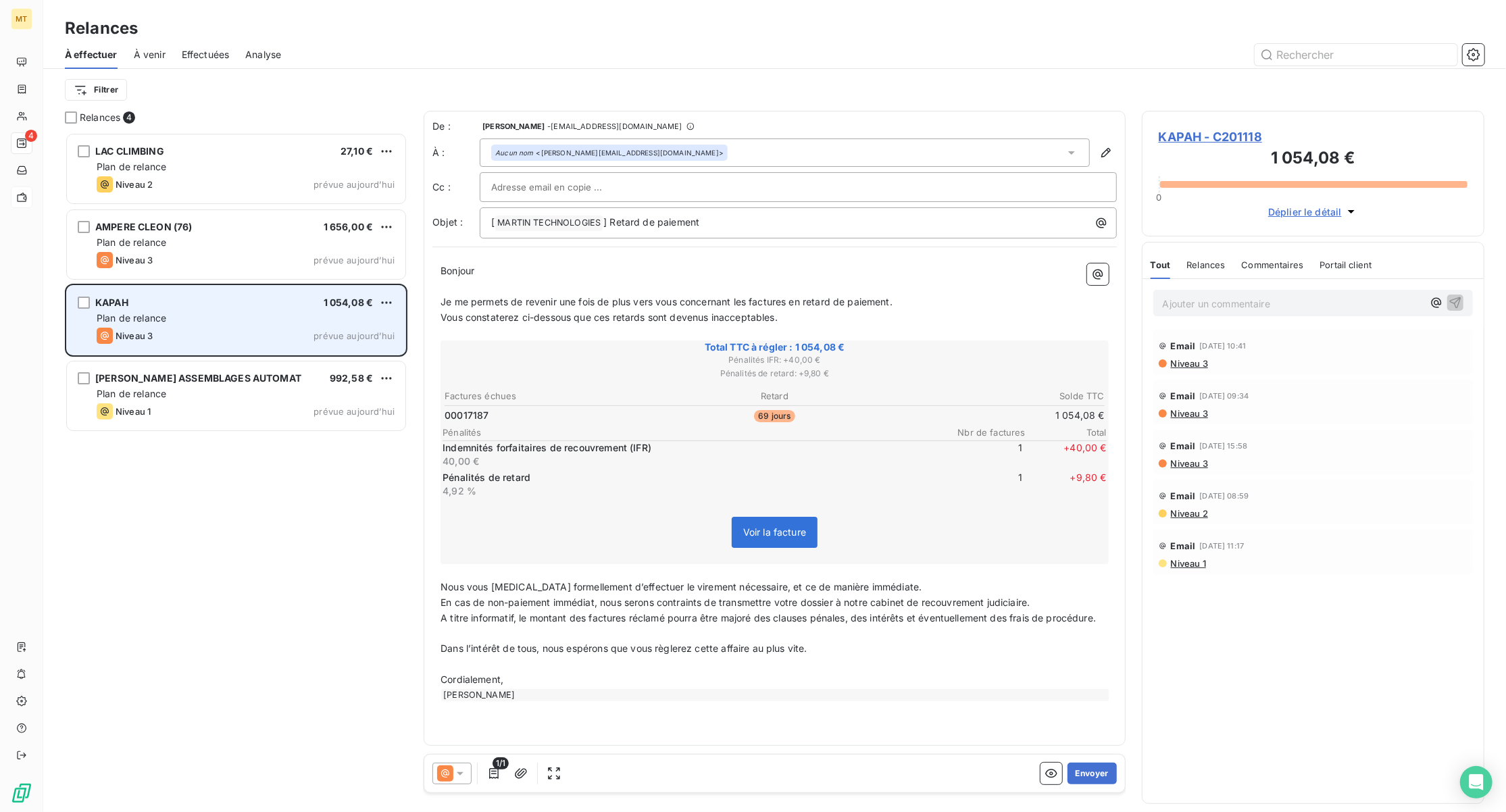
click at [177, 319] on div "Plan de relance" at bounding box center [246, 317] width 298 height 13
click at [214, 307] on div "KAPAH 1 054,08 €" at bounding box center [246, 302] width 298 height 12
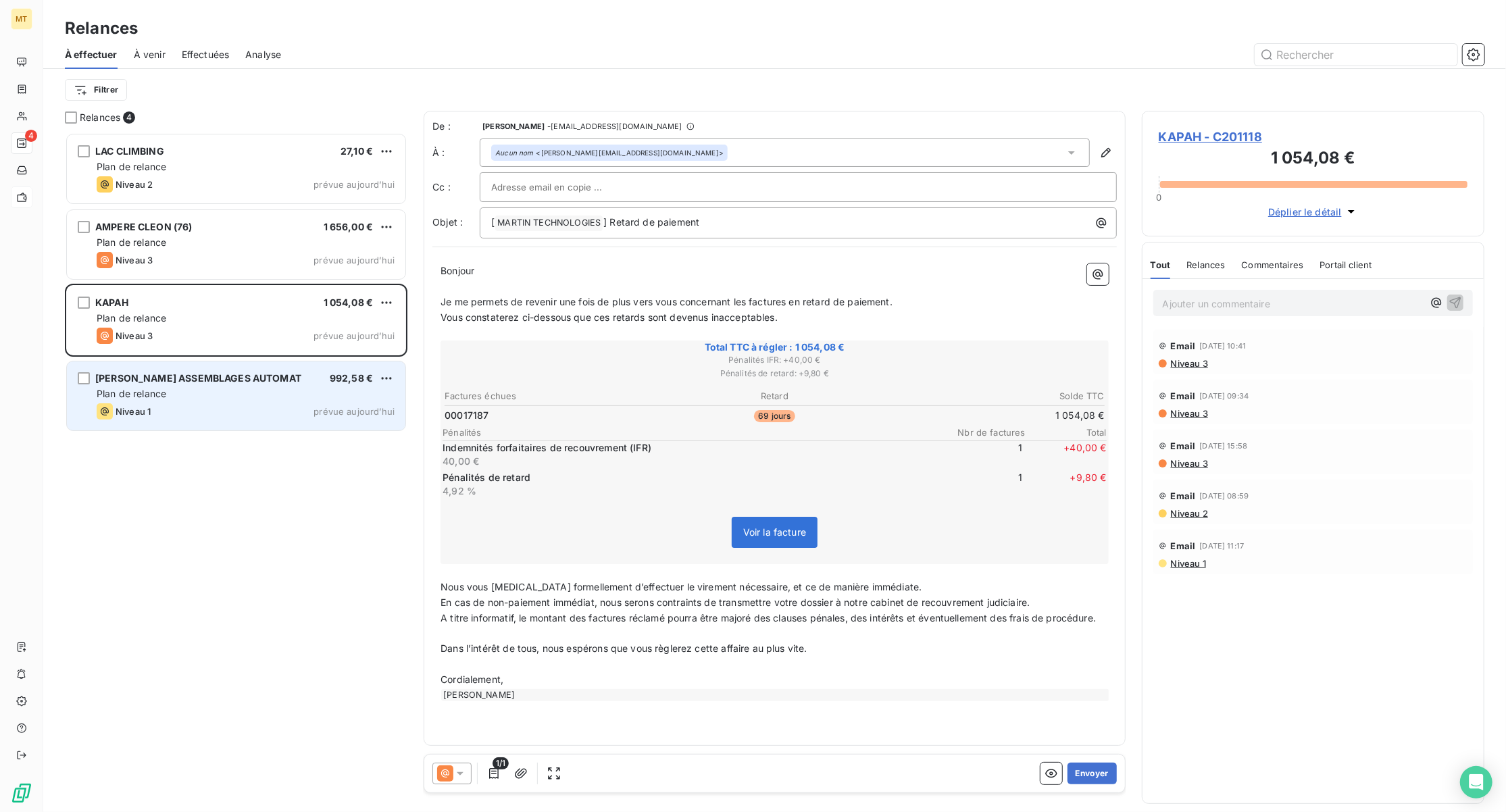
click at [247, 369] on div "WEBER ASSEMBLAGES AUTOMAT 992,58 € Plan de relance Niveau 1 prévue aujourd’hui" at bounding box center [236, 395] width 339 height 69
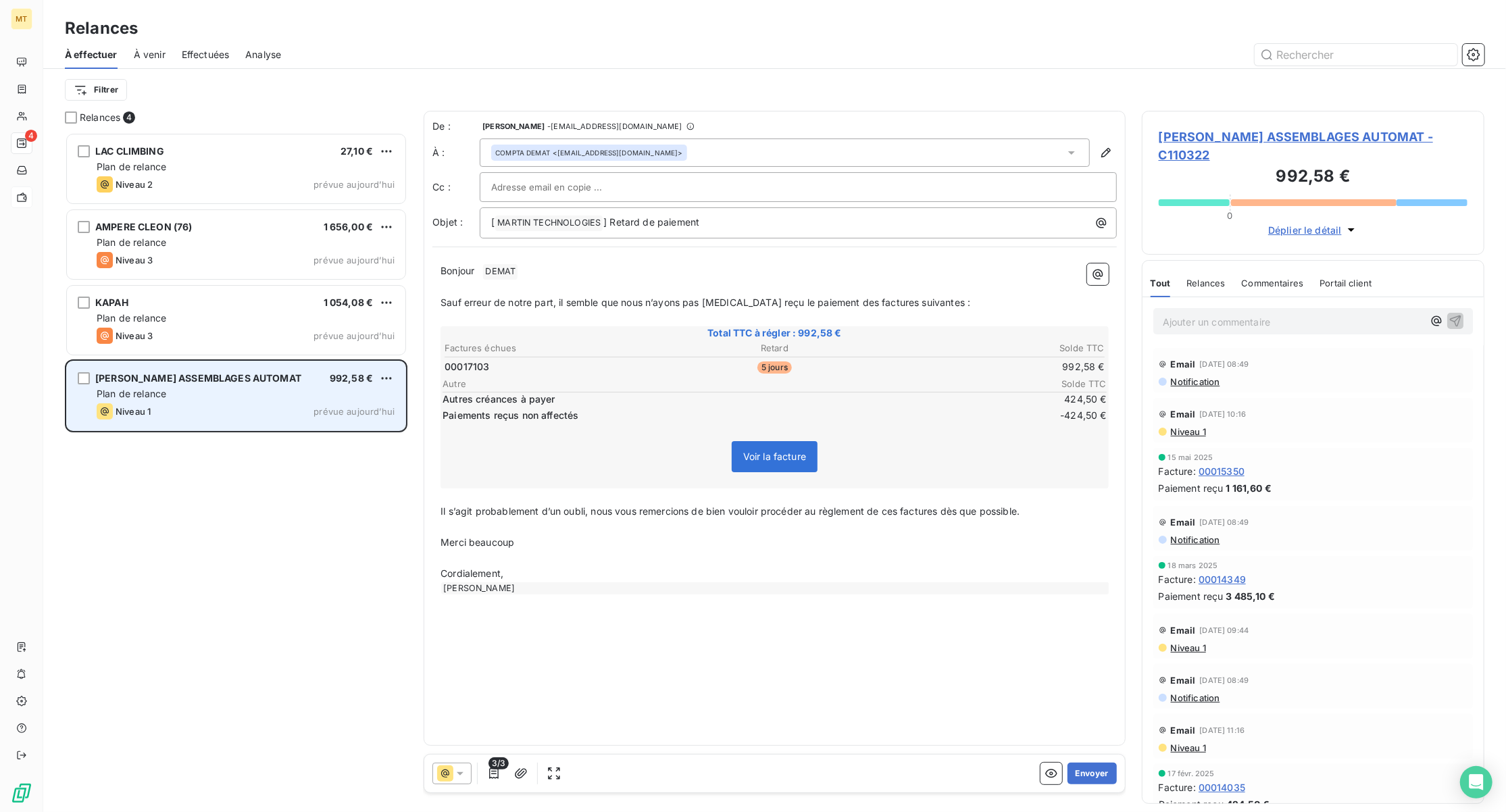
click at [268, 397] on div "Plan de relance" at bounding box center [246, 393] width 298 height 13
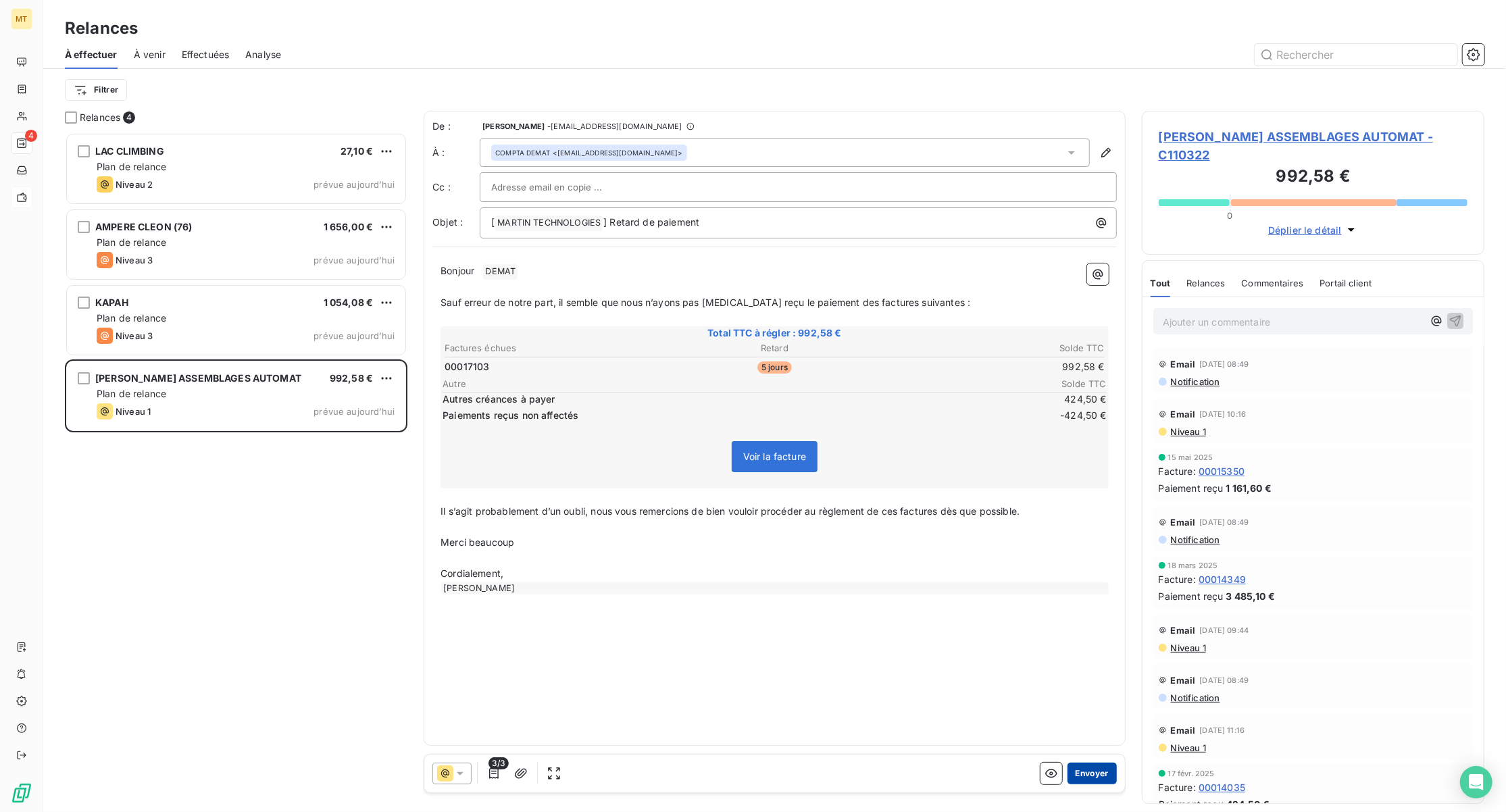
click at [1103, 776] on button "Envoyer" at bounding box center [1092, 773] width 49 height 22
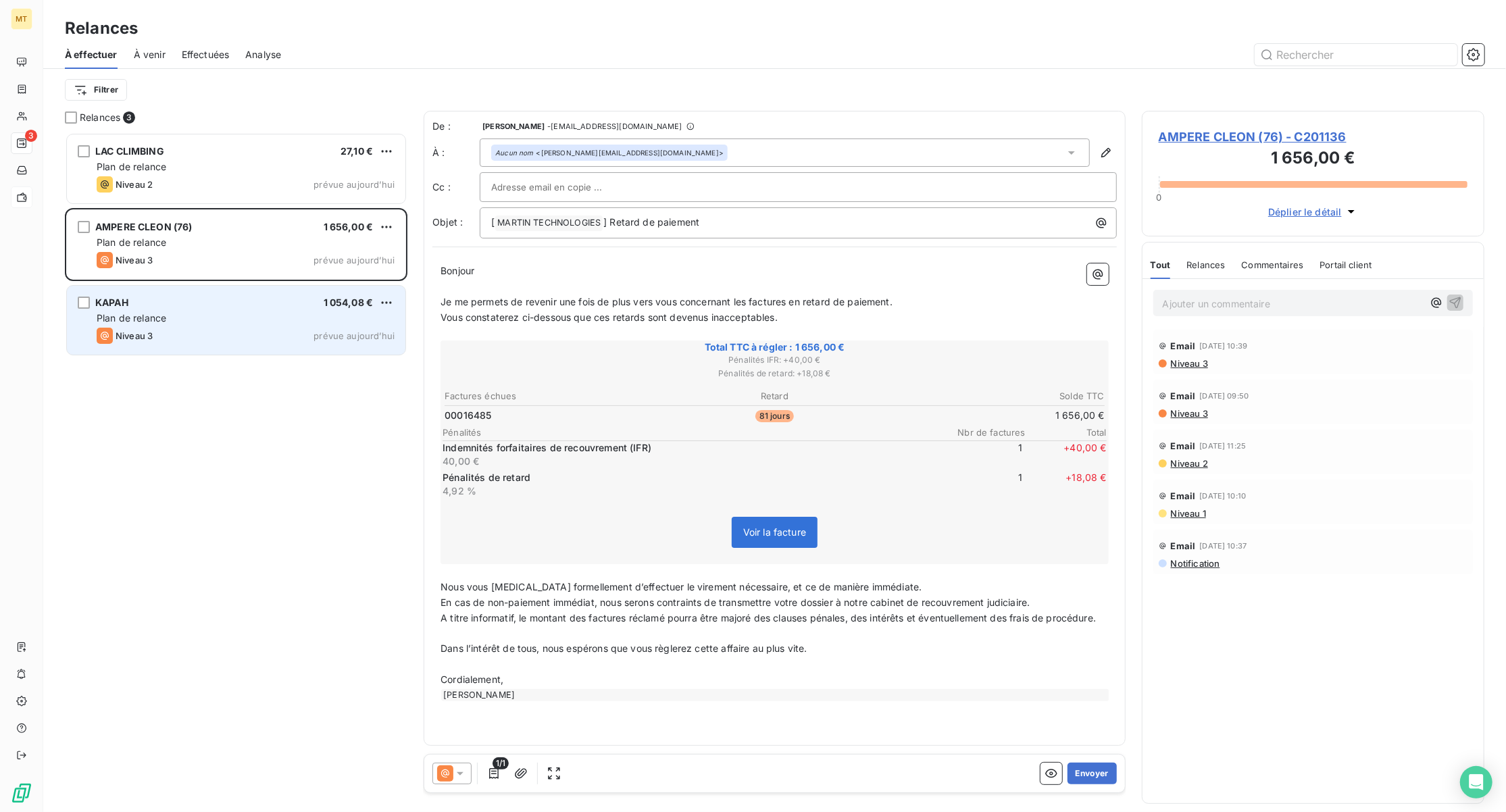
click at [203, 313] on div "Plan de relance" at bounding box center [246, 317] width 298 height 13
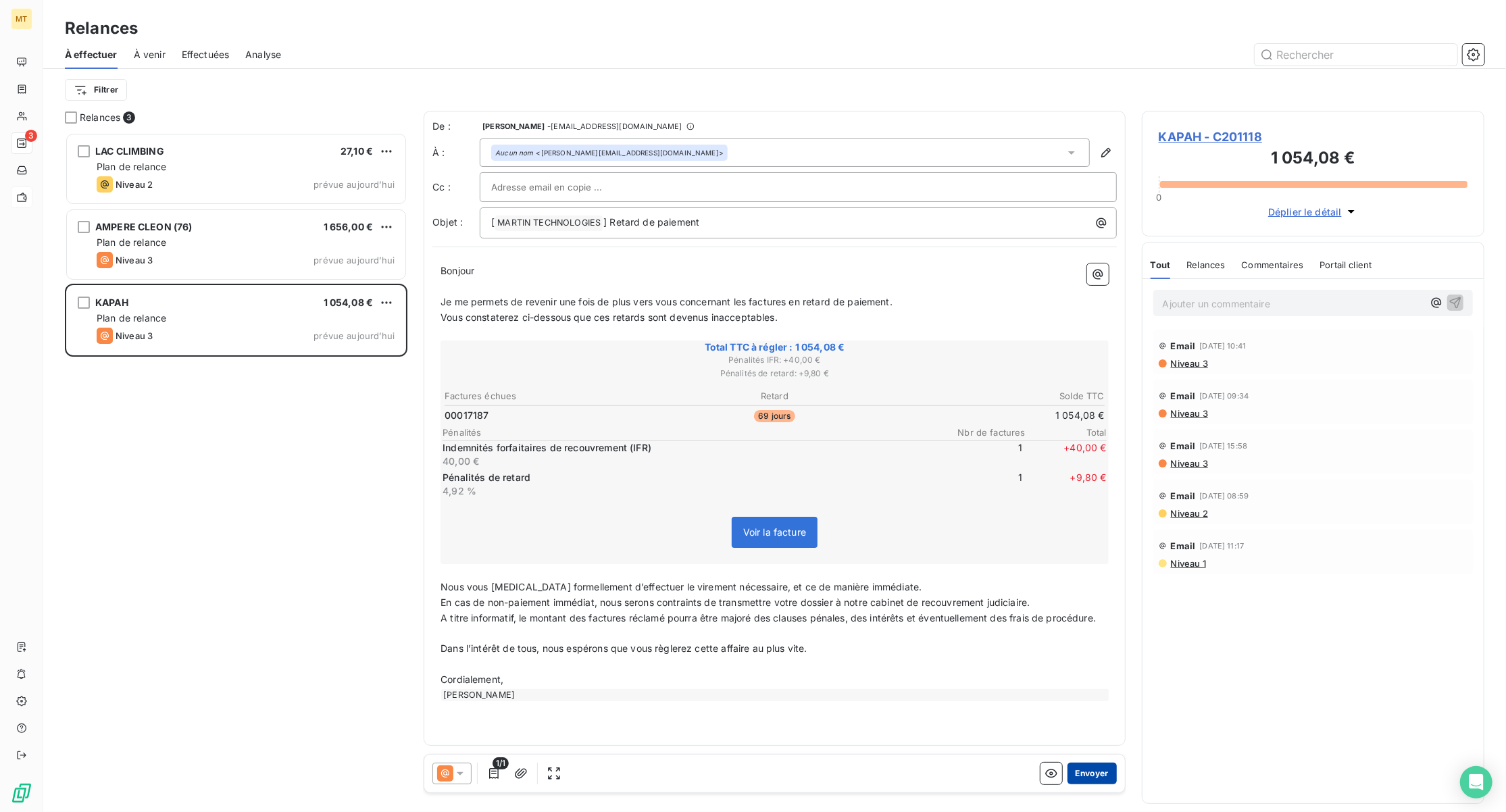
click at [1093, 764] on button "Envoyer" at bounding box center [1092, 773] width 49 height 22
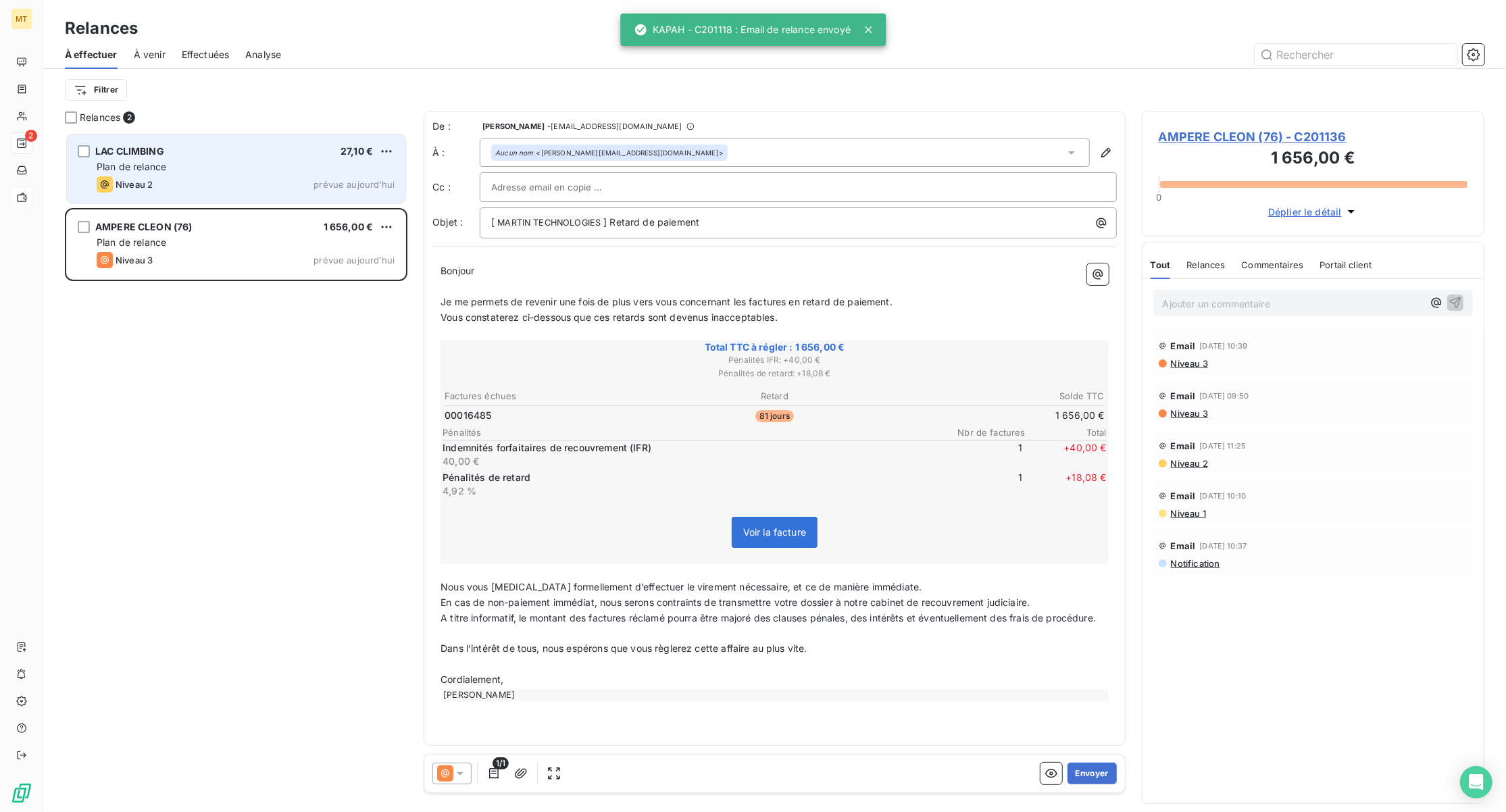
click at [215, 190] on div "Niveau 2 prévue aujourd’hui" at bounding box center [246, 184] width 298 height 16
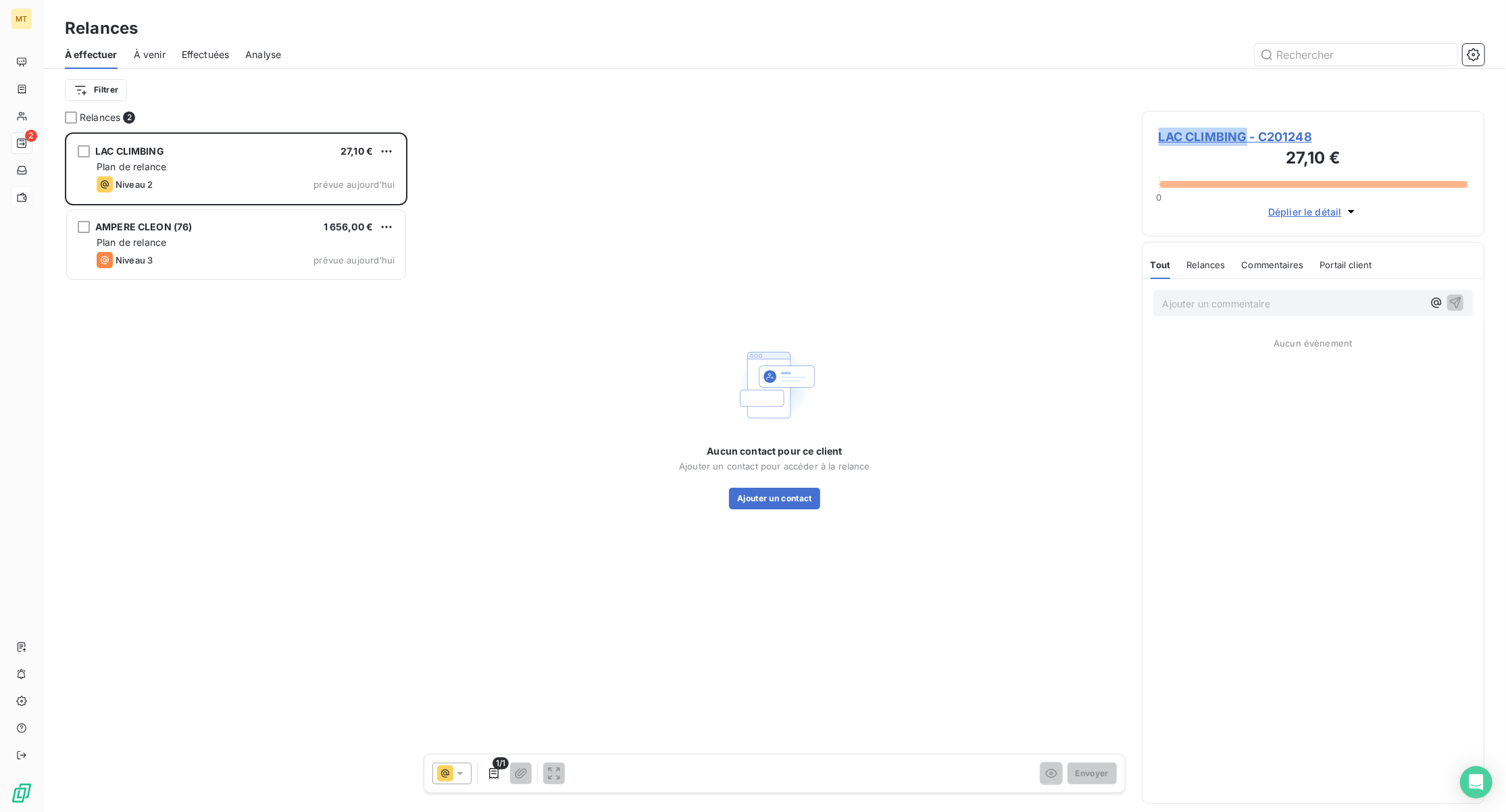
drag, startPoint x: 1160, startPoint y: 136, endPoint x: 1245, endPoint y: 138, distance: 85.0
click at [1245, 138] on span "LAC CLIMBING - C201248" at bounding box center [1313, 137] width 309 height 18
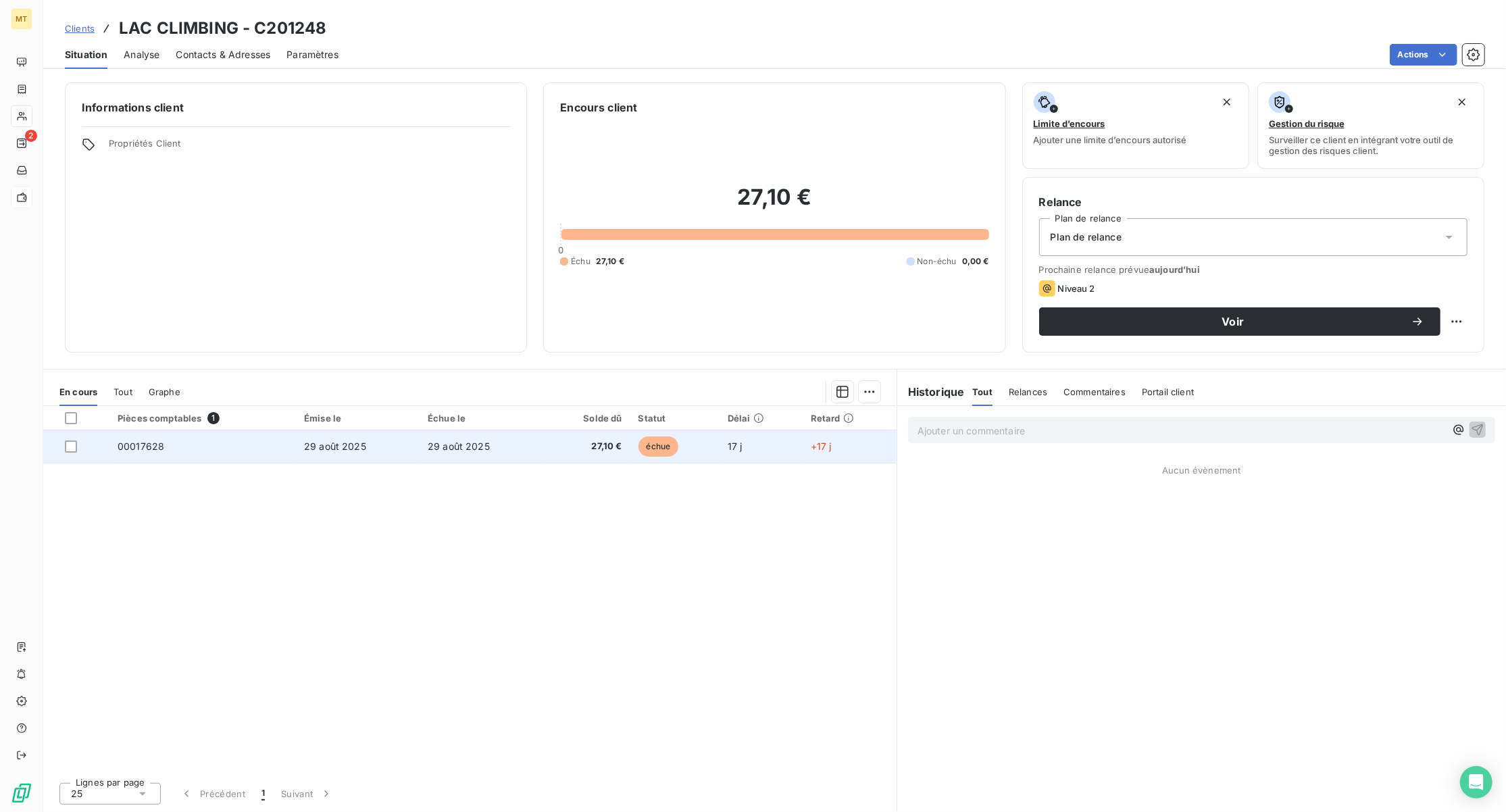
click at [138, 443] on span "00017628" at bounding box center [141, 446] width 46 height 11
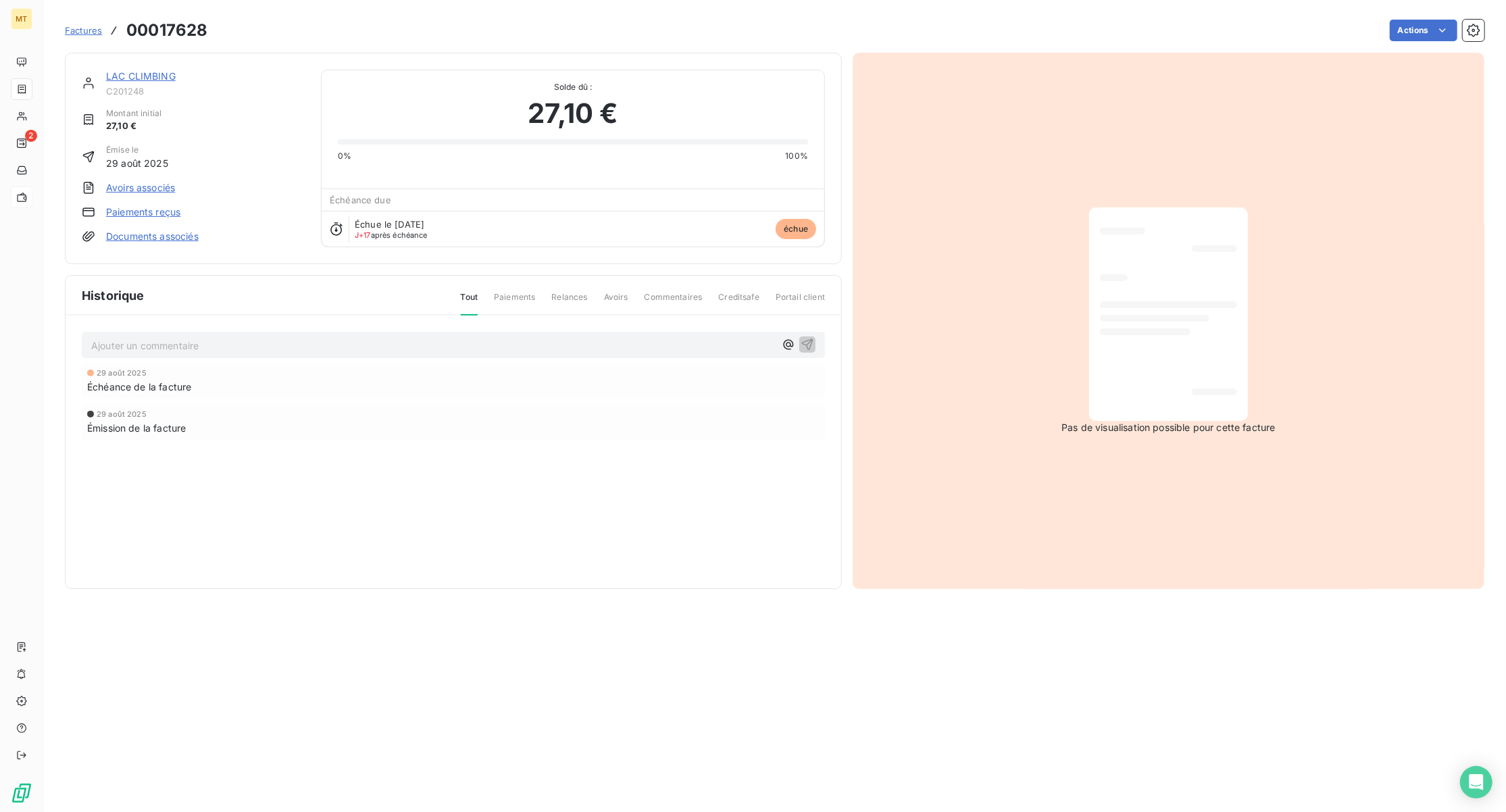
click at [136, 70] on link "LAC CLIMBING" at bounding box center [141, 76] width 70 height 11
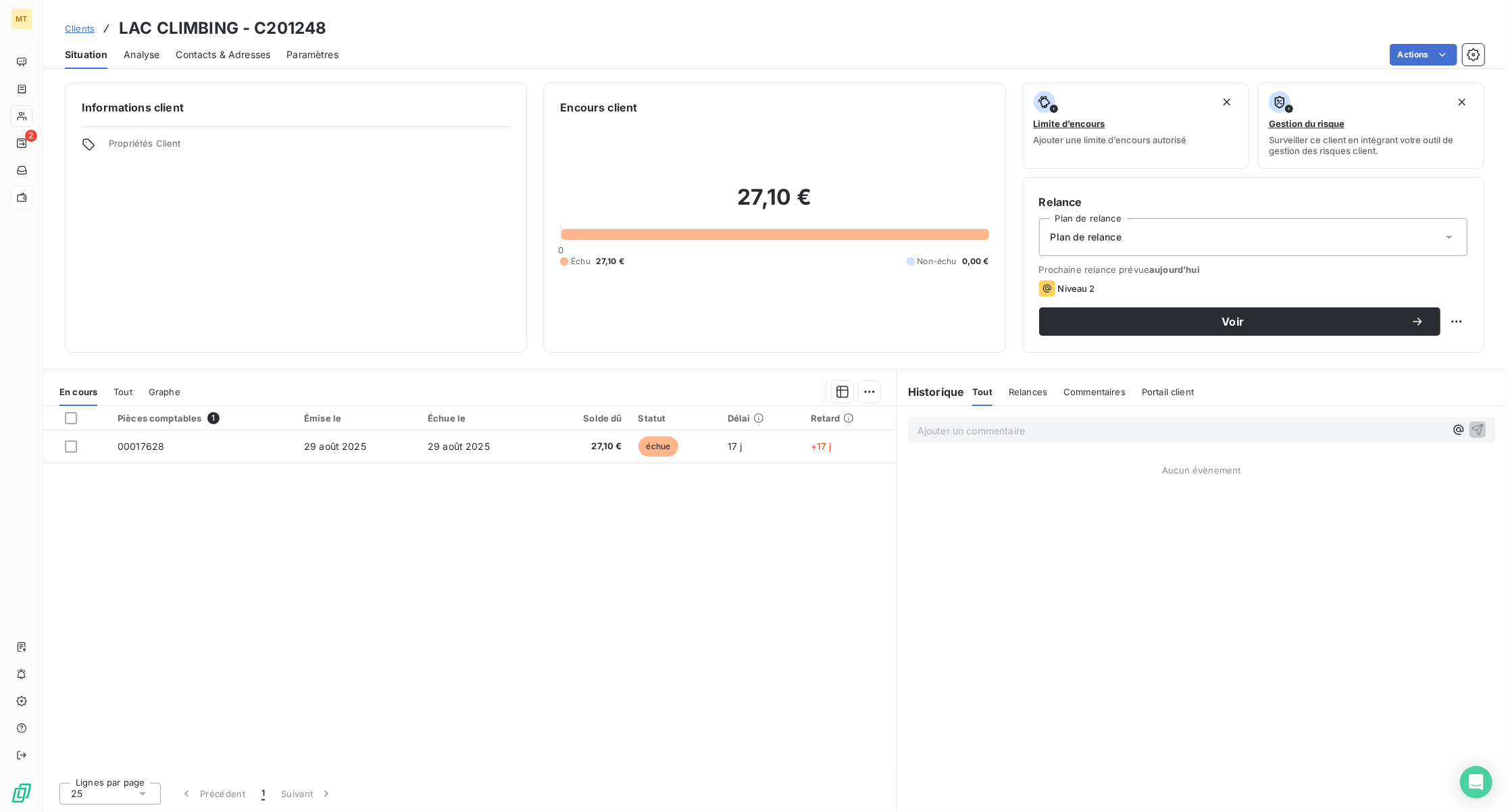
click at [224, 53] on span "Contacts & Adresses" at bounding box center [223, 54] width 95 height 13
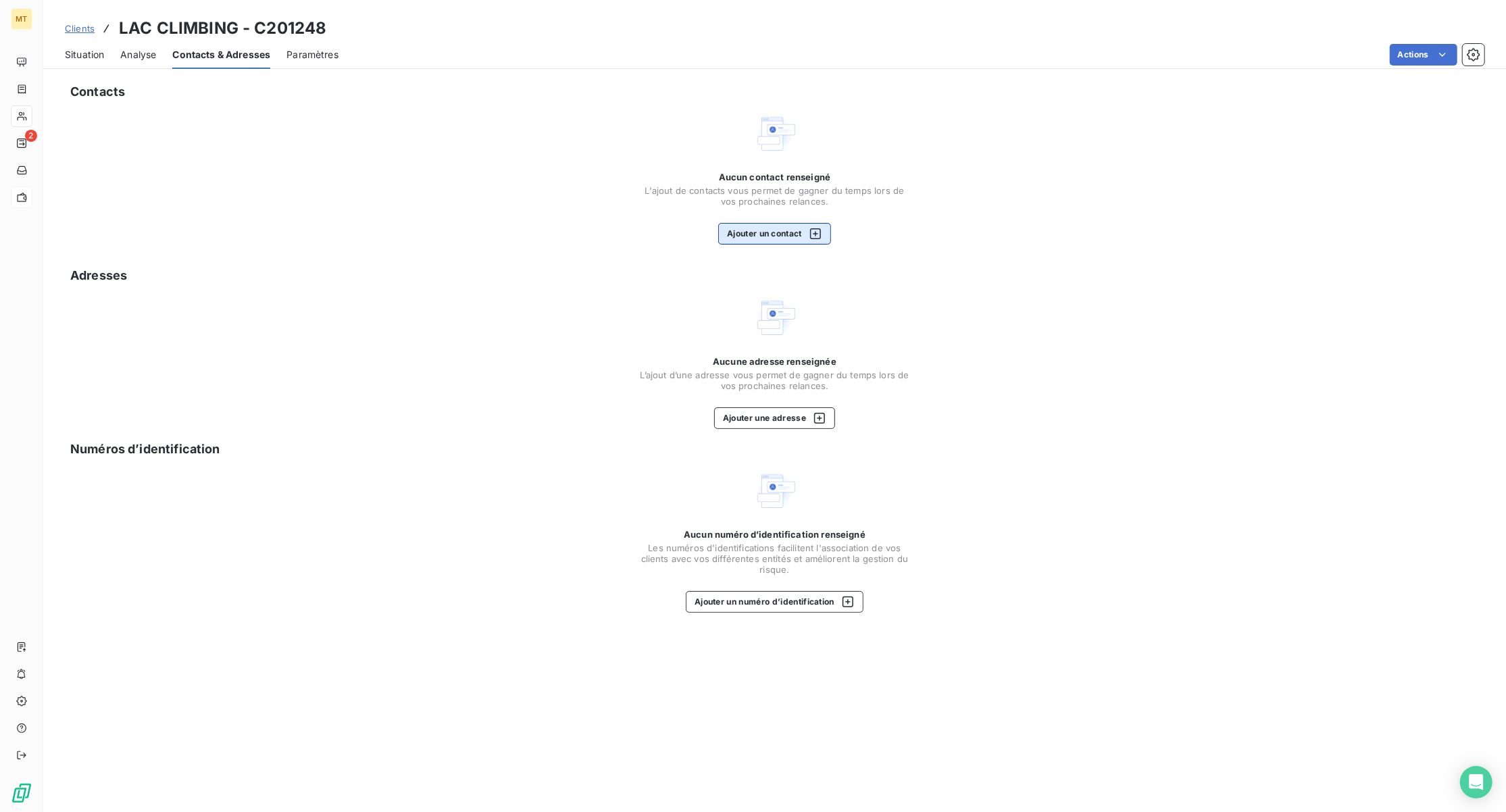
click at [783, 233] on button "Ajouter un contact" at bounding box center [774, 233] width 113 height 22
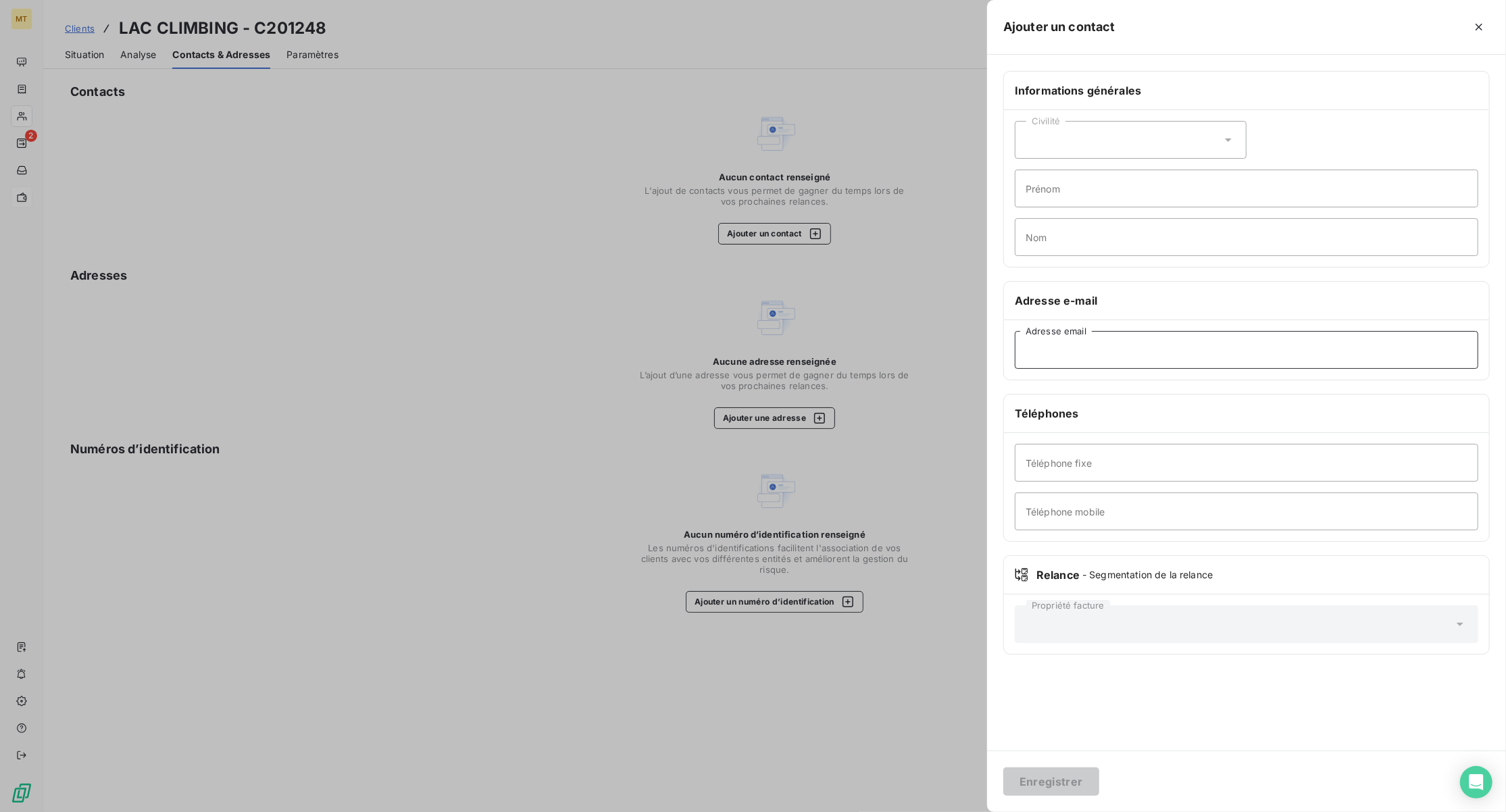
click at [1120, 344] on input "Adresse email" at bounding box center [1247, 350] width 464 height 38
paste input "direction.angers@arkose.com"
type input "direction.angers@arkose.com"
click at [1052, 782] on button "Enregistrer" at bounding box center [1051, 781] width 96 height 28
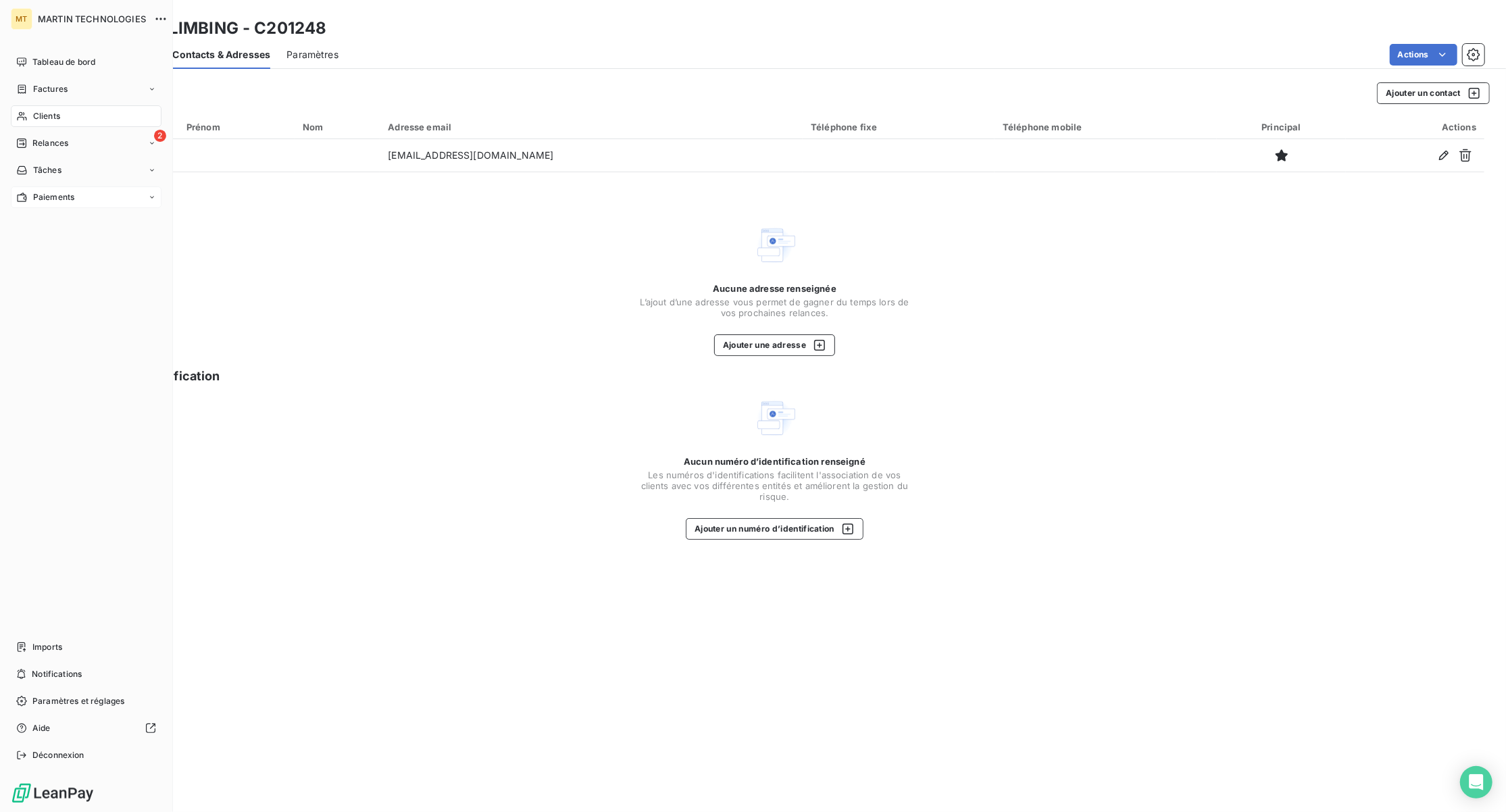
click at [38, 141] on span "Relances" at bounding box center [50, 143] width 36 height 12
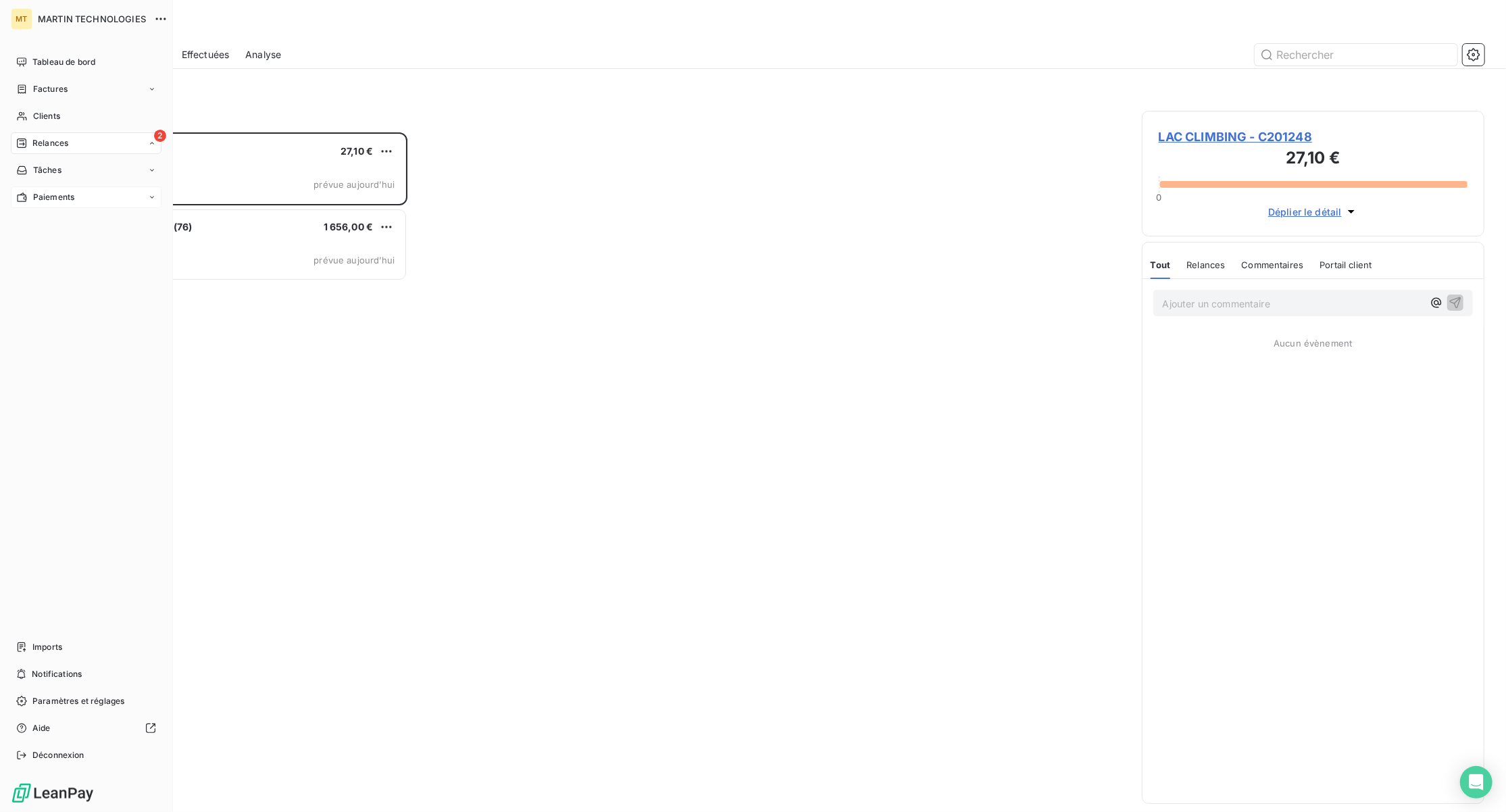
scroll to position [666, 328]
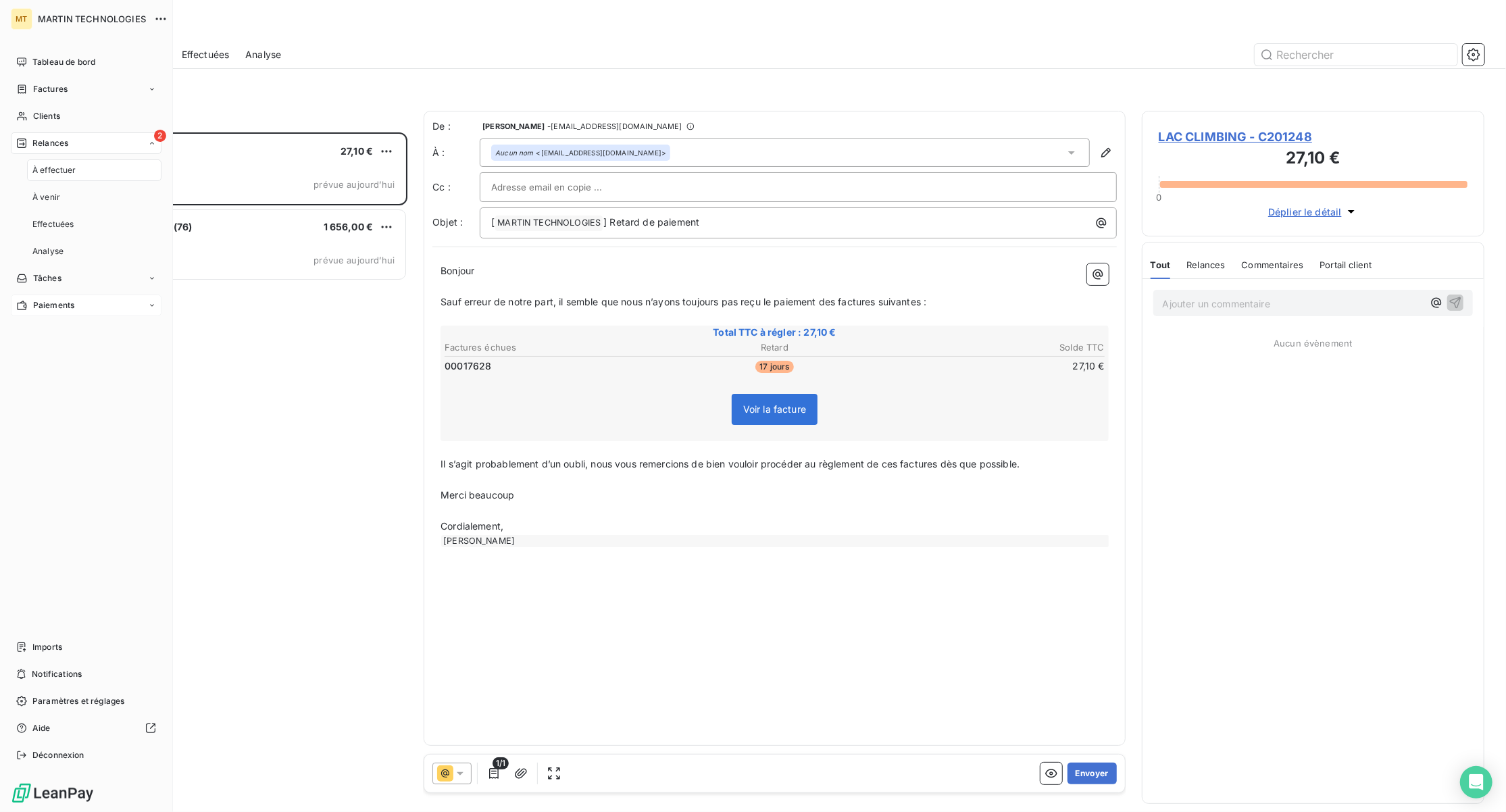
click at [60, 138] on span "Relances" at bounding box center [50, 143] width 36 height 12
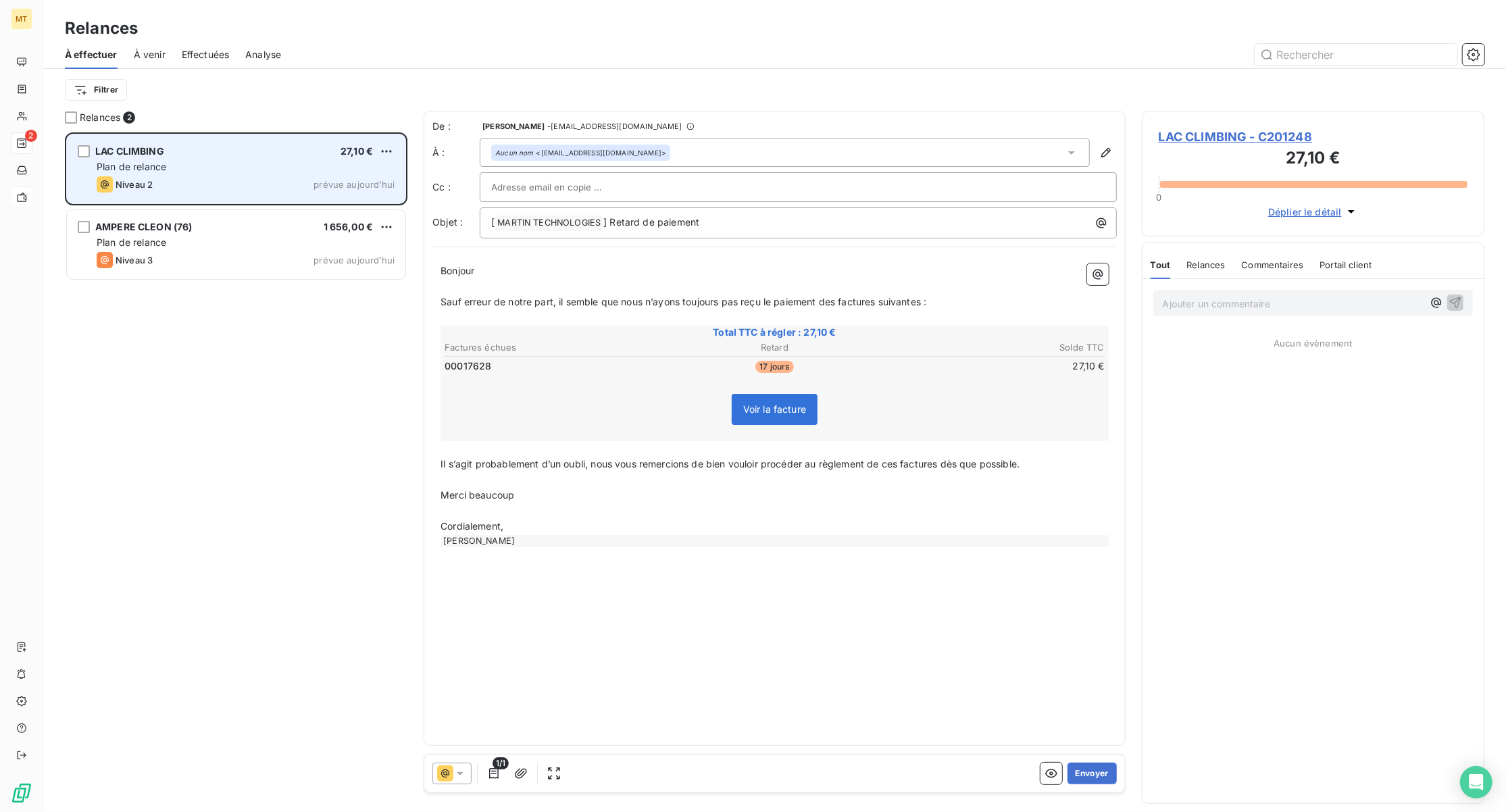
click at [202, 161] on div "Plan de relance" at bounding box center [246, 166] width 298 height 13
click at [384, 150] on html "MT 2 Relances À effectuer À venir Effectuées Analyse Filtrer Relances 2 LAC CLI…" at bounding box center [753, 406] width 1506 height 812
click at [347, 178] on div "Replanifier cette action" at bounding box center [328, 178] width 121 height 22
select select "8"
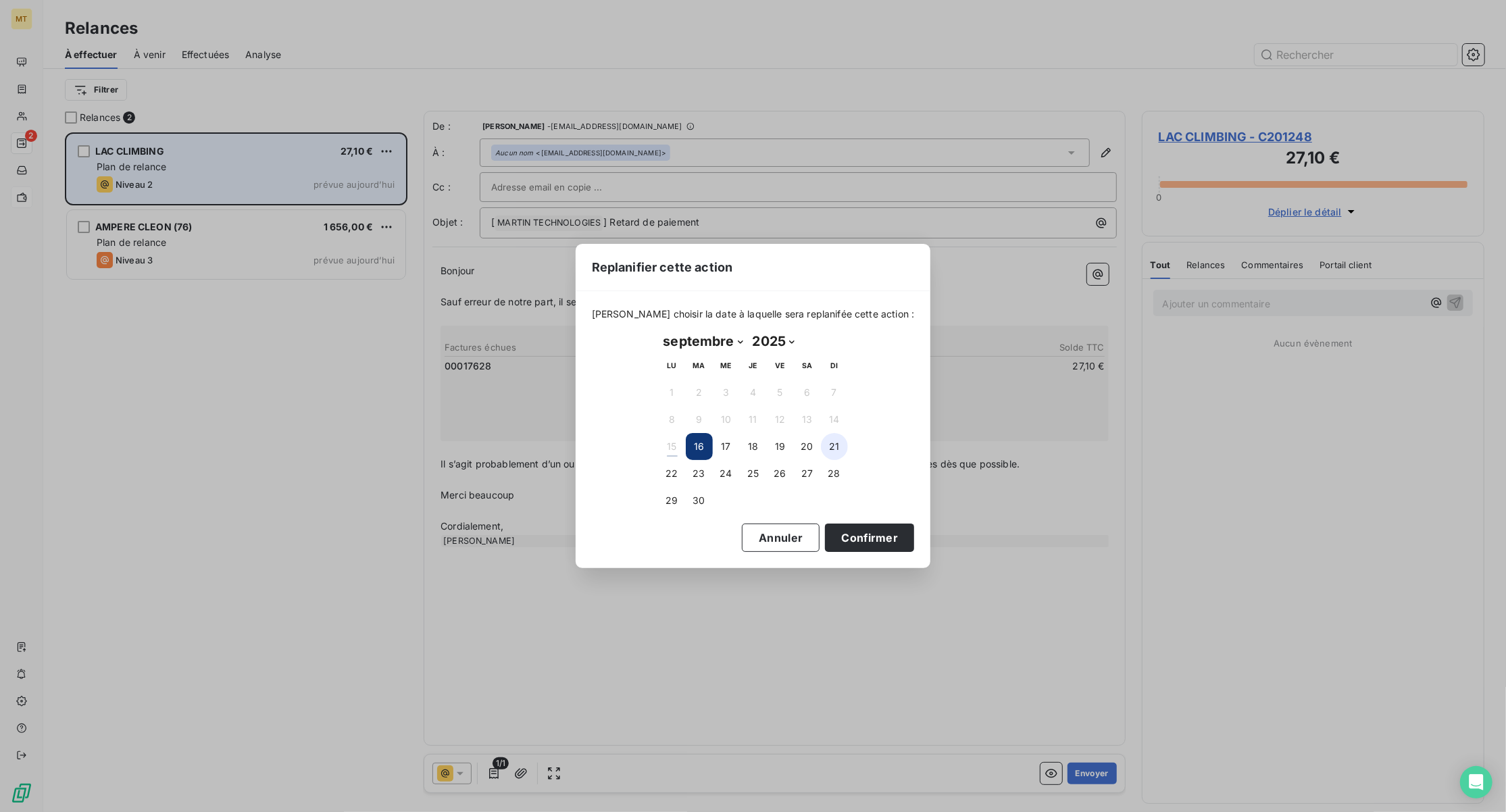
click at [839, 438] on button "21" at bounding box center [834, 446] width 27 height 27
click at [825, 538] on button "Confirmer" at bounding box center [869, 537] width 89 height 28
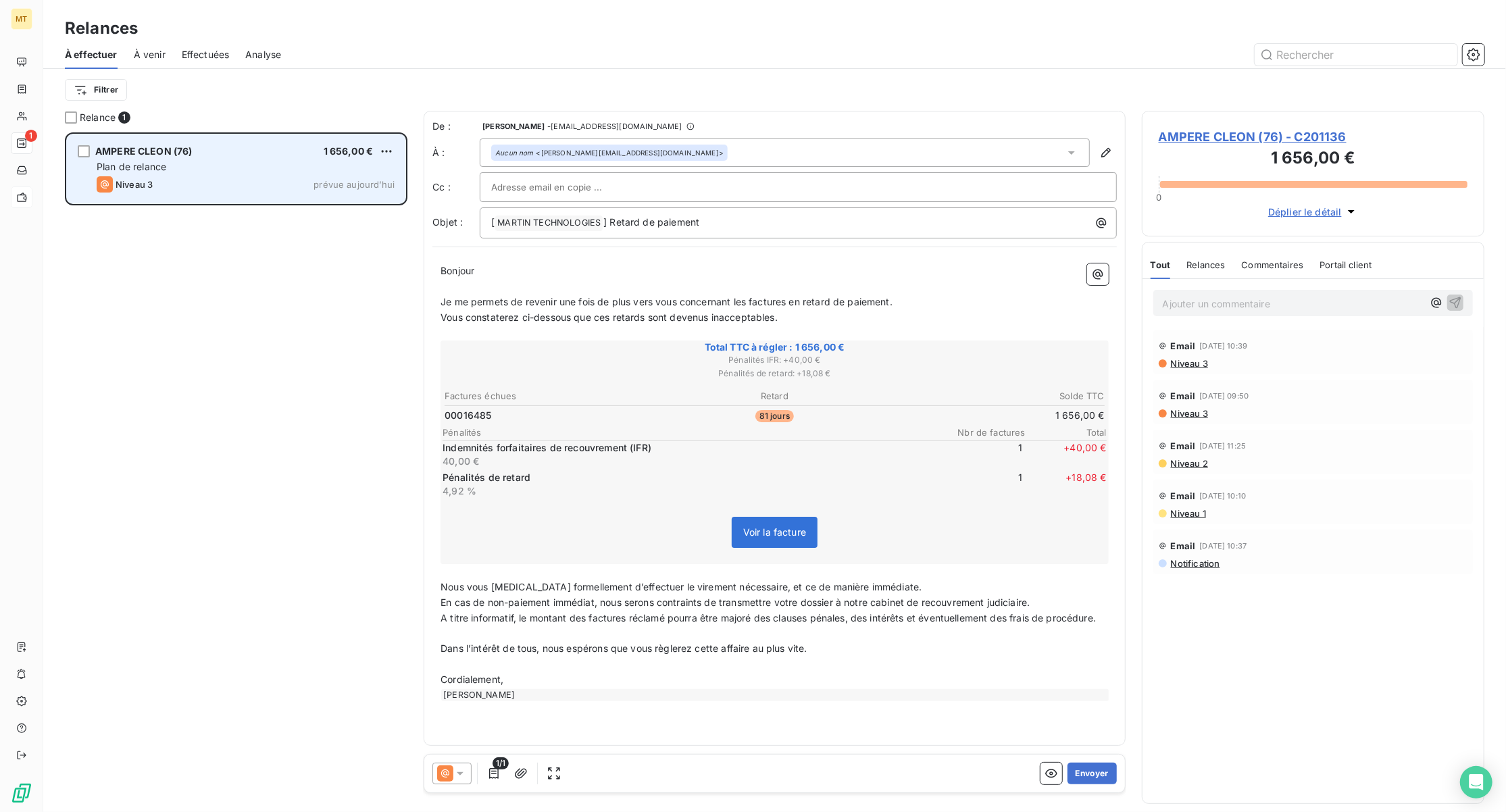
click at [231, 177] on div "Niveau 3 prévue aujourd’hui" at bounding box center [246, 184] width 298 height 16
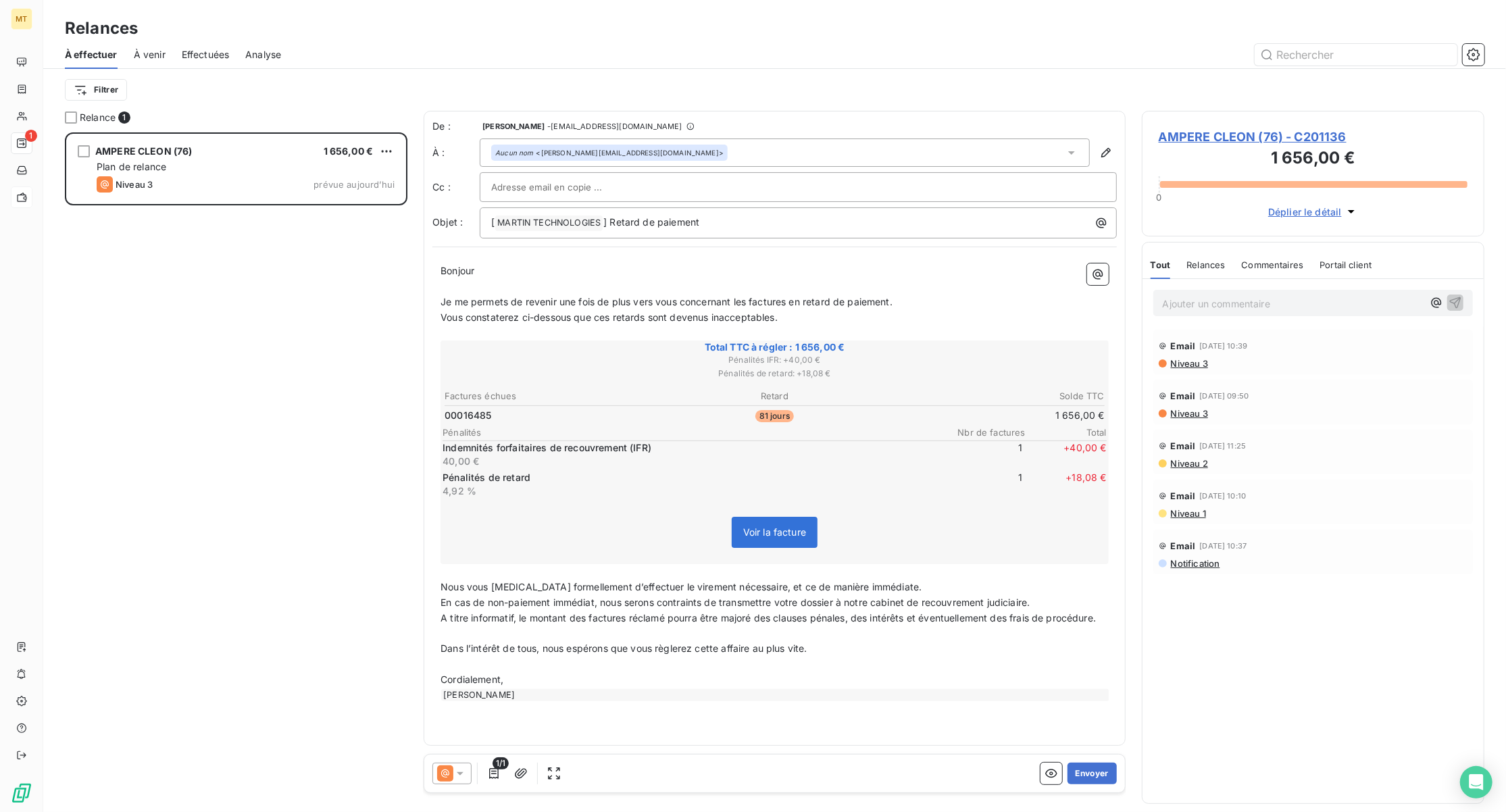
click at [569, 185] on input "text" at bounding box center [564, 187] width 145 height 20
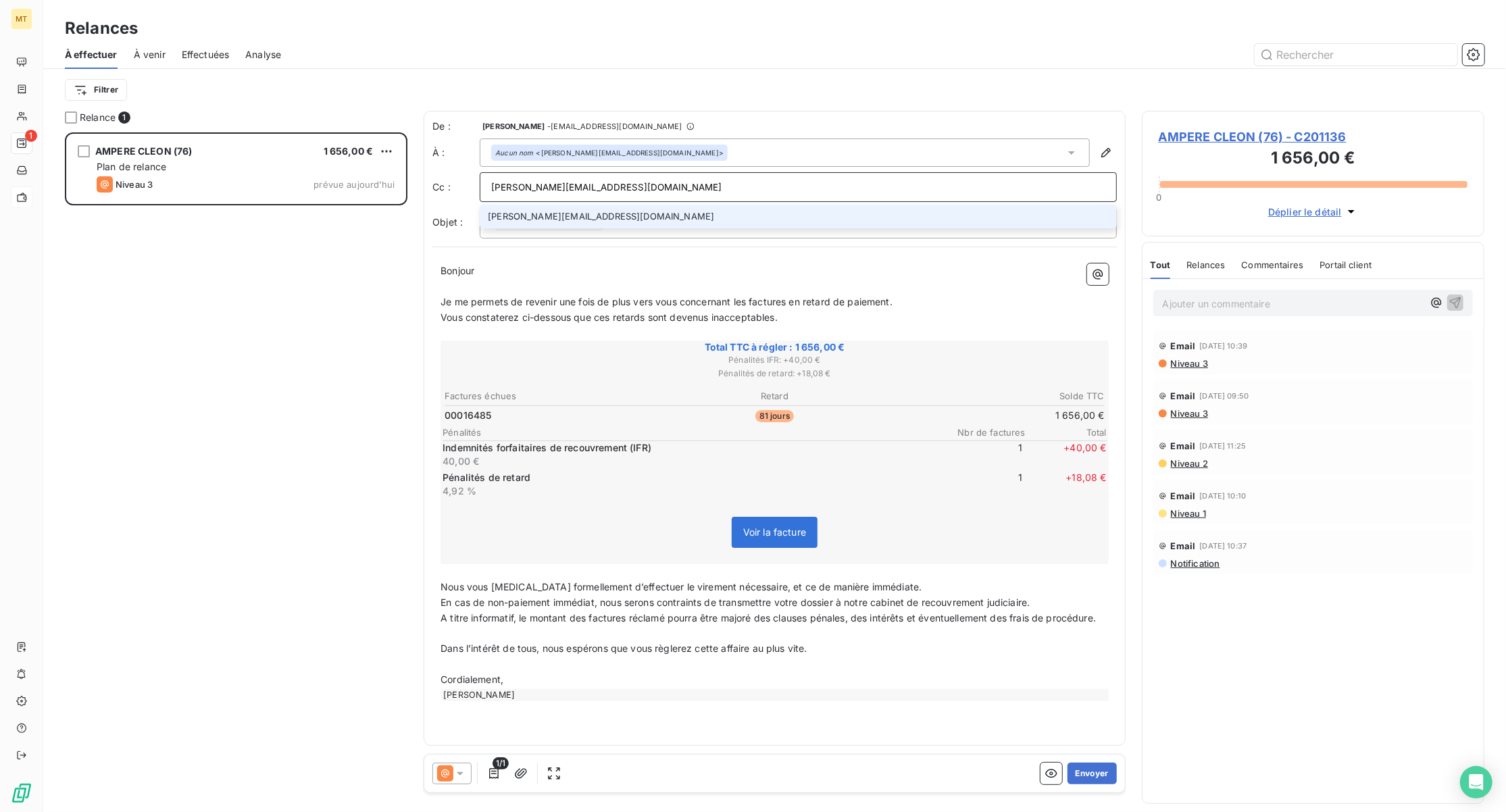
type input "yann.roman@ampere.cars"
click at [609, 216] on li "yann.roman@ampere.cars" at bounding box center [798, 216] width 637 height 24
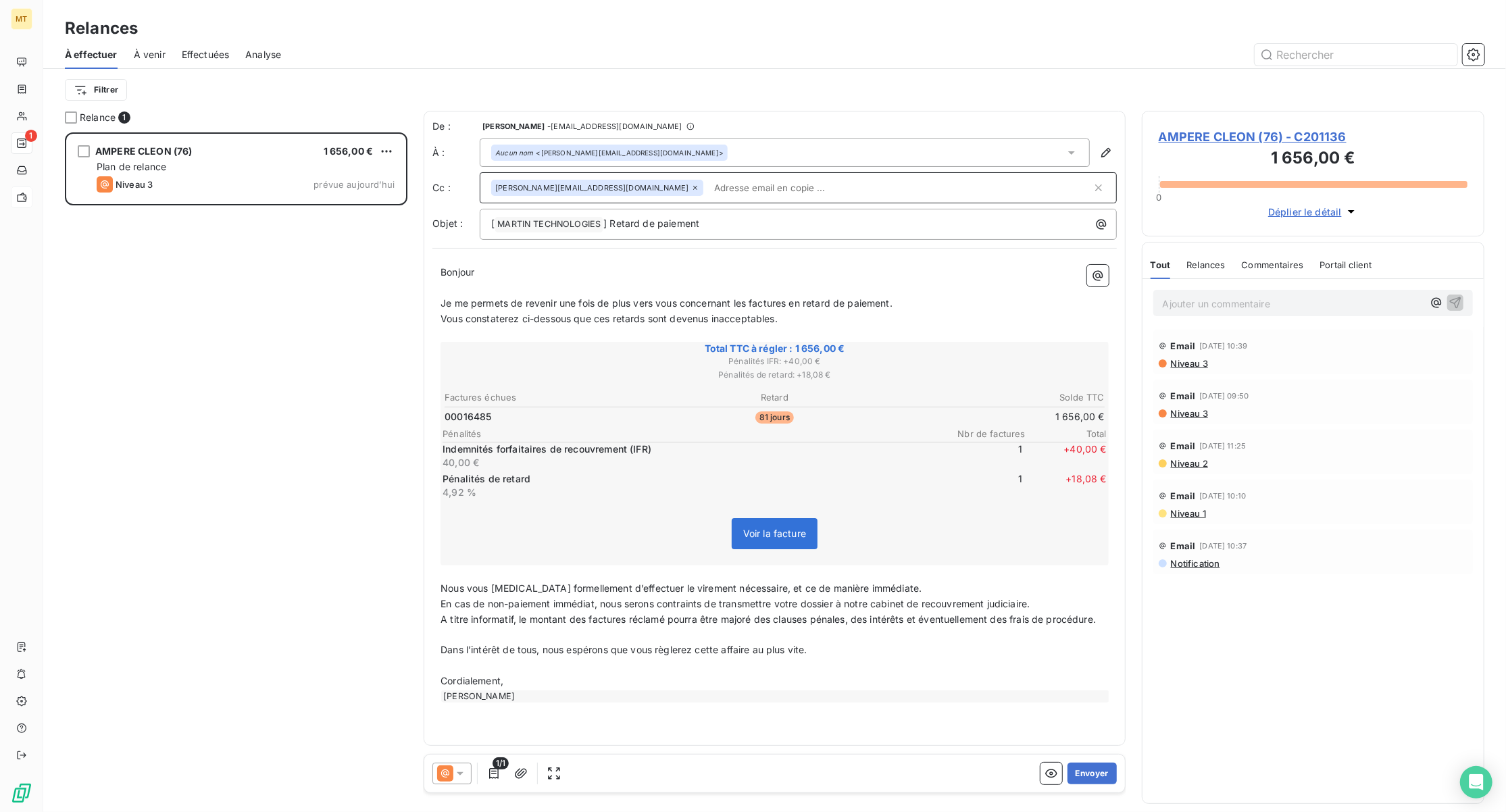
drag, startPoint x: 583, startPoint y: 186, endPoint x: 569, endPoint y: 192, distance: 15.2
click at [569, 192] on span "yann.roman@ampere.cars" at bounding box center [592, 188] width 193 height 8
click at [573, 190] on span "yann.roman@ampere.cars" at bounding box center [592, 188] width 193 height 8
drag, startPoint x: 573, startPoint y: 190, endPoint x: 909, endPoint y: 192, distance: 336.0
click at [909, 192] on input "text" at bounding box center [900, 188] width 382 height 20
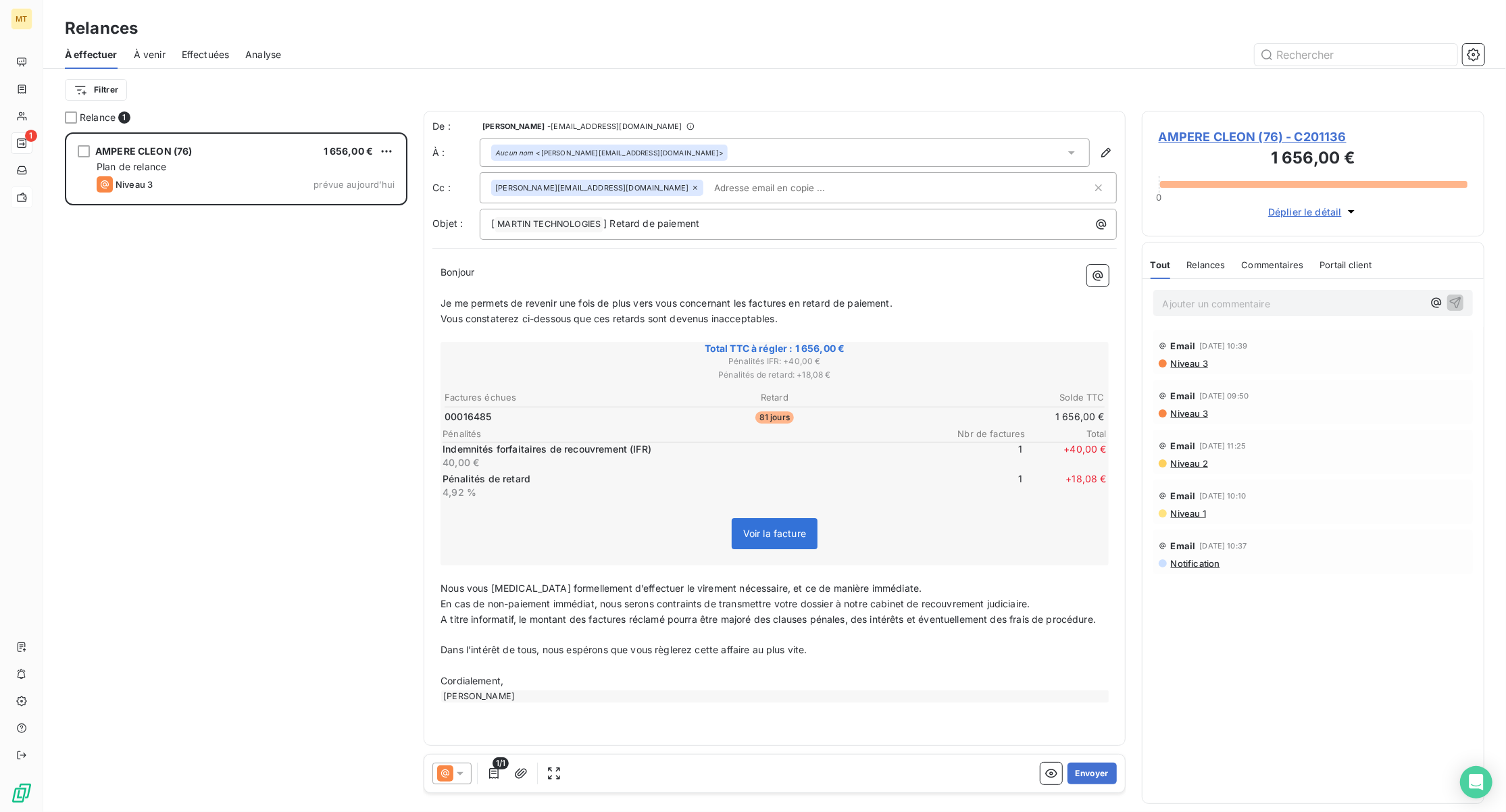
click at [834, 327] on p "﻿" at bounding box center [774, 334] width 668 height 15
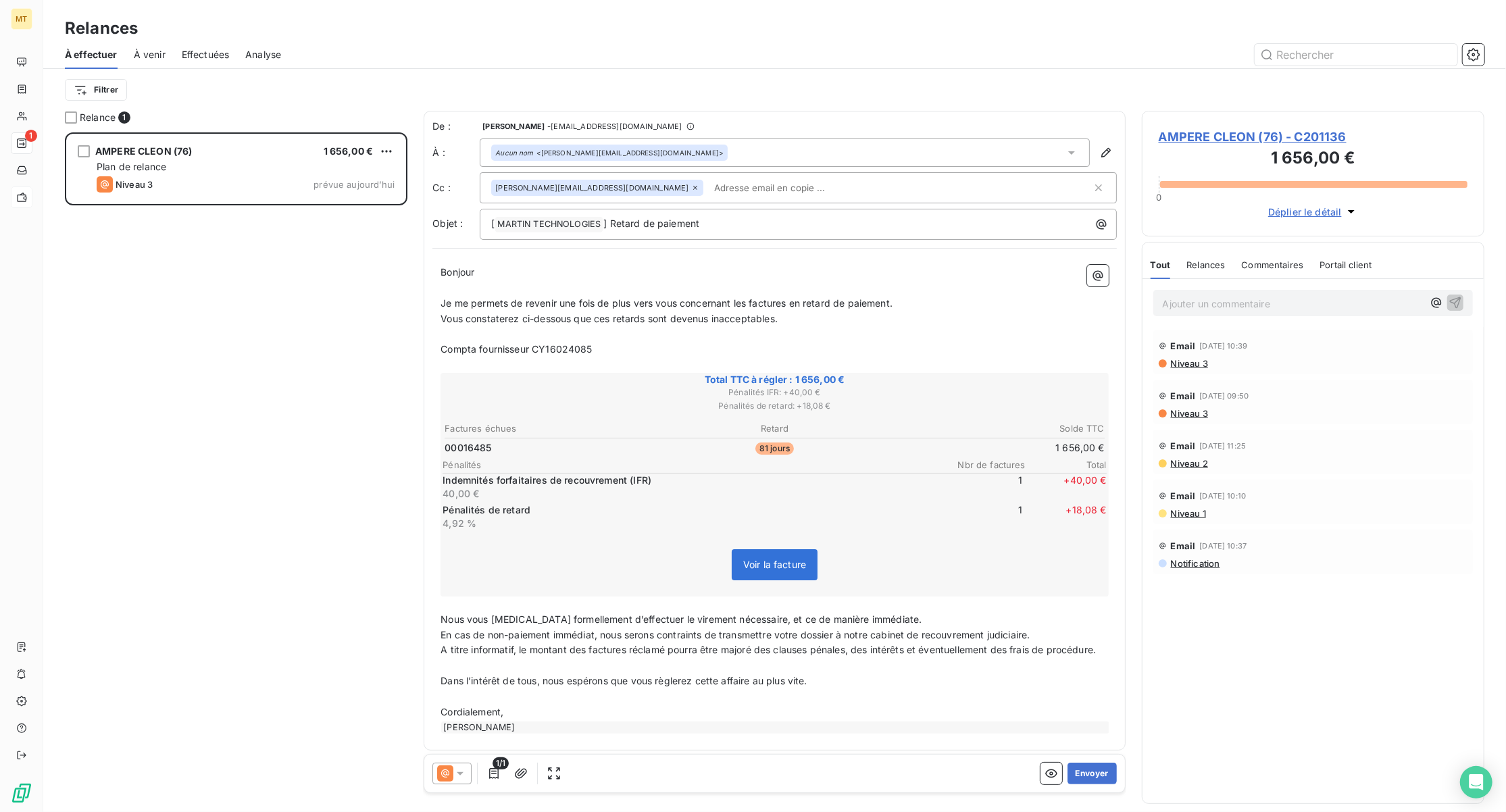
click at [691, 351] on p "Compta fournisseur CY16024085" at bounding box center [774, 350] width 668 height 15
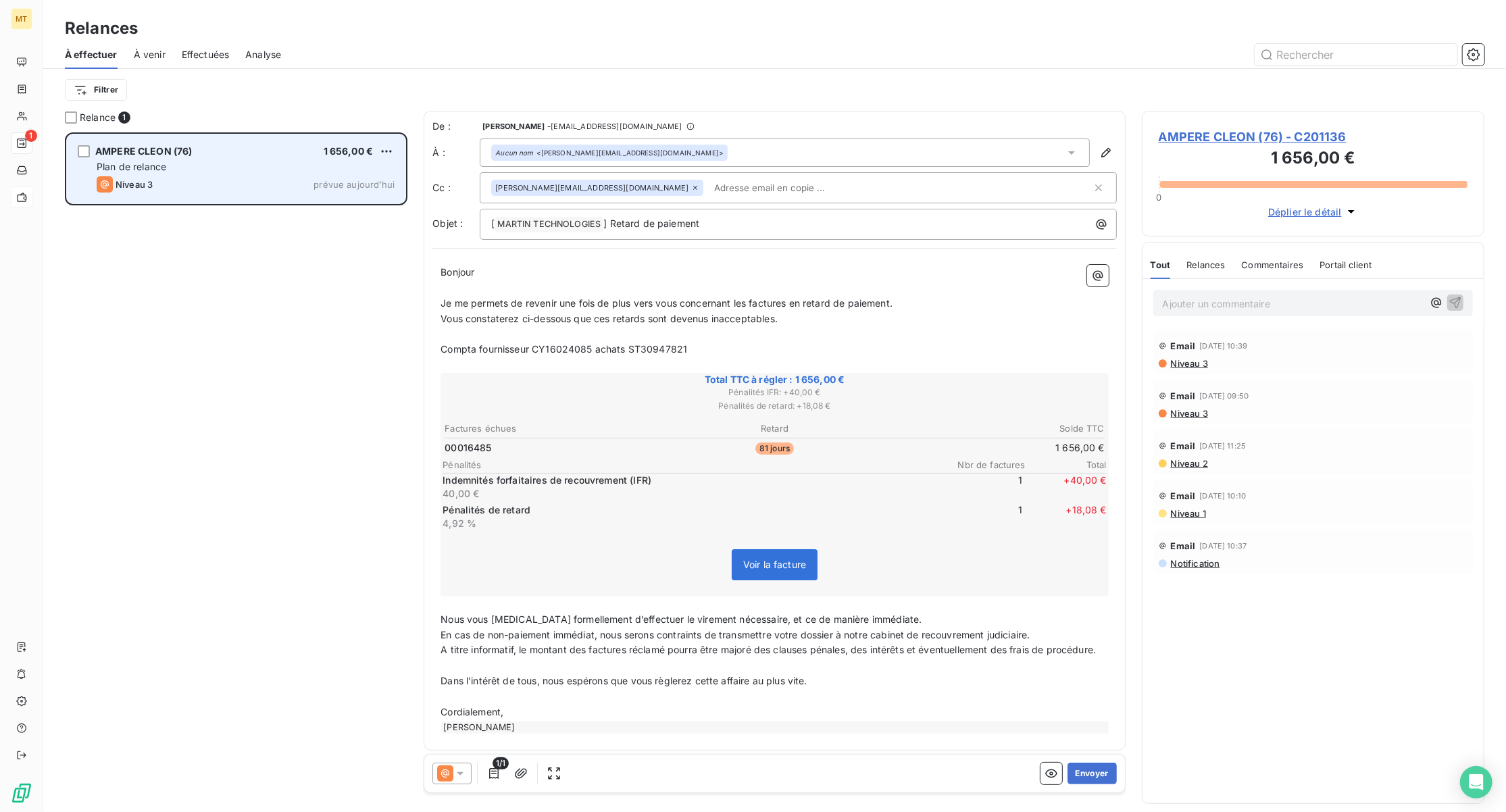
click at [239, 169] on div "Plan de relance" at bounding box center [246, 166] width 298 height 13
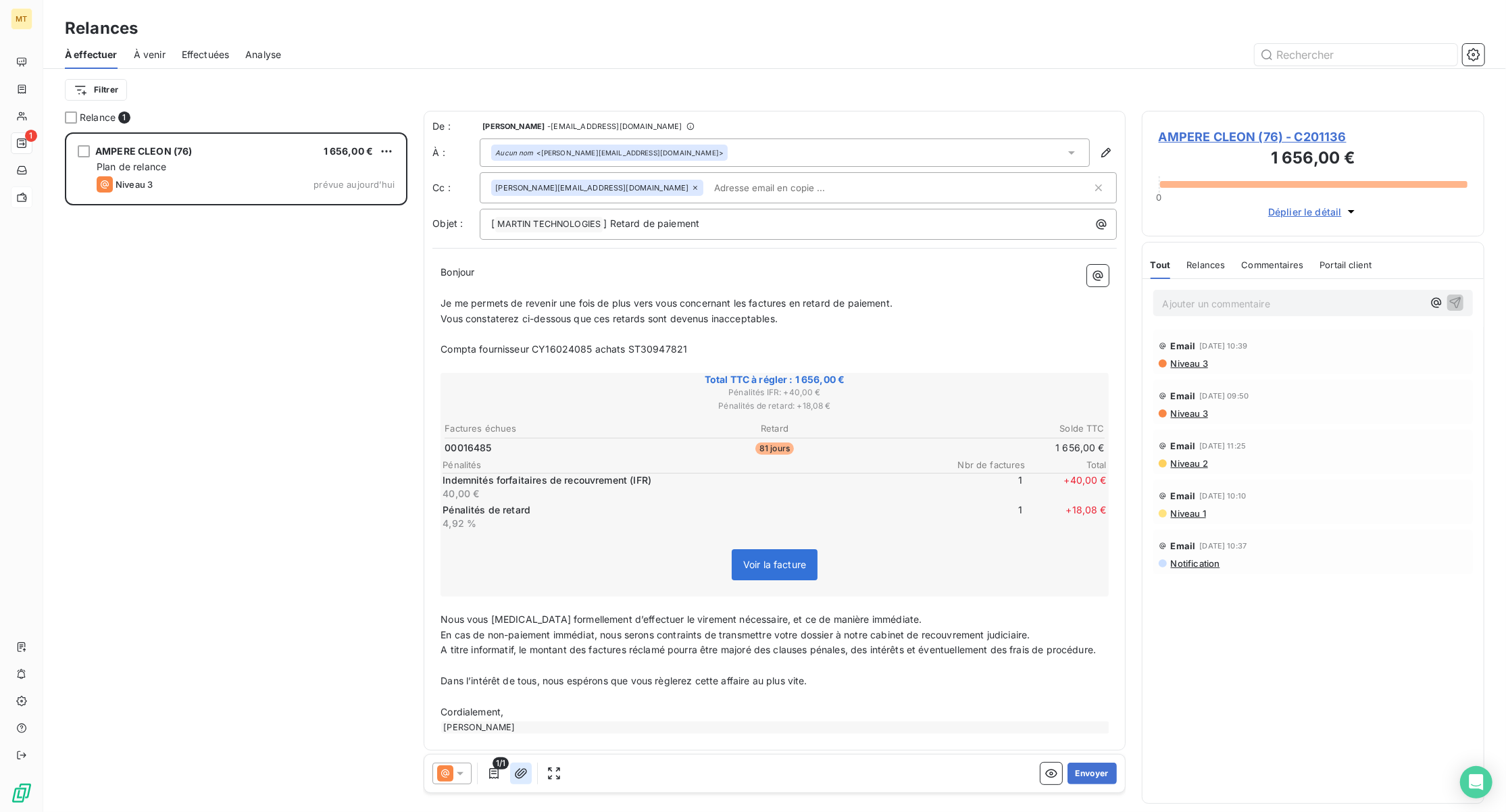
click at [515, 776] on icon "button" at bounding box center [521, 773] width 13 height 13
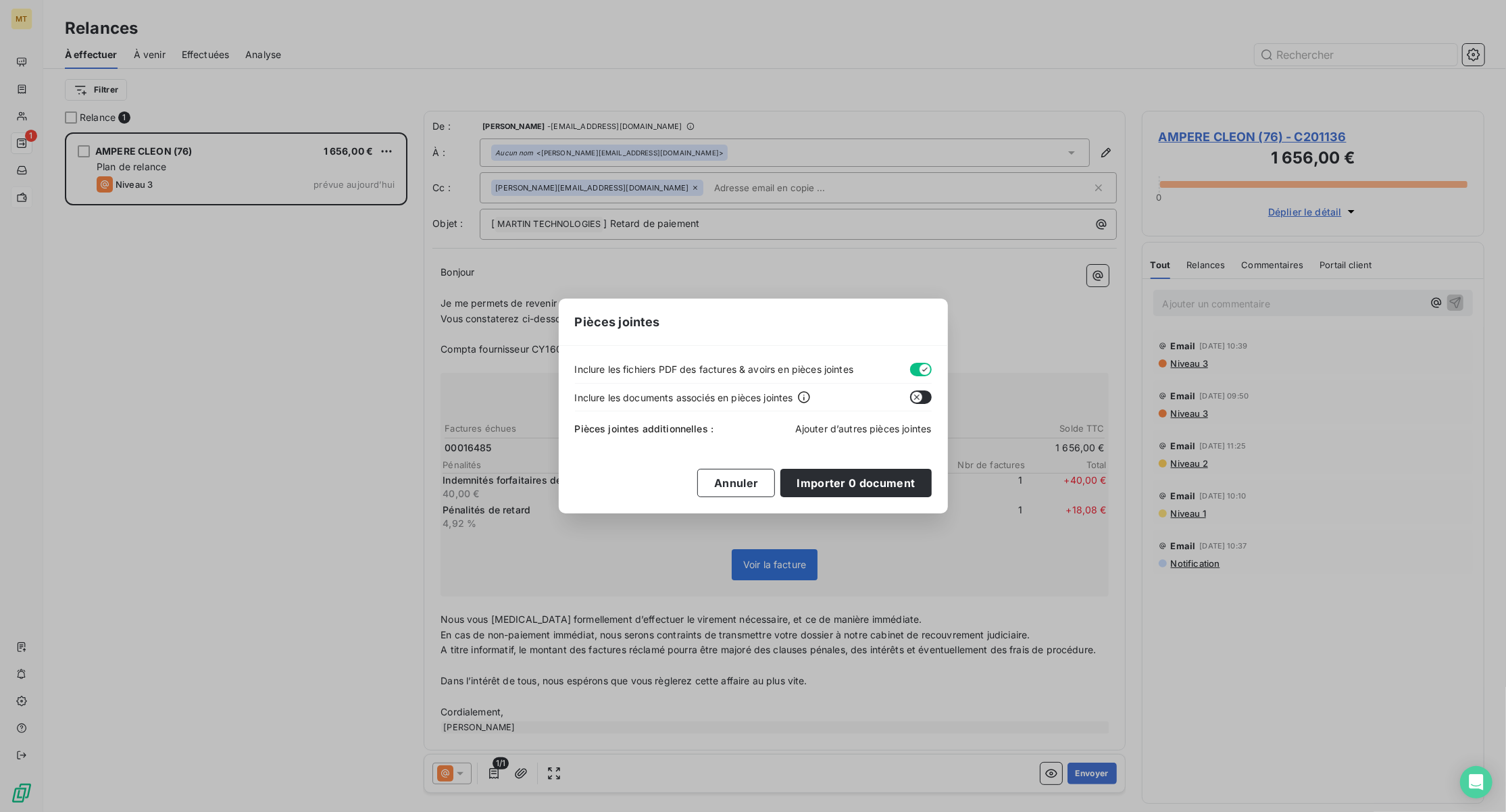
click at [863, 431] on span "Ajouter d’autres pièces jointes" at bounding box center [864, 428] width 136 height 11
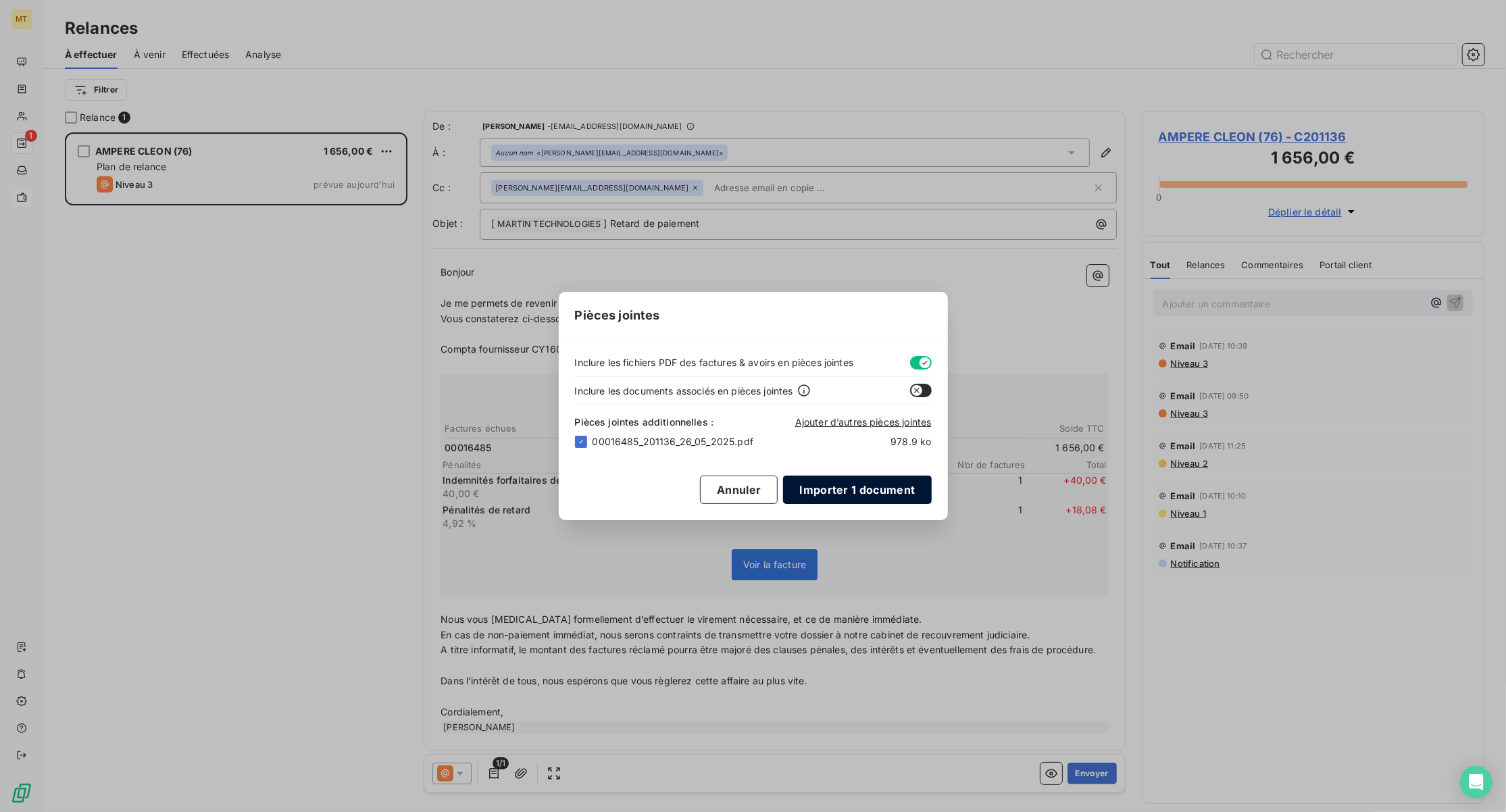
click at [833, 489] on button "Importer 1 document" at bounding box center [857, 490] width 148 height 28
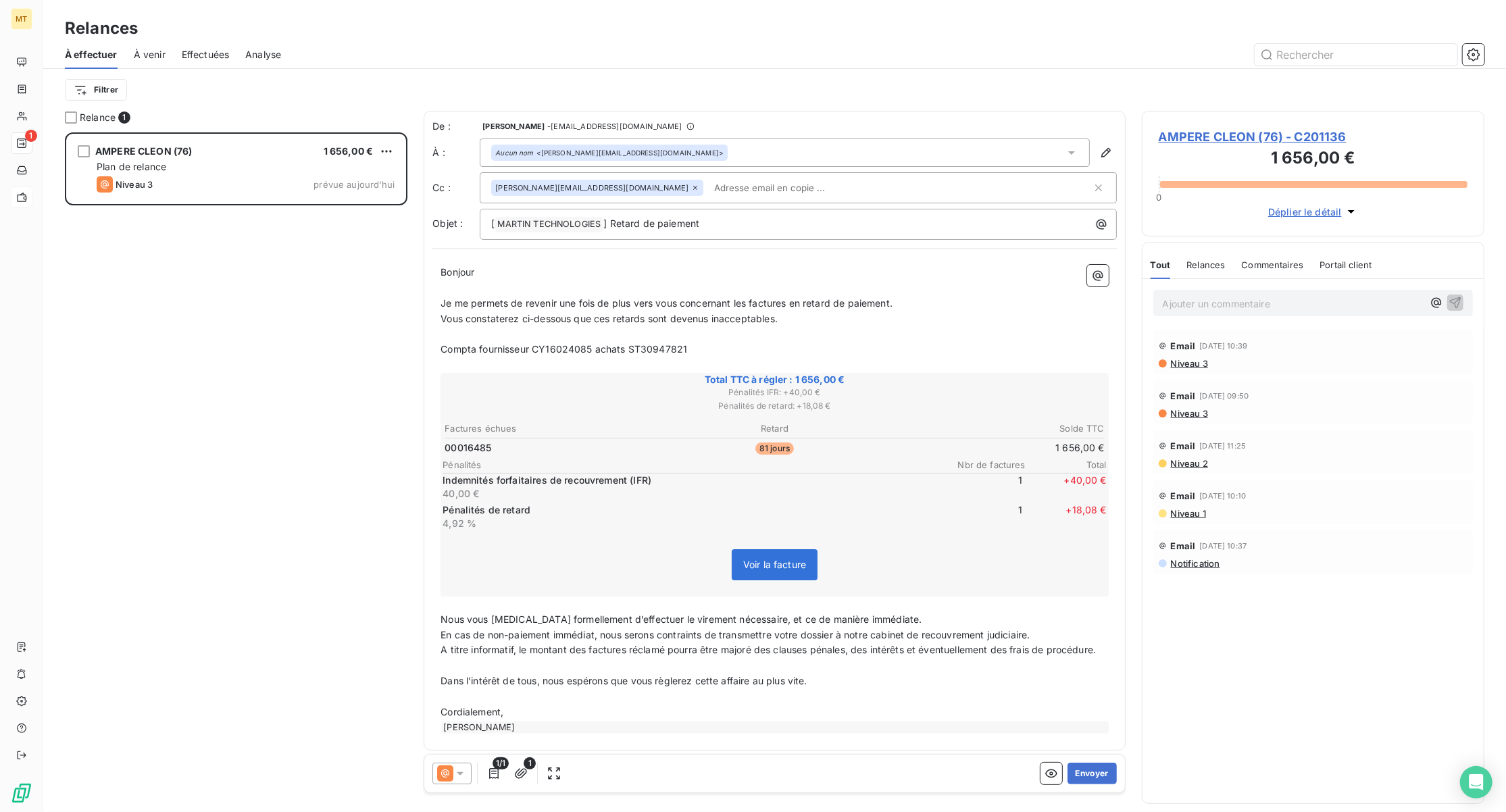
click at [500, 768] on span "1/1" at bounding box center [500, 763] width 16 height 12
click at [526, 768] on span "1" at bounding box center [529, 763] width 12 height 12
click at [521, 773] on icon "button" at bounding box center [521, 773] width 13 height 13
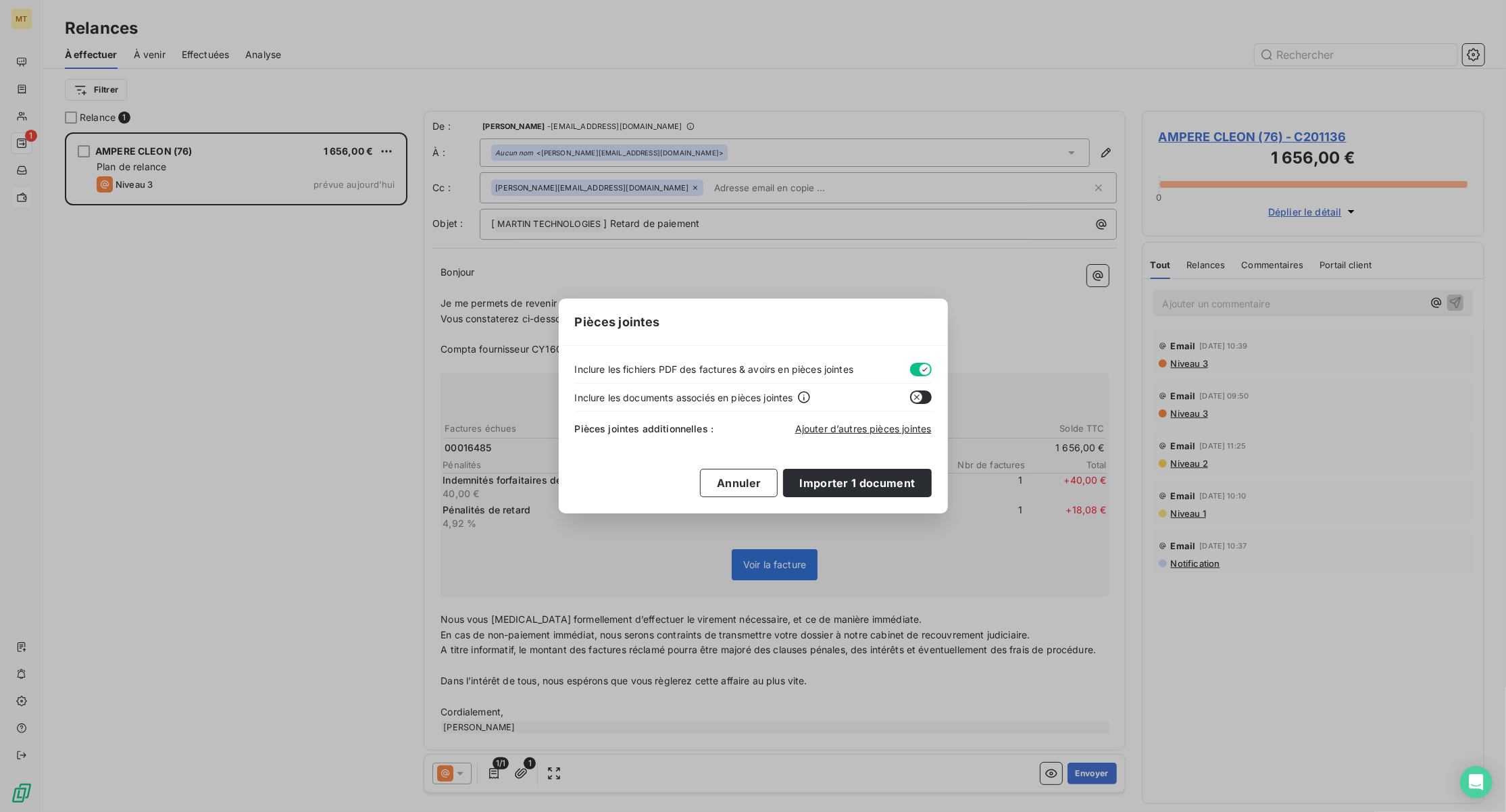
click at [621, 576] on div "Pièces jointes Inclure les fichiers PDF des factures & avoirs en pièces jointes…" at bounding box center [753, 406] width 1506 height 812
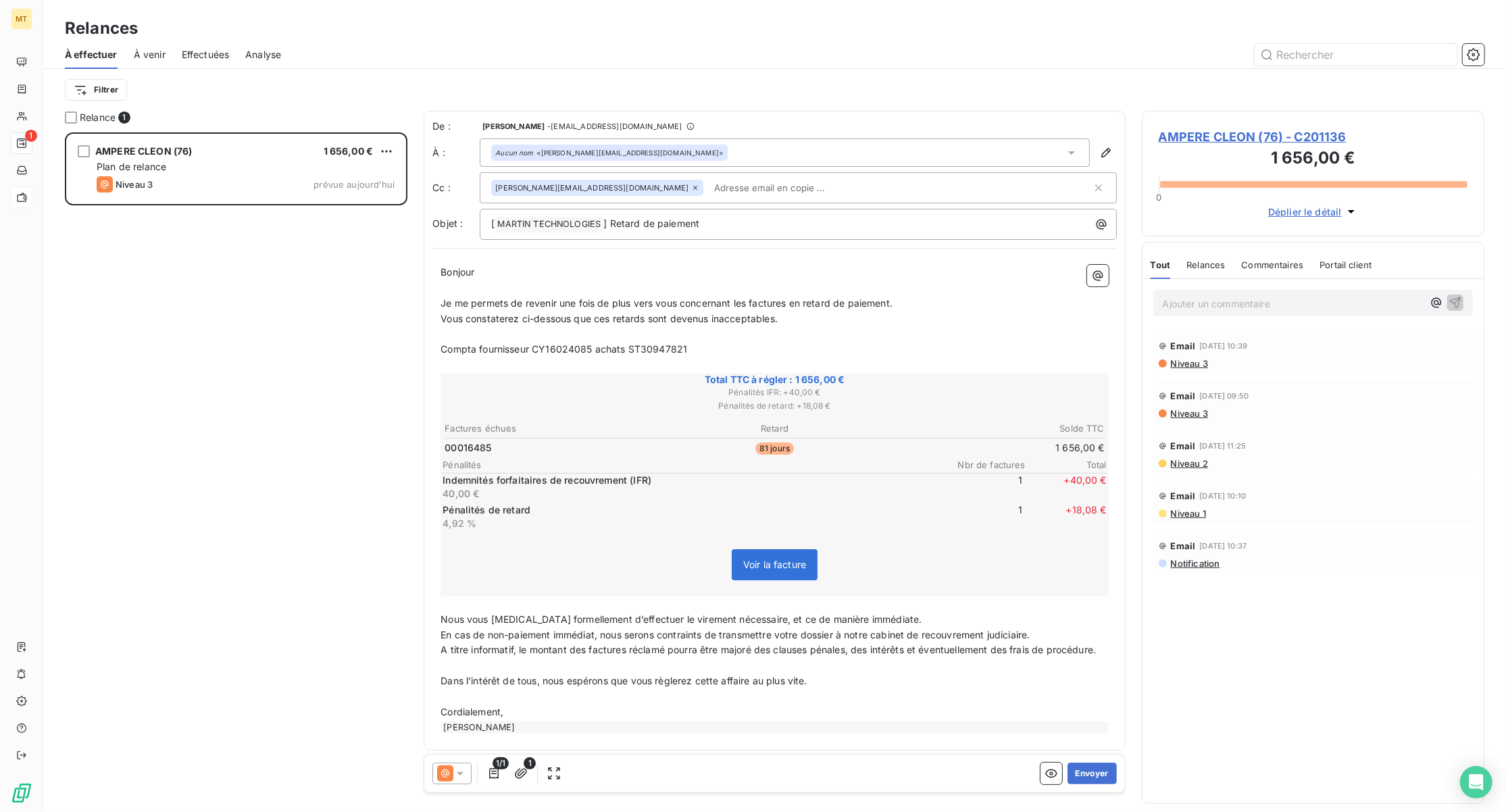
scroll to position [20, 0]
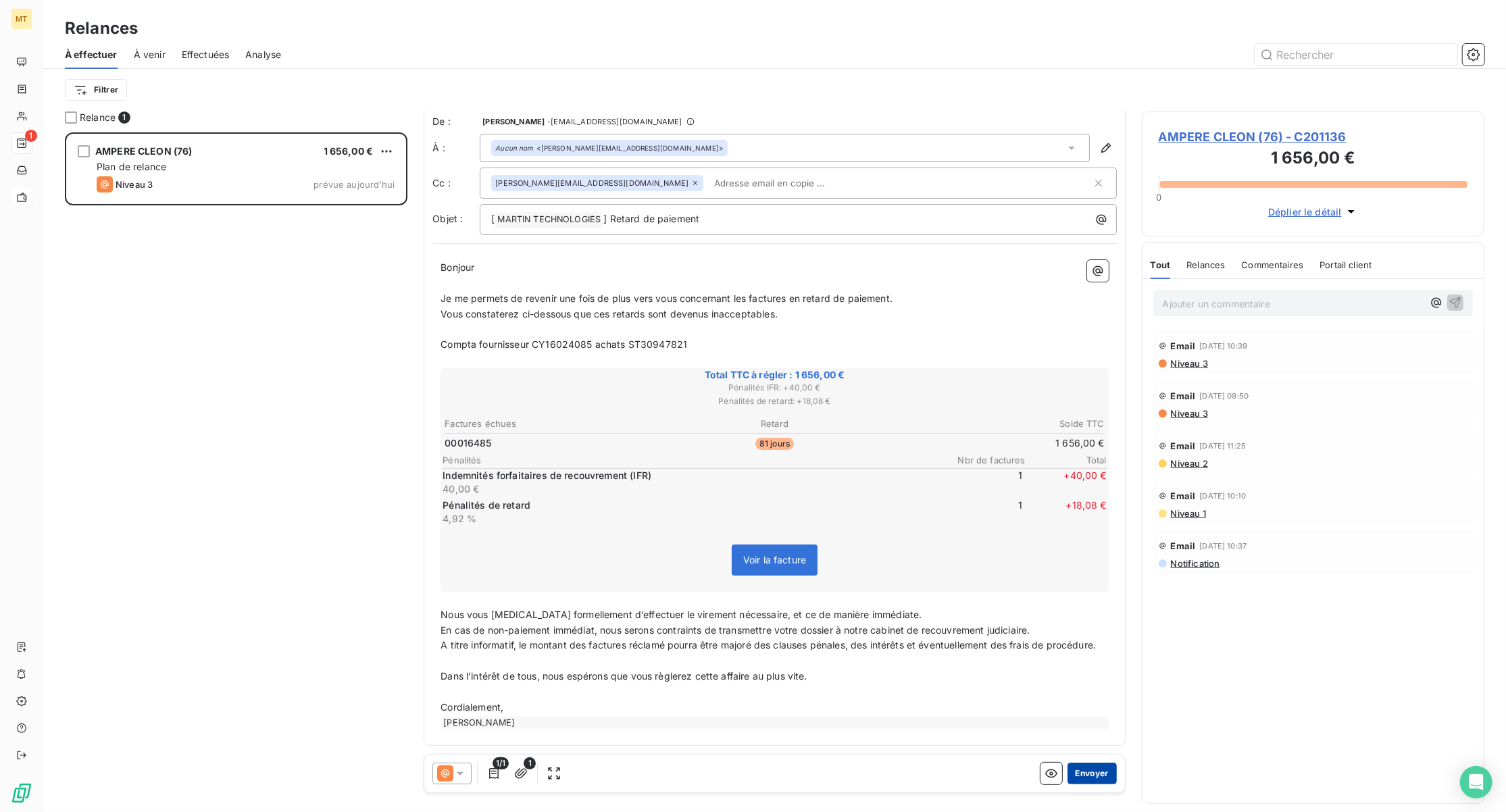
click at [1082, 765] on button "Envoyer" at bounding box center [1092, 773] width 49 height 22
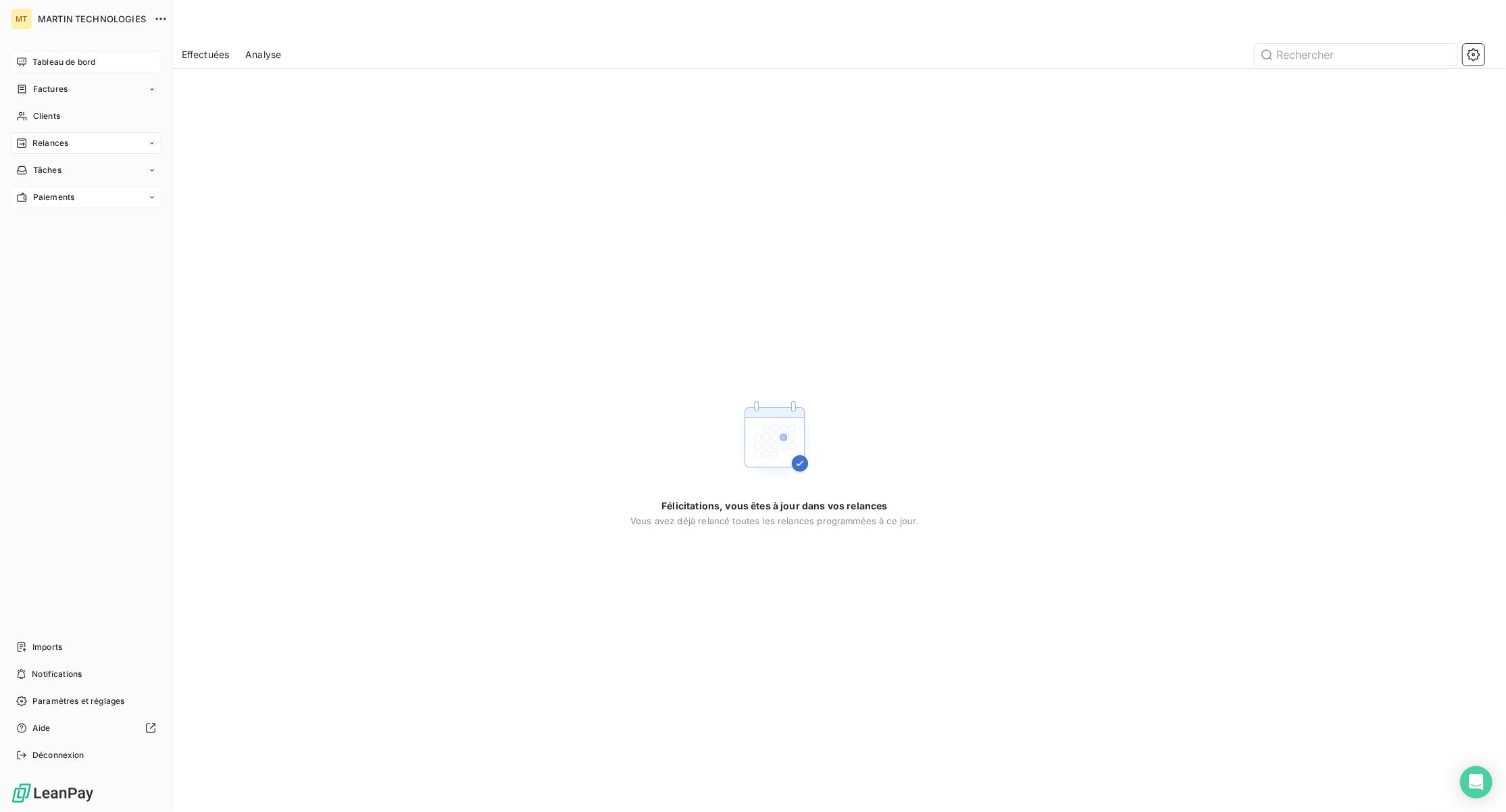
click at [57, 65] on span "Tableau de bord" at bounding box center [63, 62] width 63 height 12
